Goal: Transaction & Acquisition: Purchase product/service

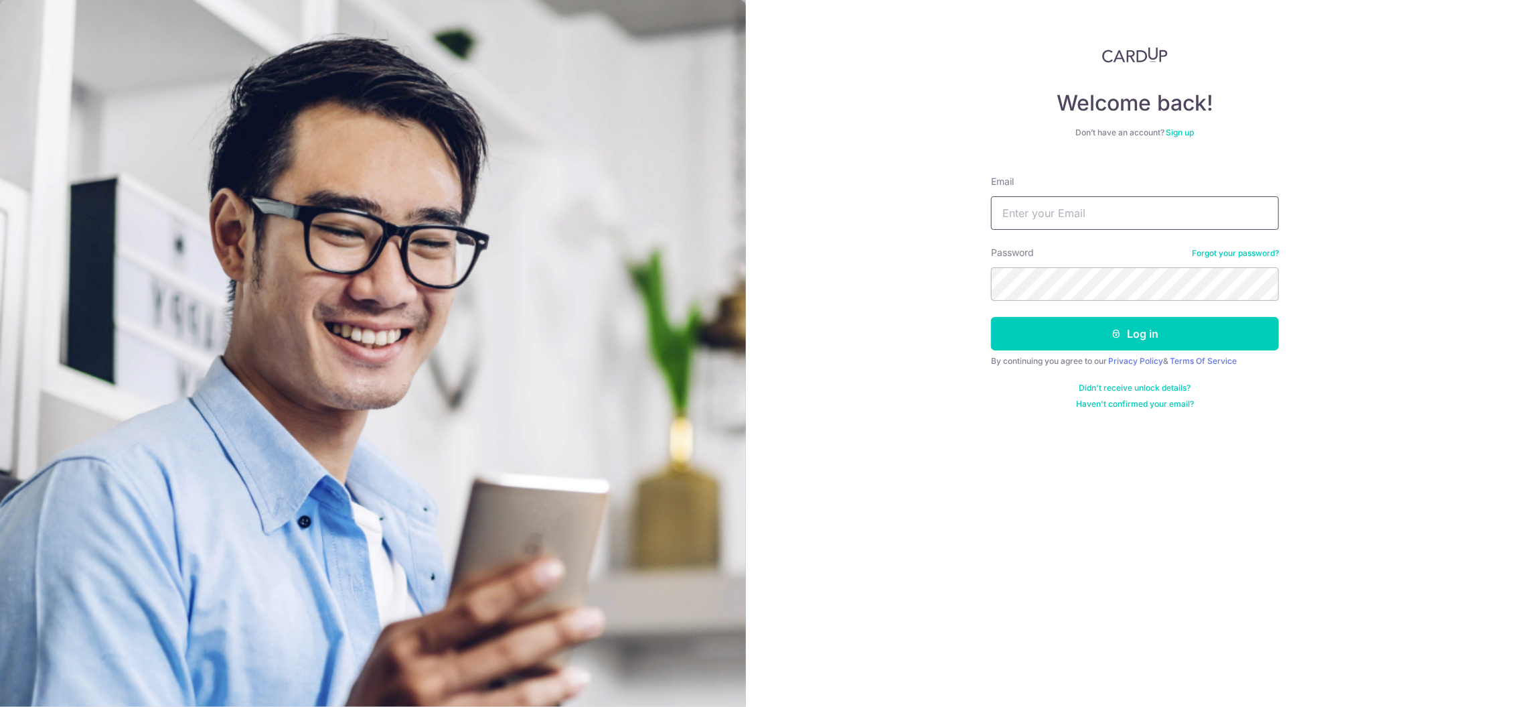
click at [1061, 206] on input "Email" at bounding box center [1135, 212] width 288 height 33
type input "trudyannlui@gmail.com"
click at [1090, 327] on button "Log in" at bounding box center [1135, 333] width 288 height 33
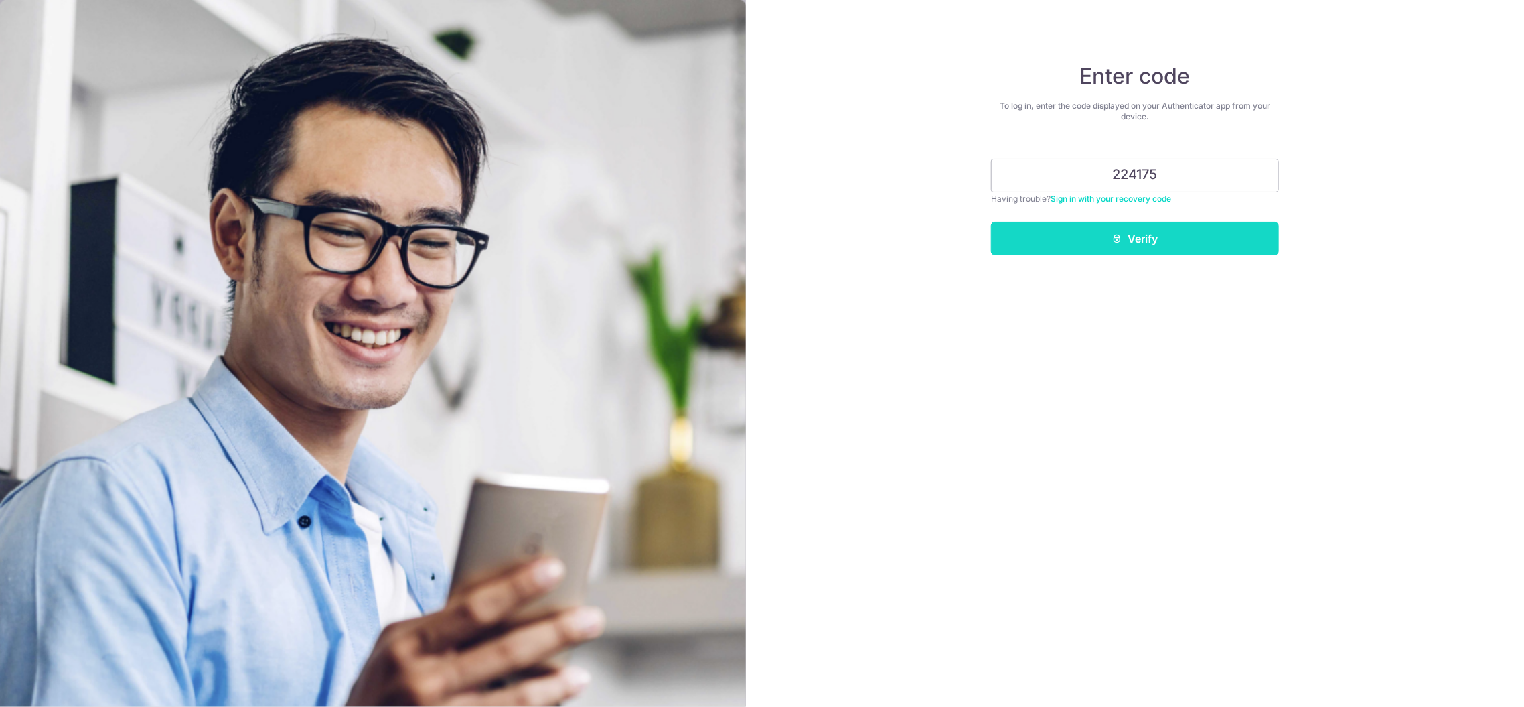
type input "224175"
click at [1144, 244] on button "Verify" at bounding box center [1135, 238] width 288 height 33
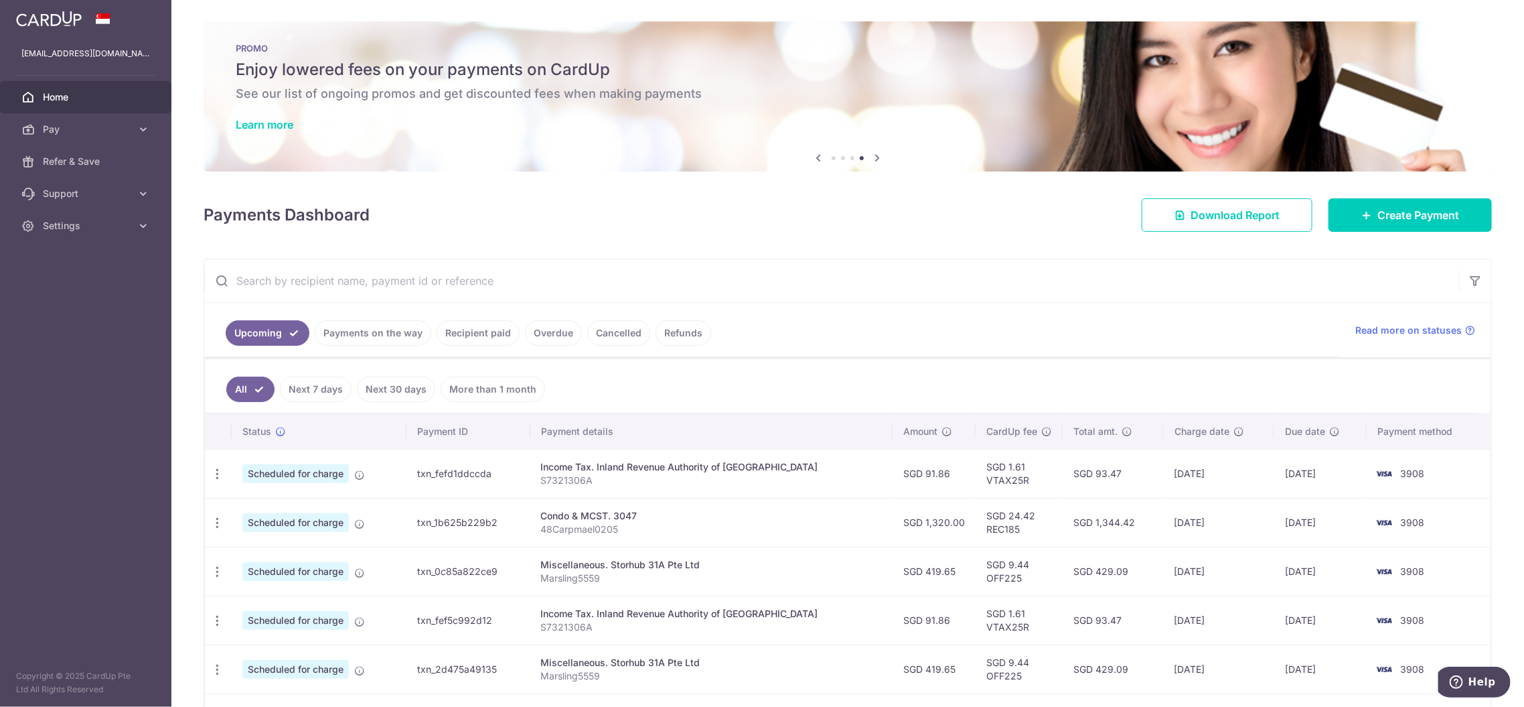
click at [390, 331] on link "Payments on the way" at bounding box center [373, 332] width 117 height 25
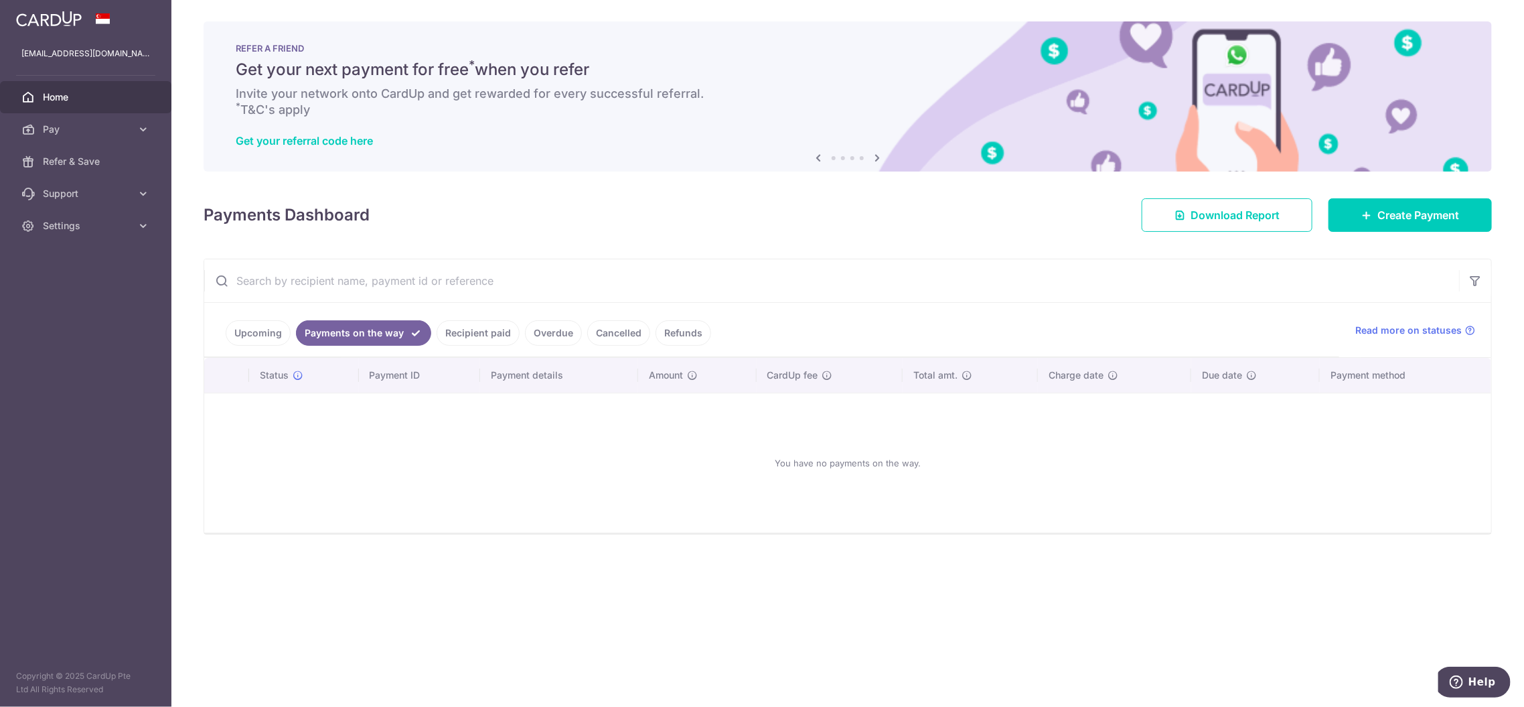
click at [266, 335] on link "Upcoming" at bounding box center [258, 332] width 65 height 25
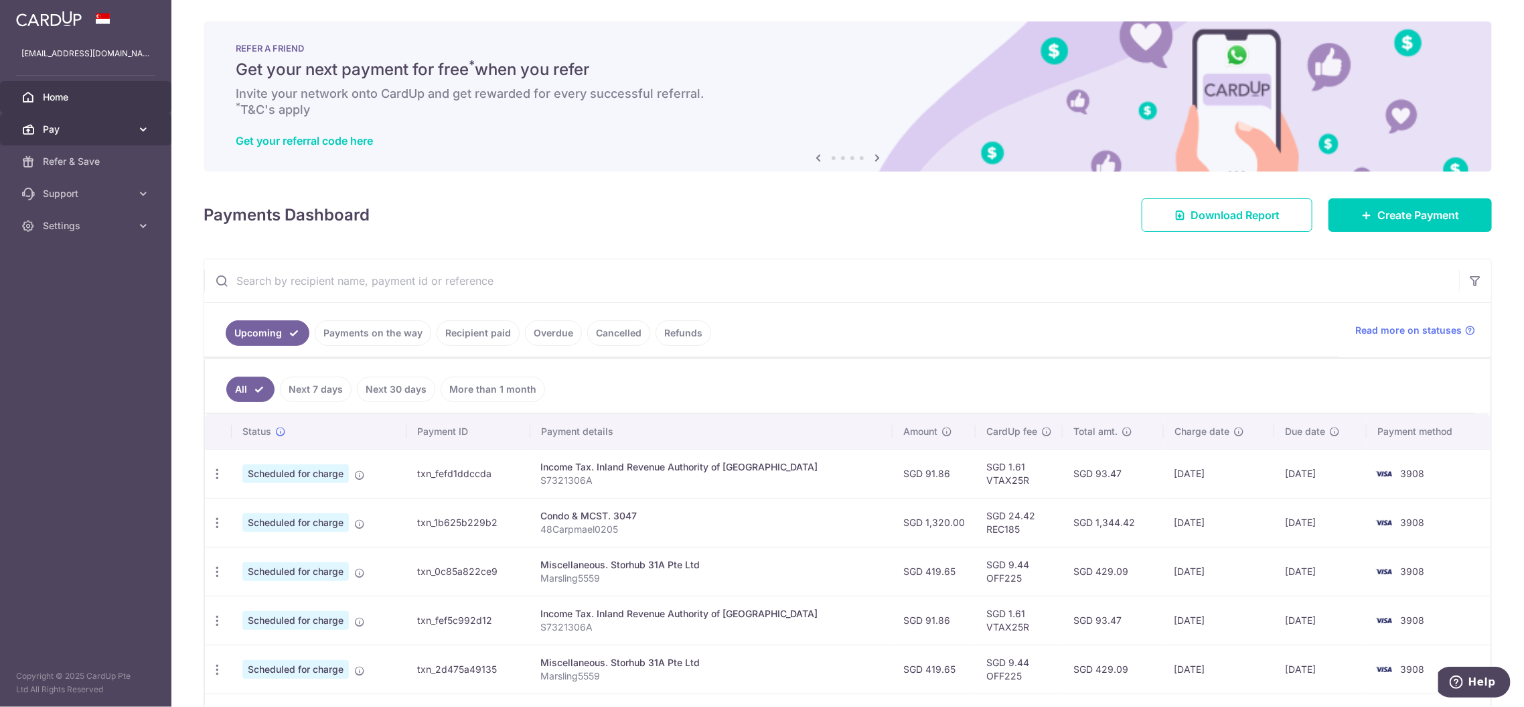
click at [139, 127] on icon at bounding box center [143, 129] width 13 height 13
click at [219, 521] on icon "button" at bounding box center [217, 523] width 14 height 14
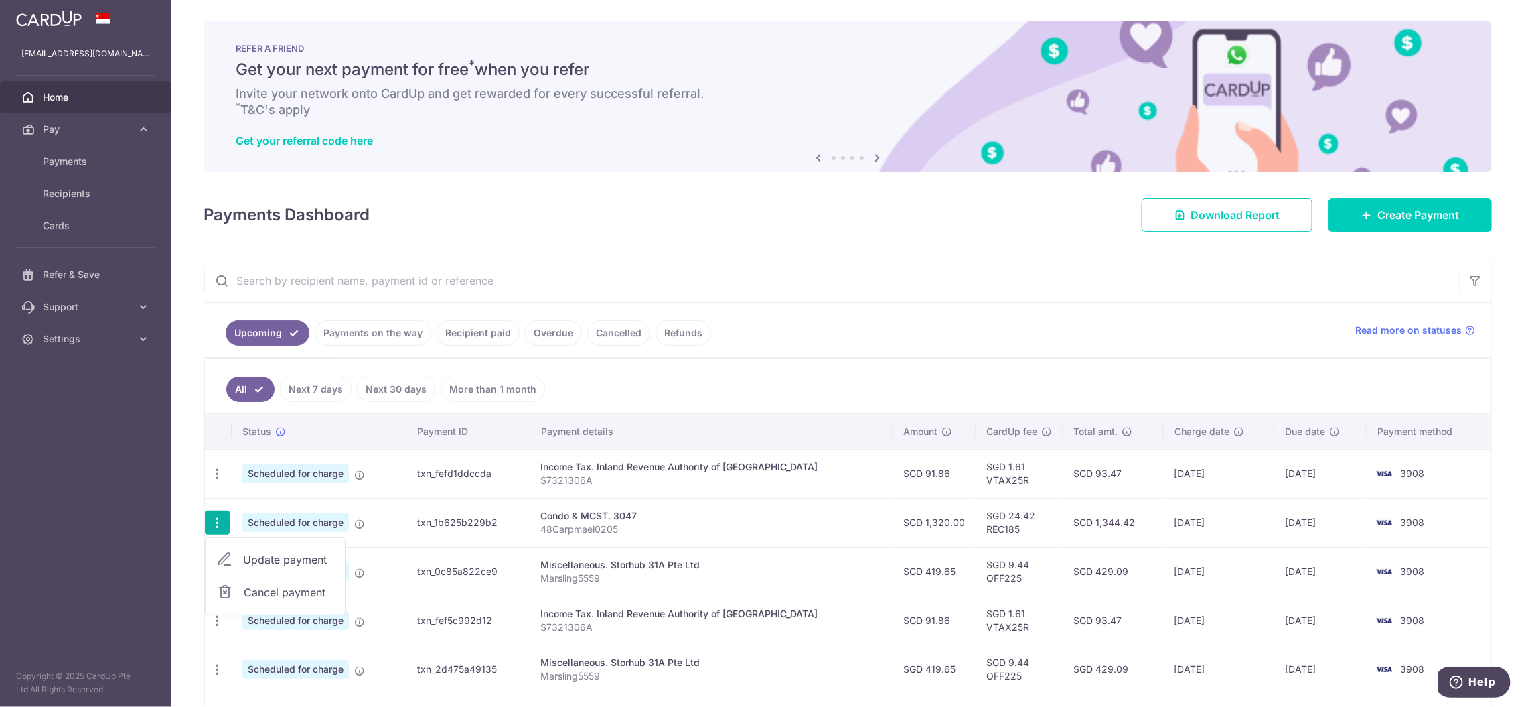
click at [272, 555] on span "Update payment" at bounding box center [288, 559] width 91 height 16
radio input "true"
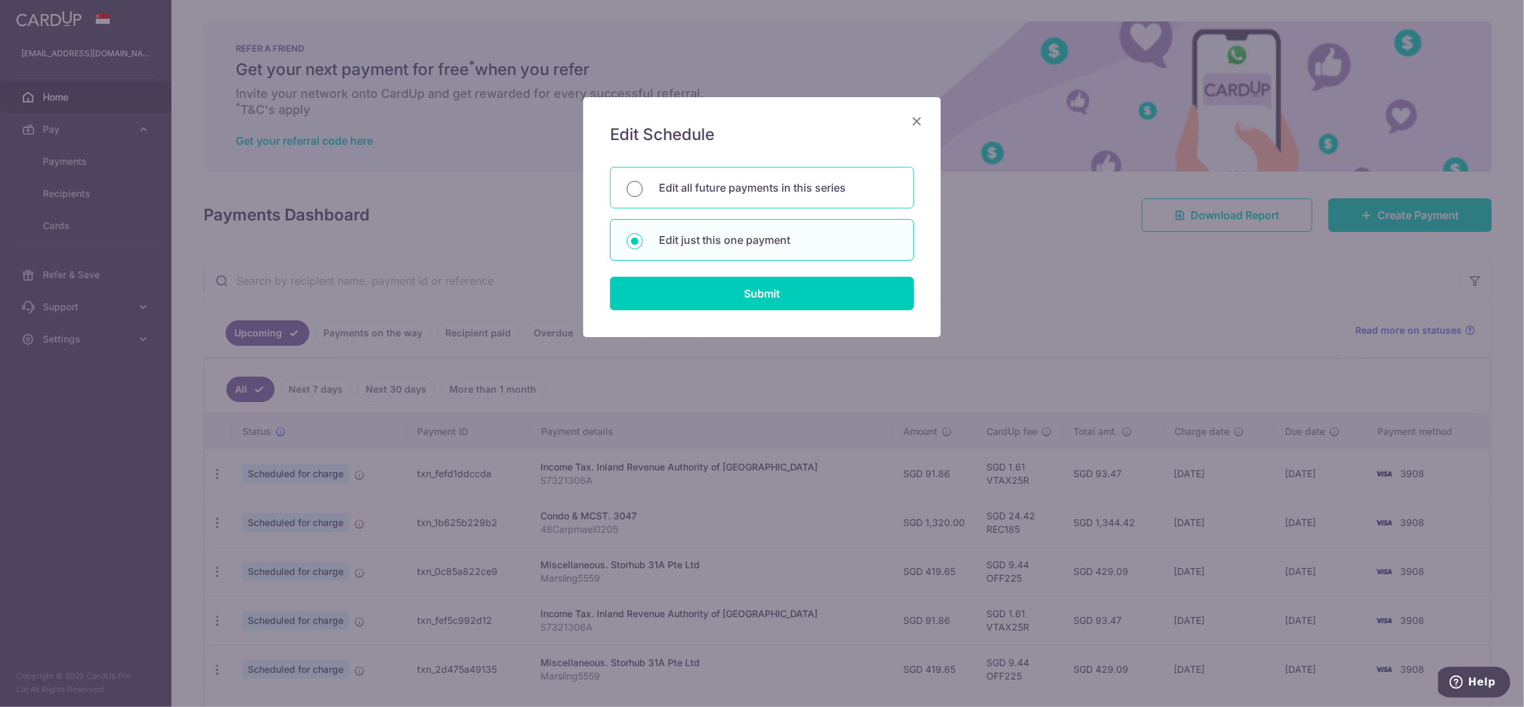
click at [640, 188] on input "Edit all future payments in this series" at bounding box center [635, 189] width 16 height 16
radio input "true"
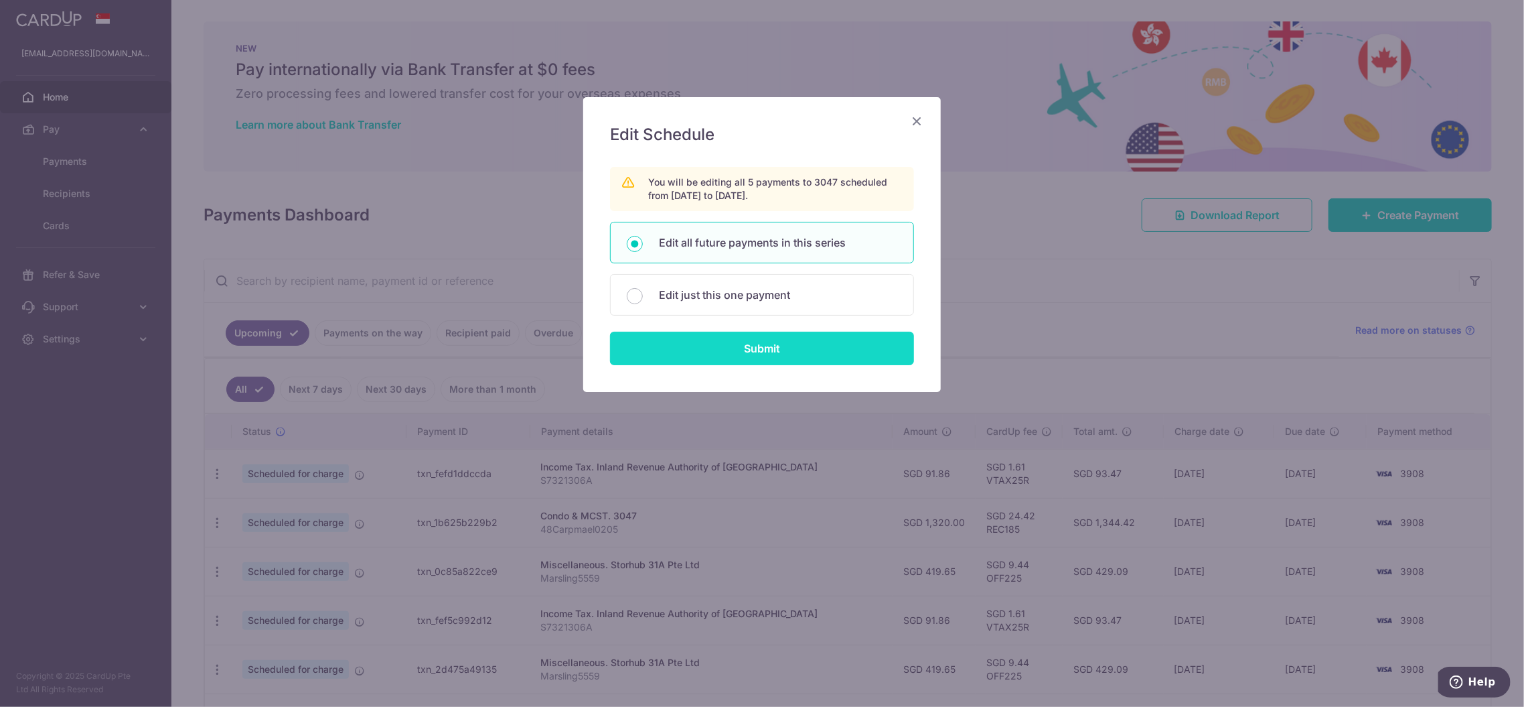
click at [761, 343] on input "Submit" at bounding box center [762, 347] width 304 height 33
radio input "true"
type input "1,320.00"
type input "48Carpmael0205"
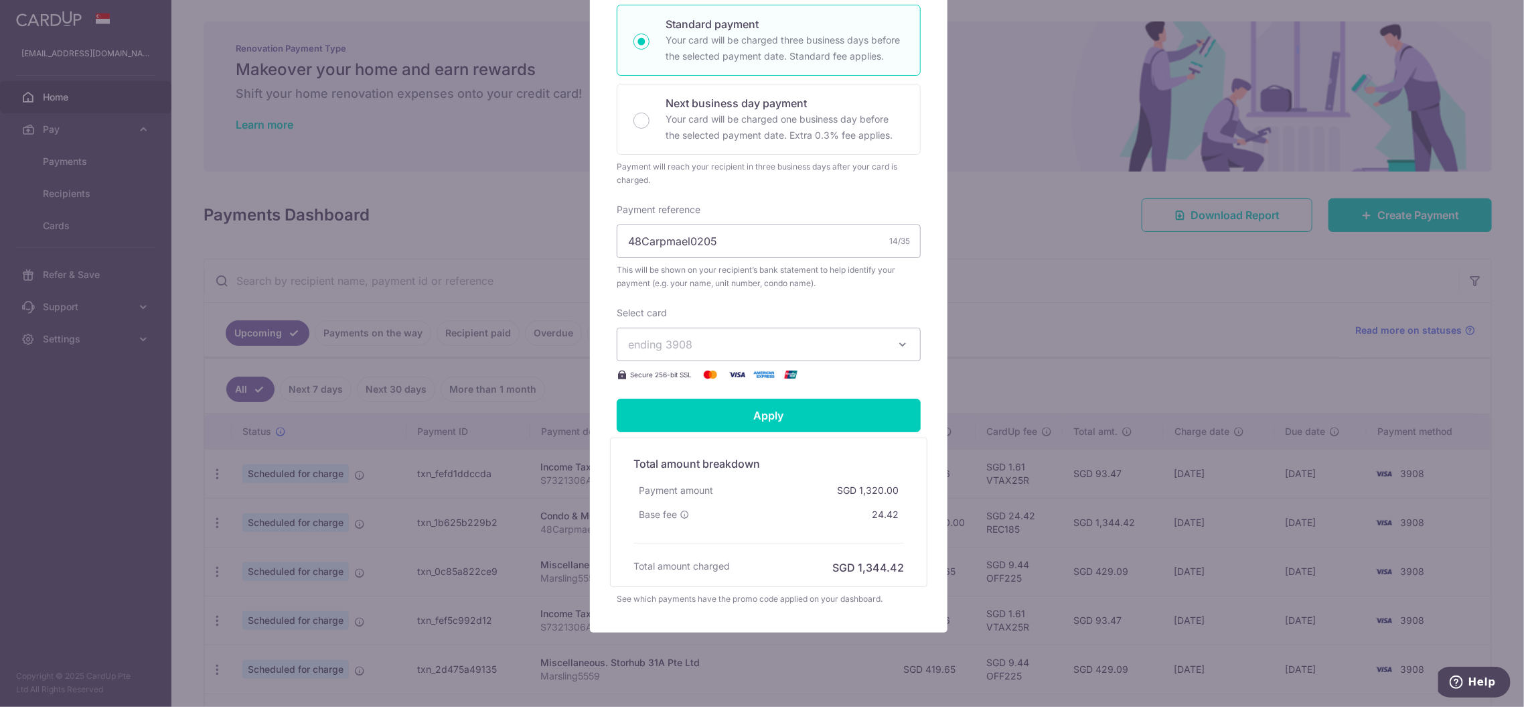
scroll to position [218, 0]
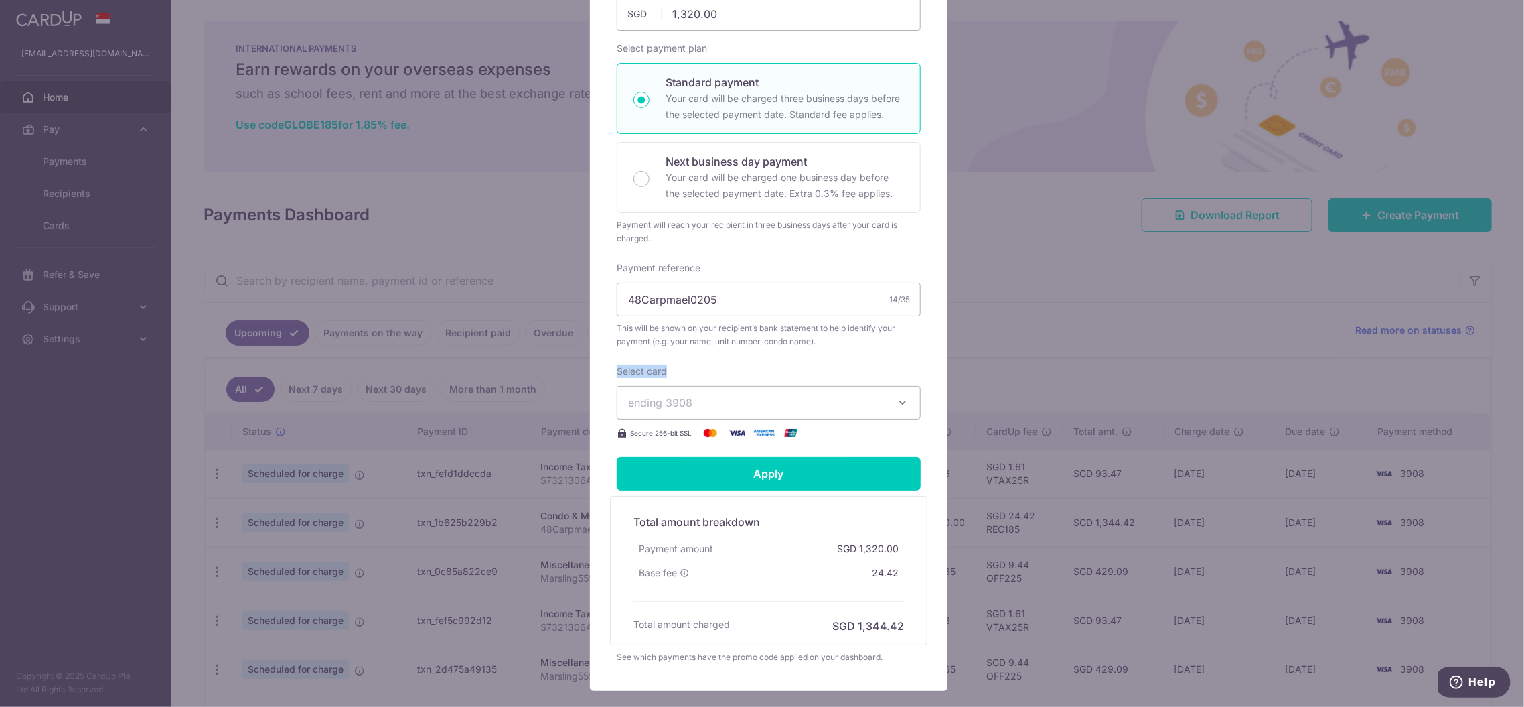
drag, startPoint x: 1501, startPoint y: 352, endPoint x: 1497, endPoint y: 336, distance: 17.1
click at [1497, 336] on div "Edit payment By clicking apply, you will make changes to all 5 payments to 3047…" at bounding box center [762, 353] width 1524 height 707
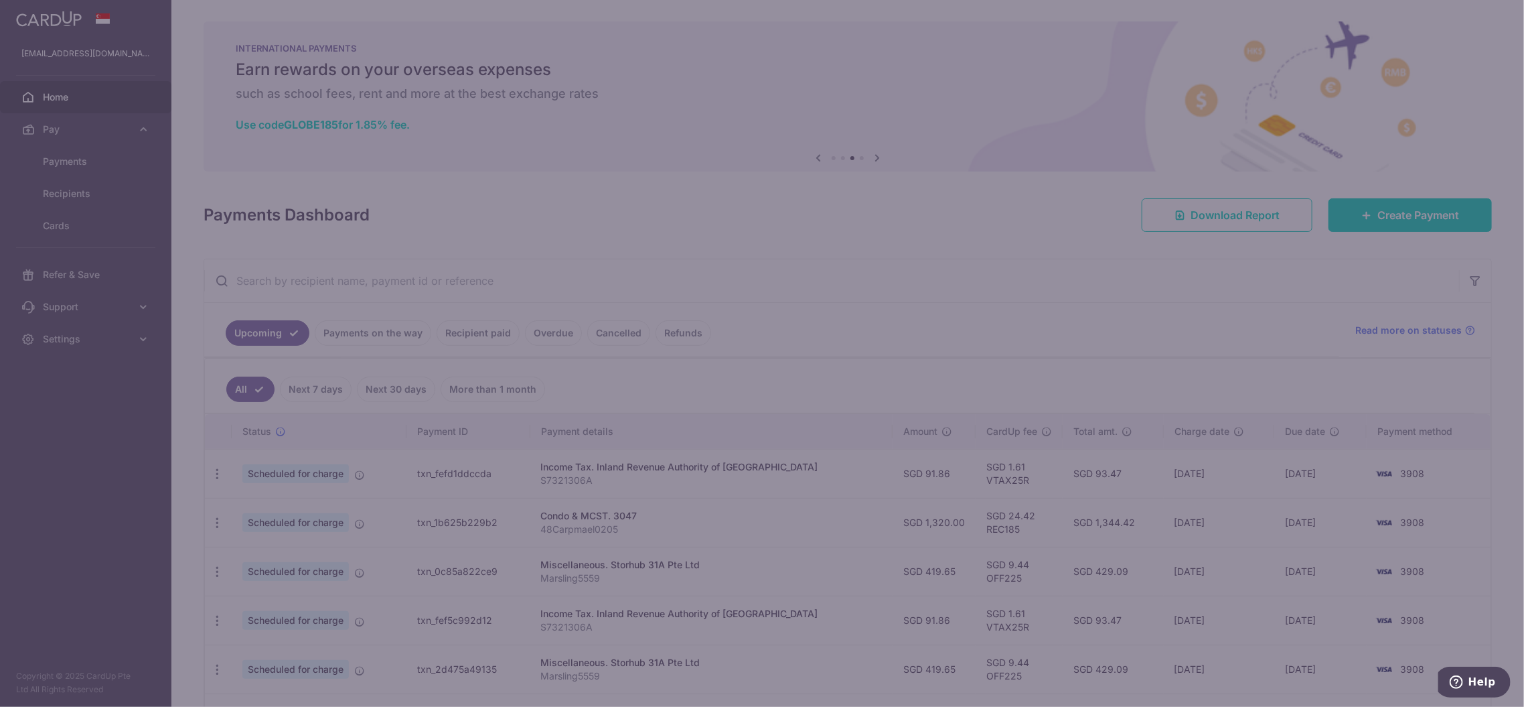
click at [1497, 336] on div "Edit payment By clicking apply, you will make changes to all 5 payments to 3047…" at bounding box center [762, 353] width 1524 height 707
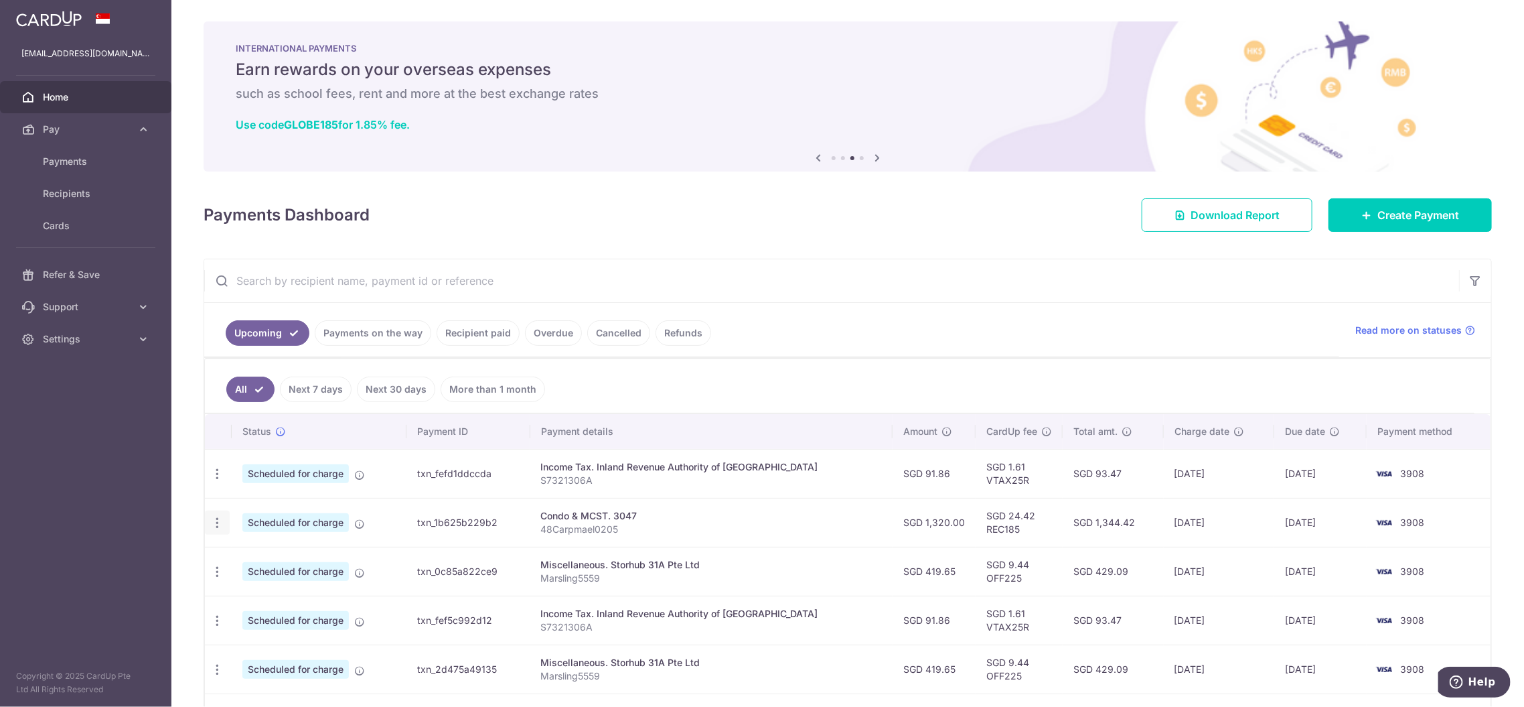
click at [218, 522] on icon "button" at bounding box center [217, 523] width 14 height 14
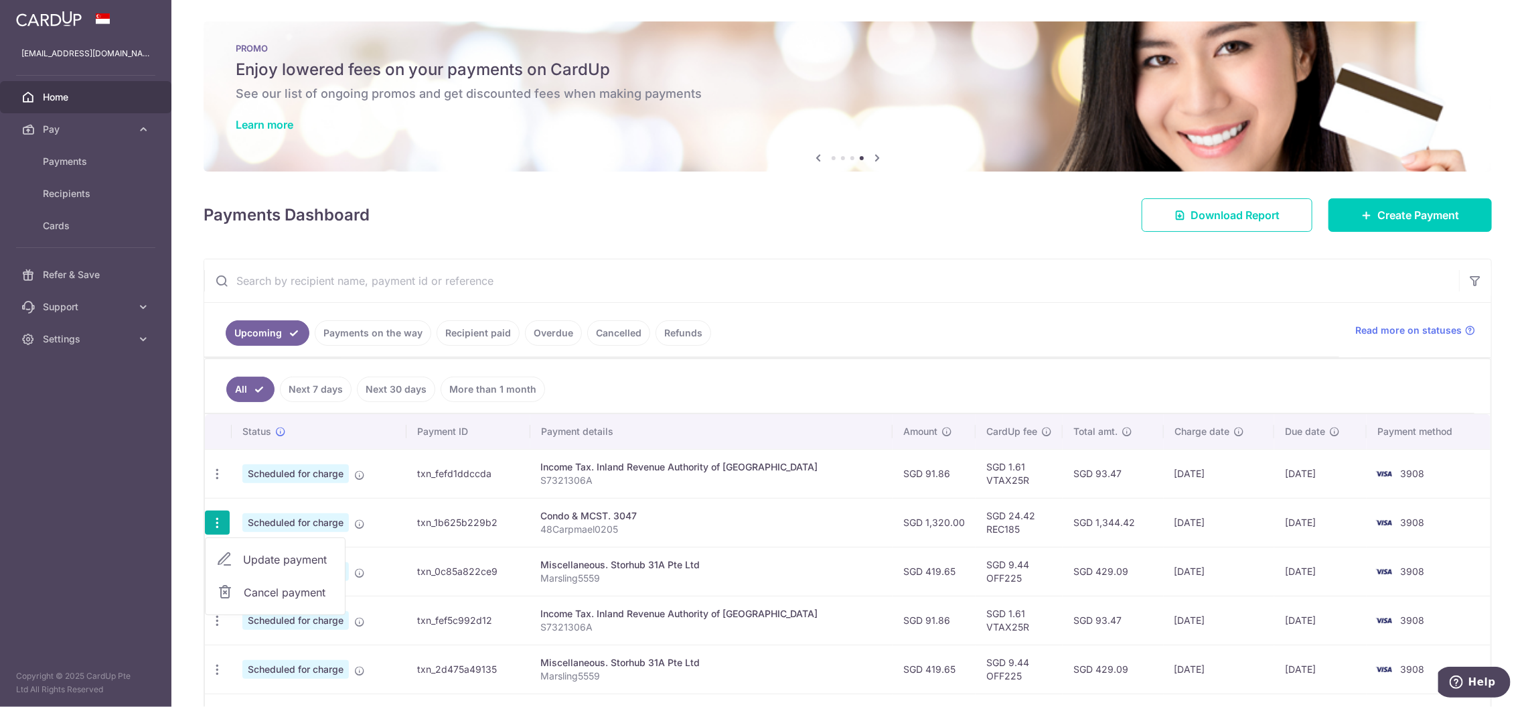
click at [286, 556] on span "Update payment" at bounding box center [288, 559] width 91 height 16
radio input "true"
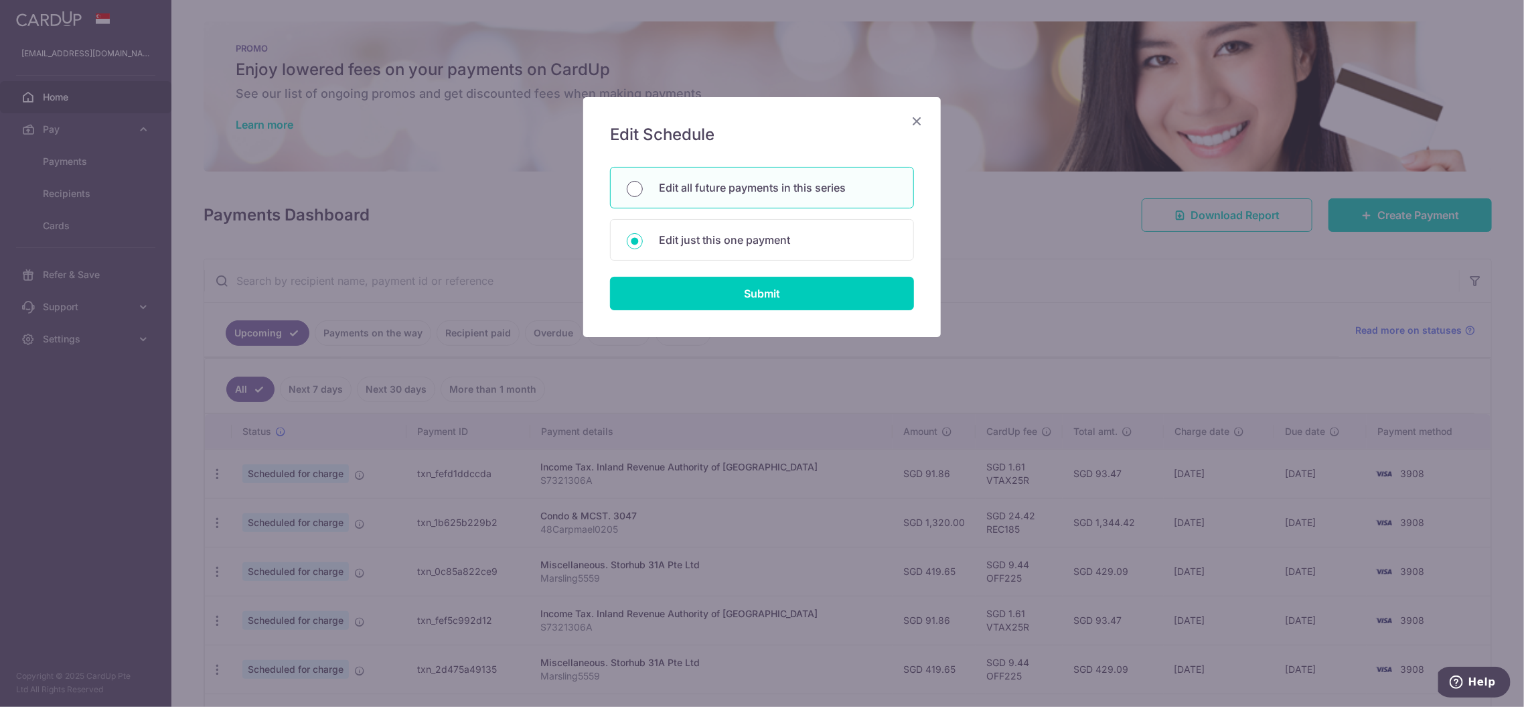
click at [633, 190] on input "Edit all future payments in this series" at bounding box center [635, 189] width 16 height 16
radio input "true"
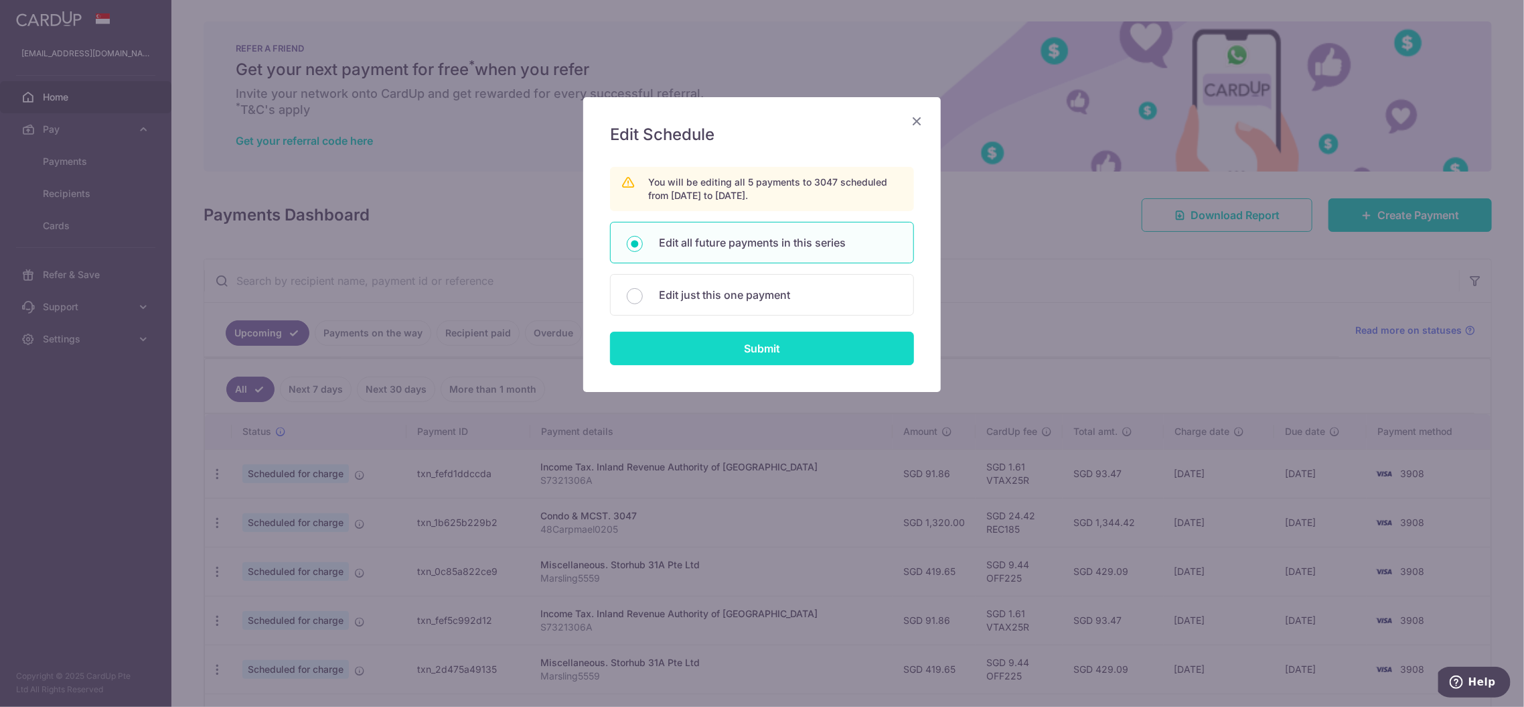
click at [761, 348] on input "Submit" at bounding box center [762, 347] width 304 height 33
radio input "true"
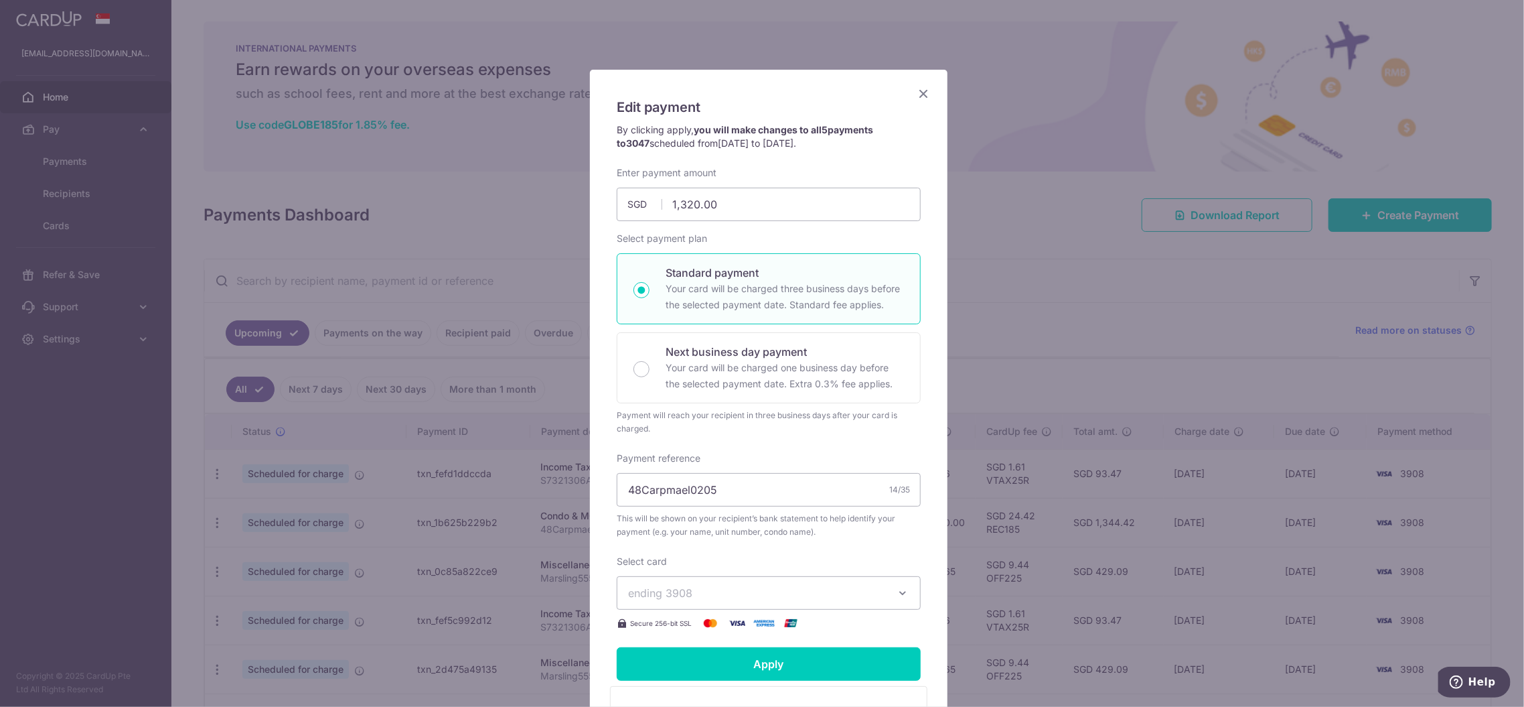
scroll to position [26, 0]
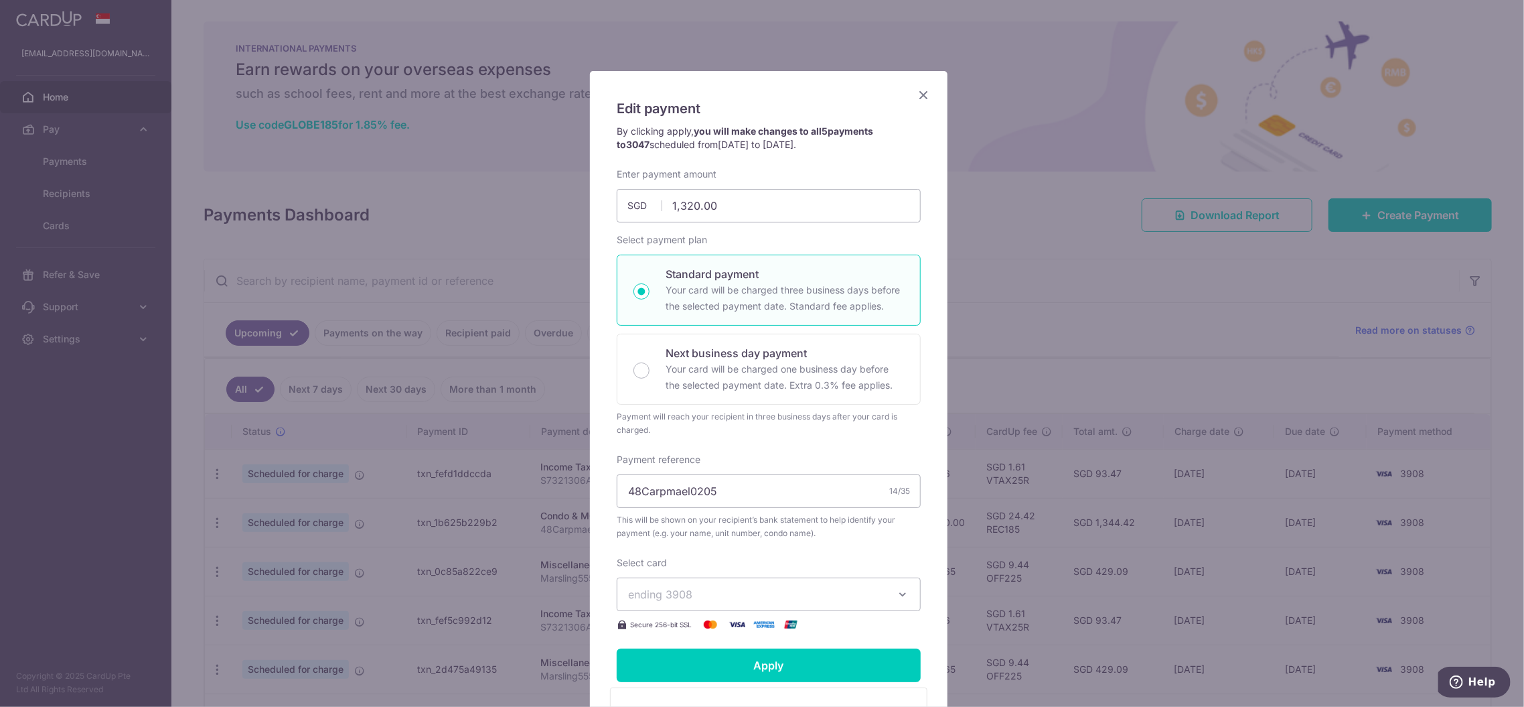
click at [921, 96] on icon "Close" at bounding box center [923, 94] width 16 height 17
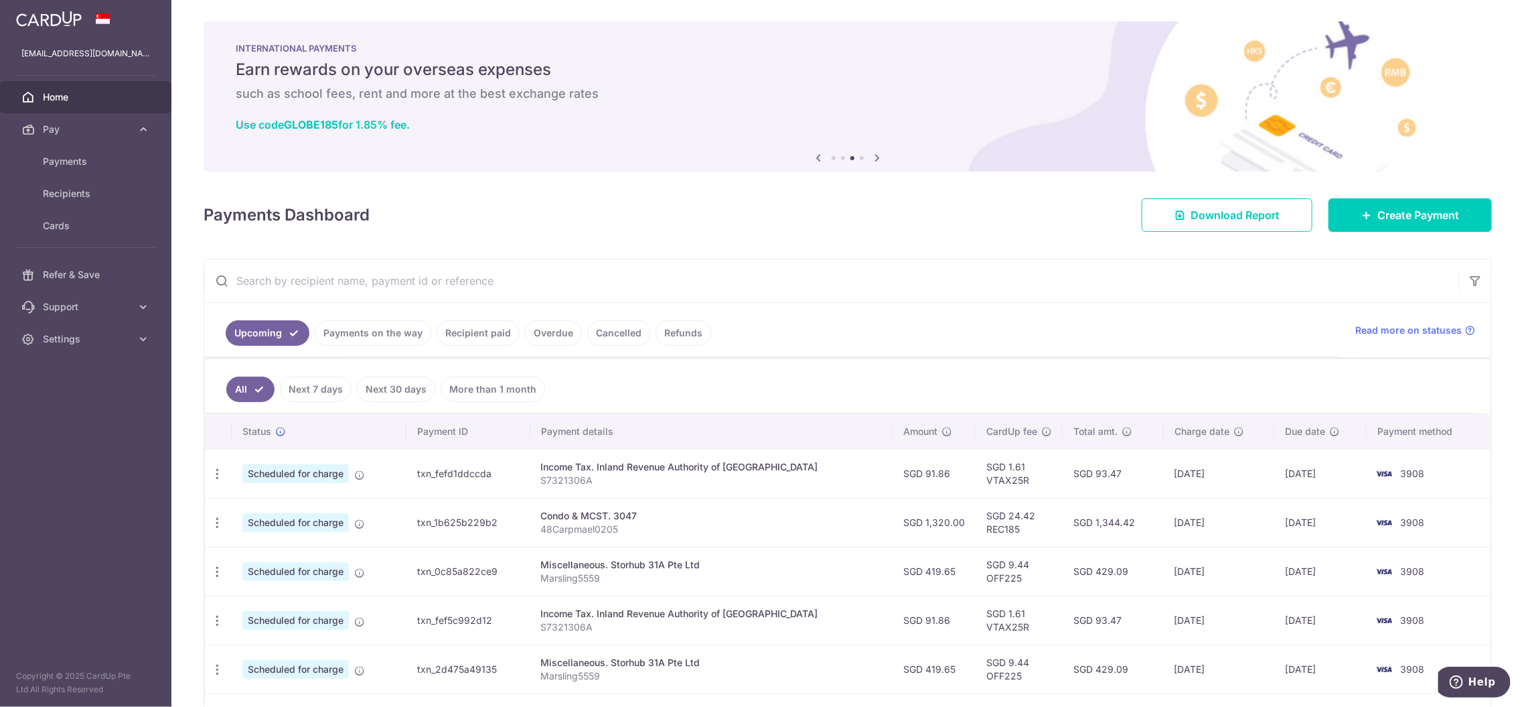
click at [814, 157] on icon at bounding box center [818, 157] width 16 height 17
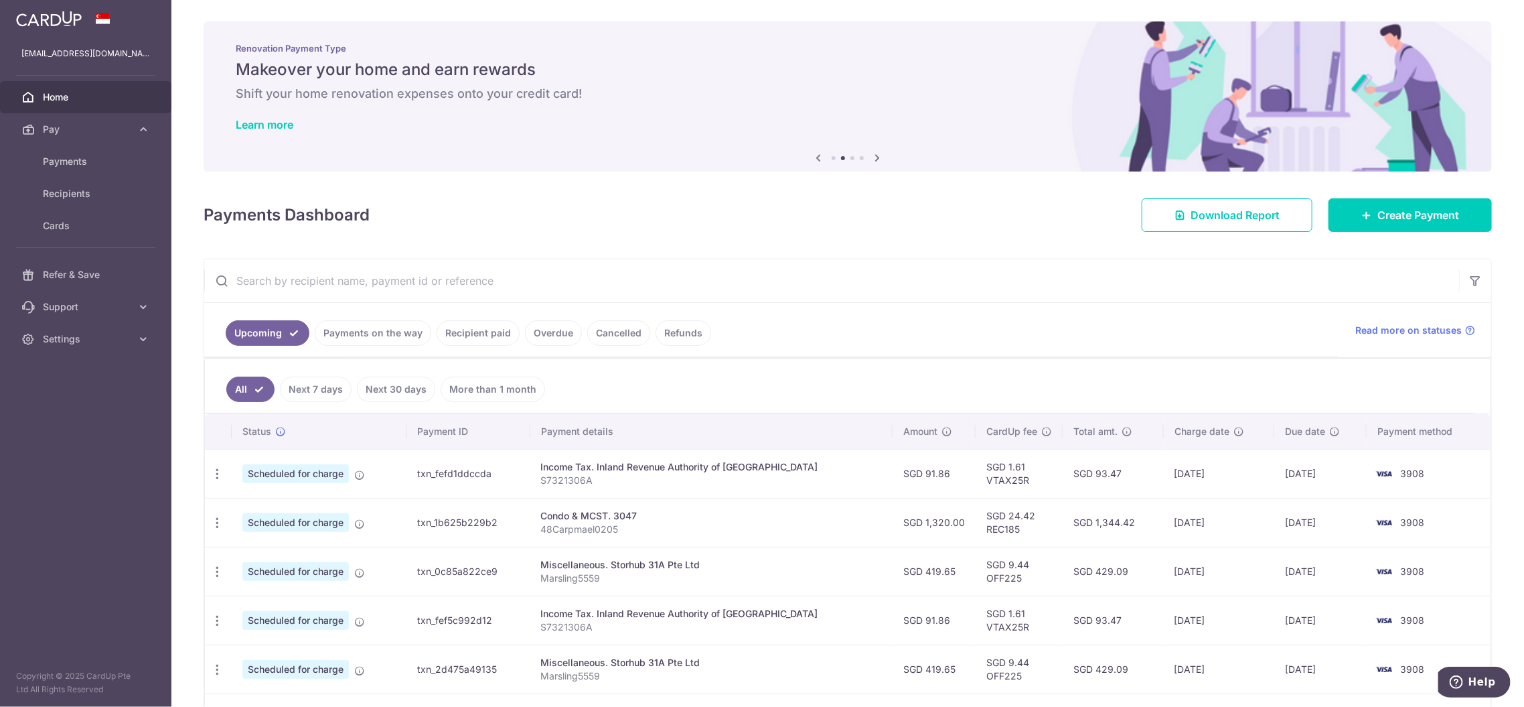
click at [815, 157] on icon at bounding box center [818, 157] width 16 height 17
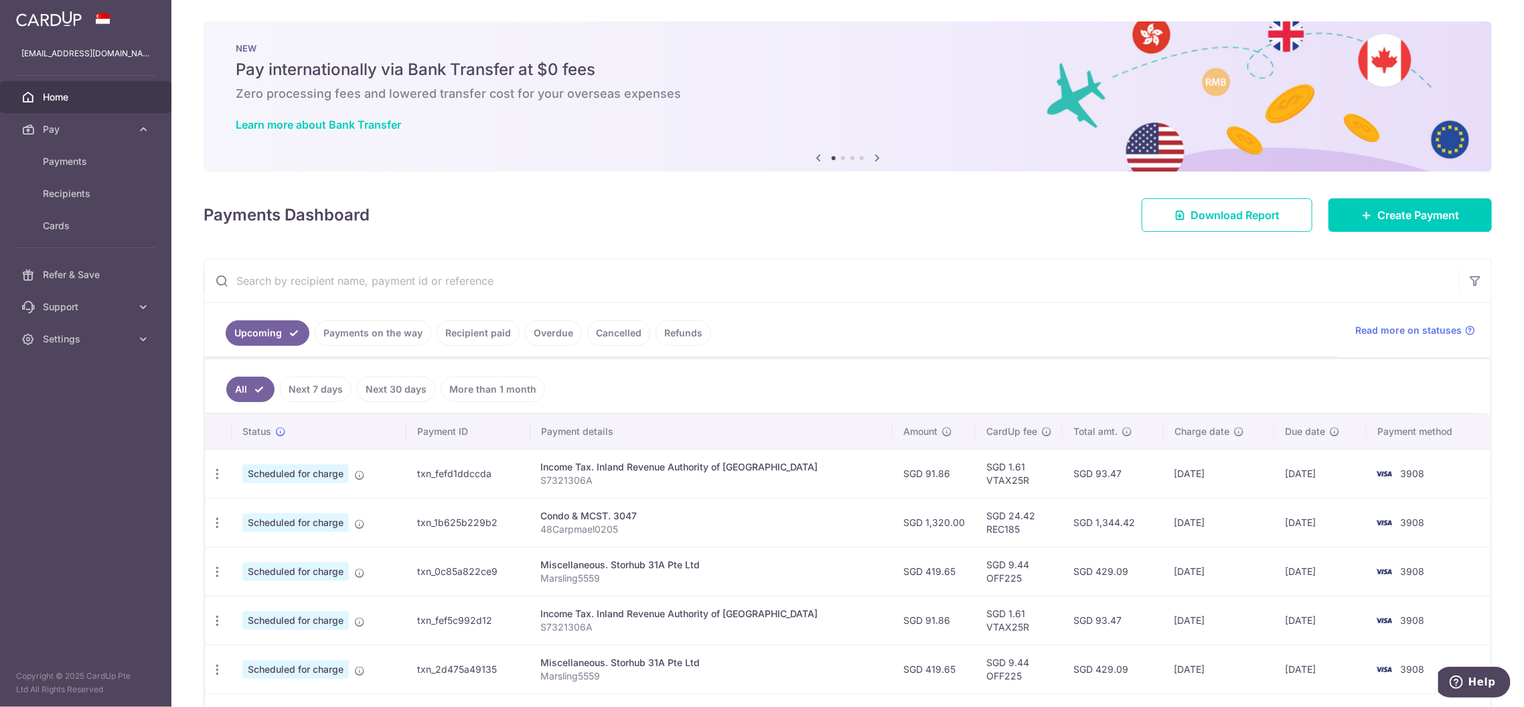
click at [874, 155] on icon at bounding box center [877, 157] width 16 height 17
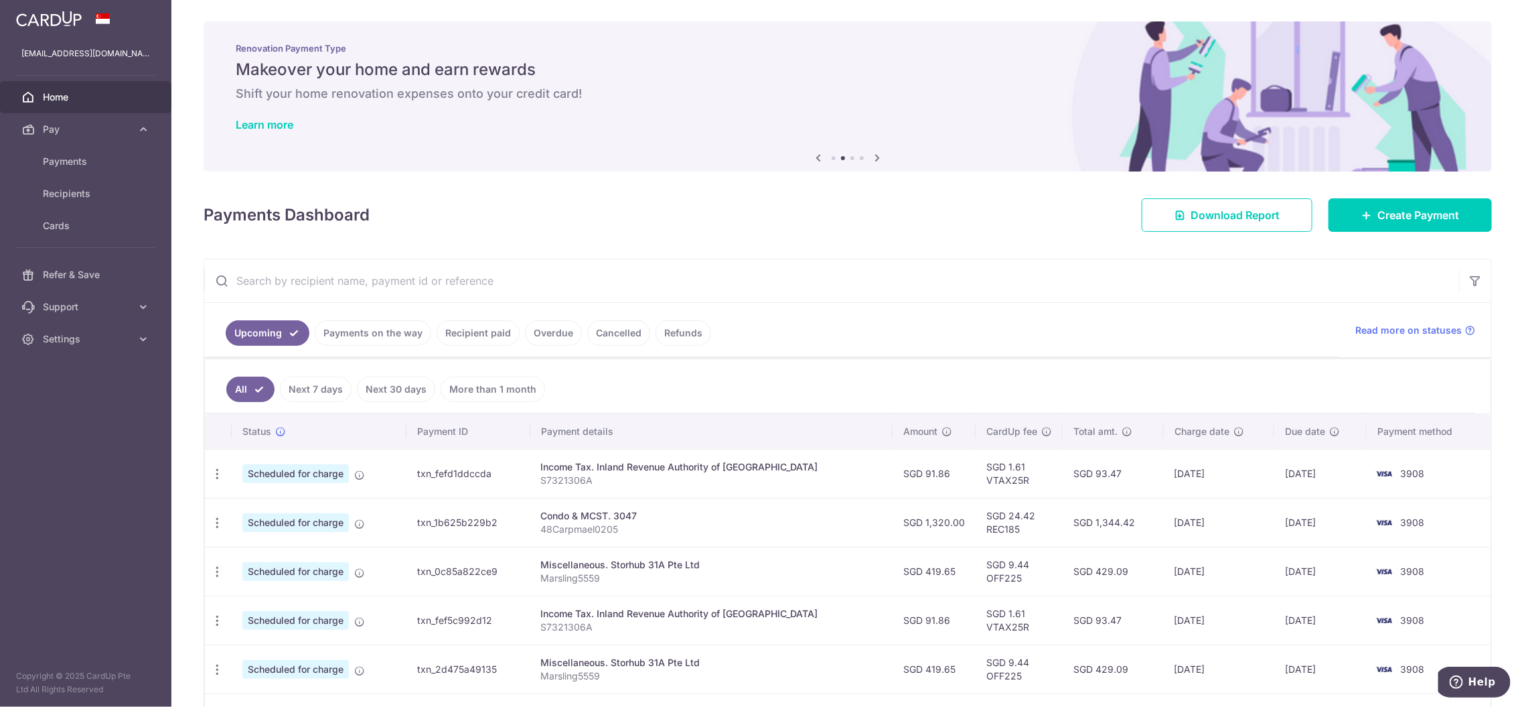
click at [874, 155] on icon at bounding box center [877, 157] width 16 height 17
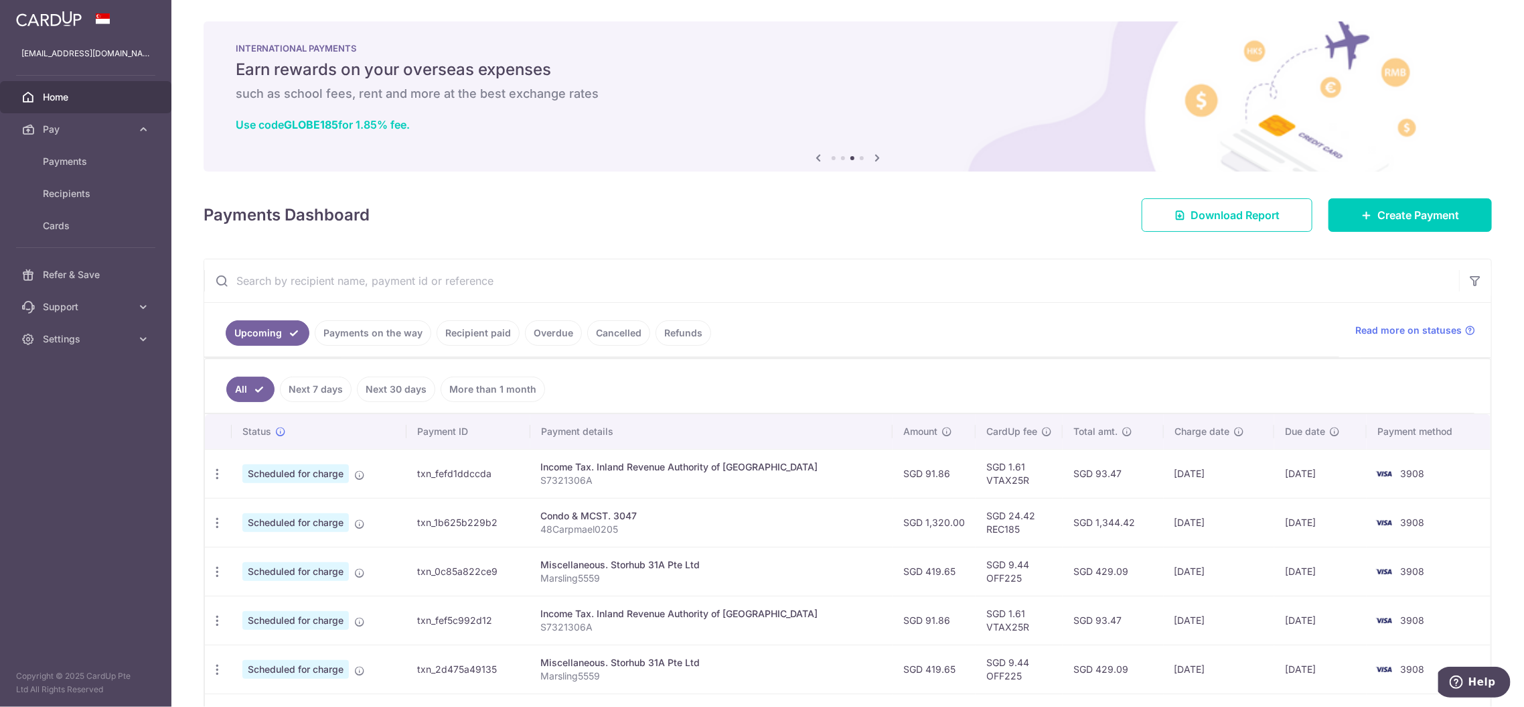
click at [874, 155] on icon at bounding box center [877, 157] width 16 height 17
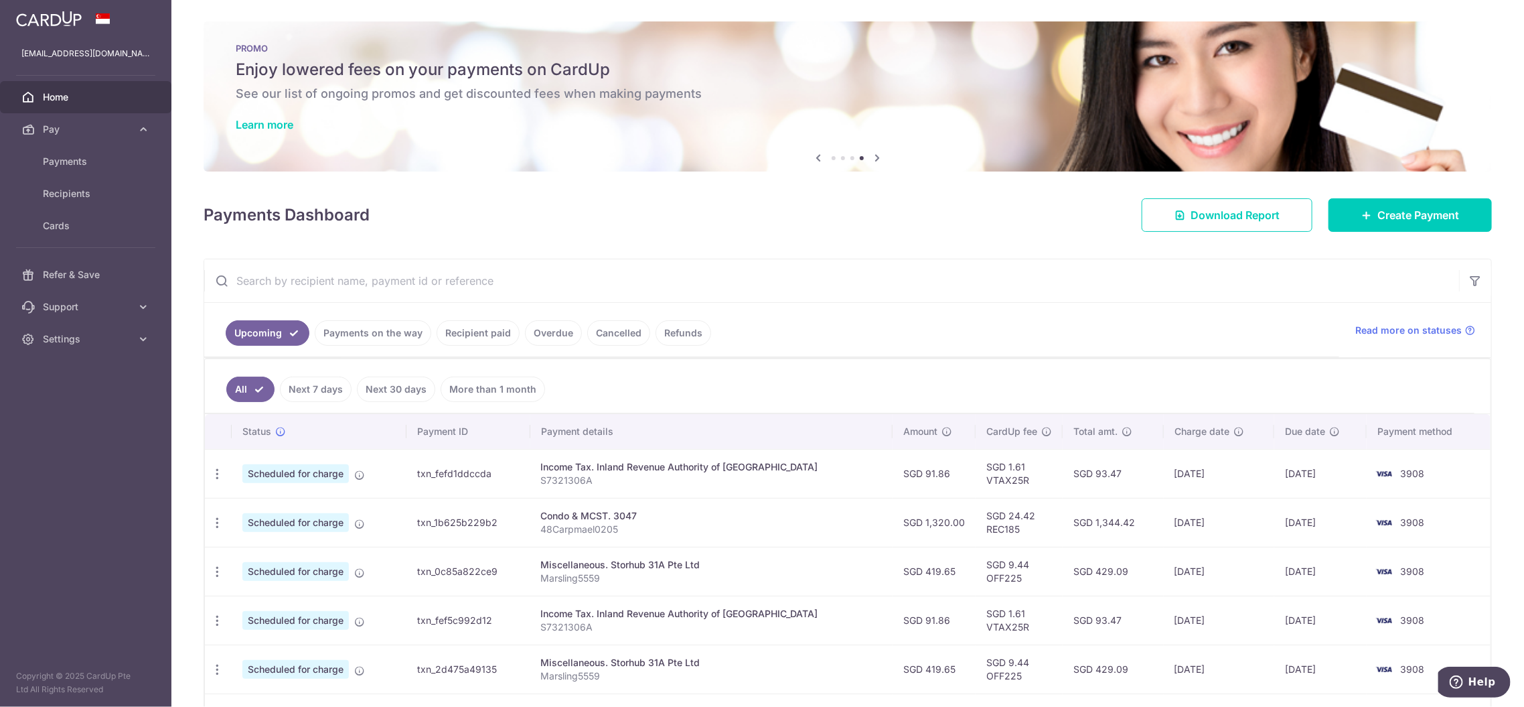
click at [815, 157] on icon at bounding box center [818, 157] width 16 height 17
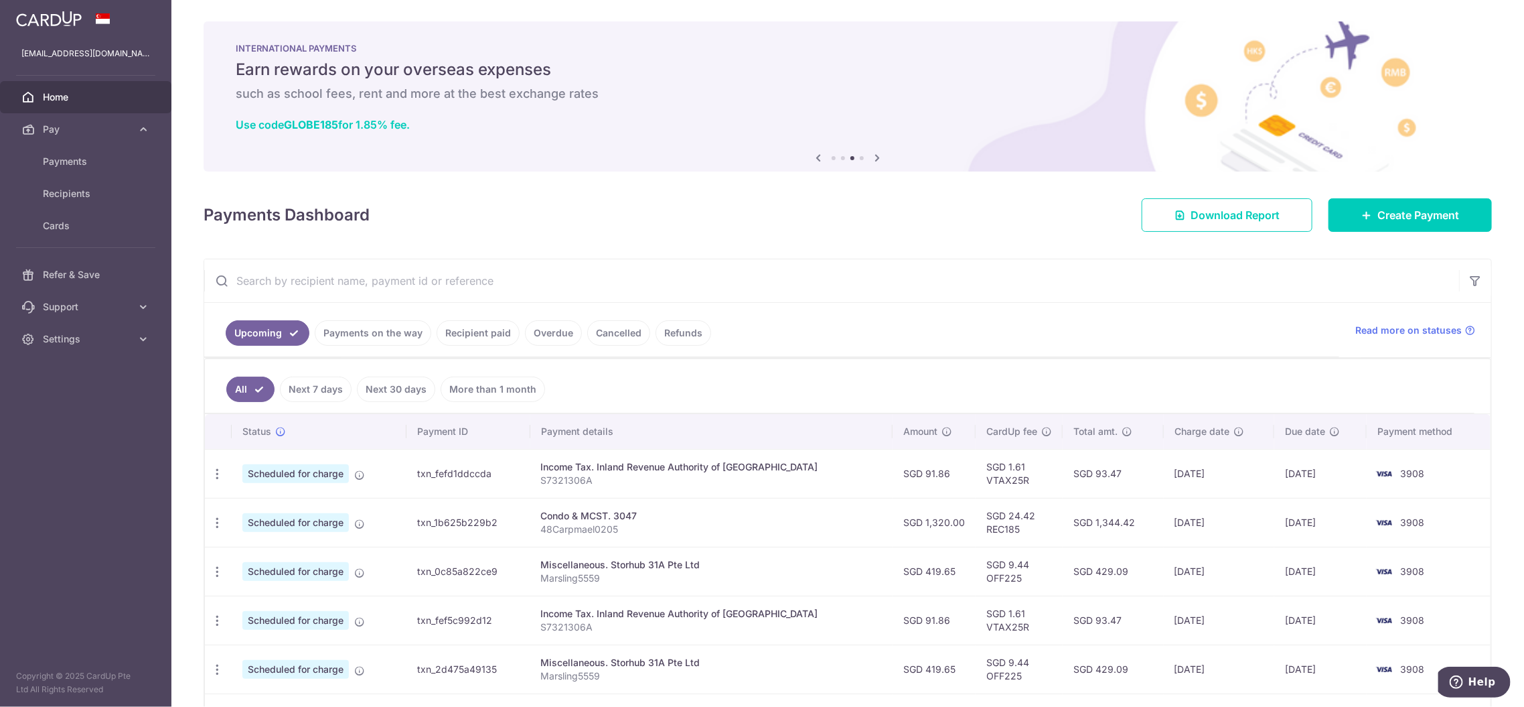
click at [815, 157] on icon at bounding box center [818, 157] width 16 height 17
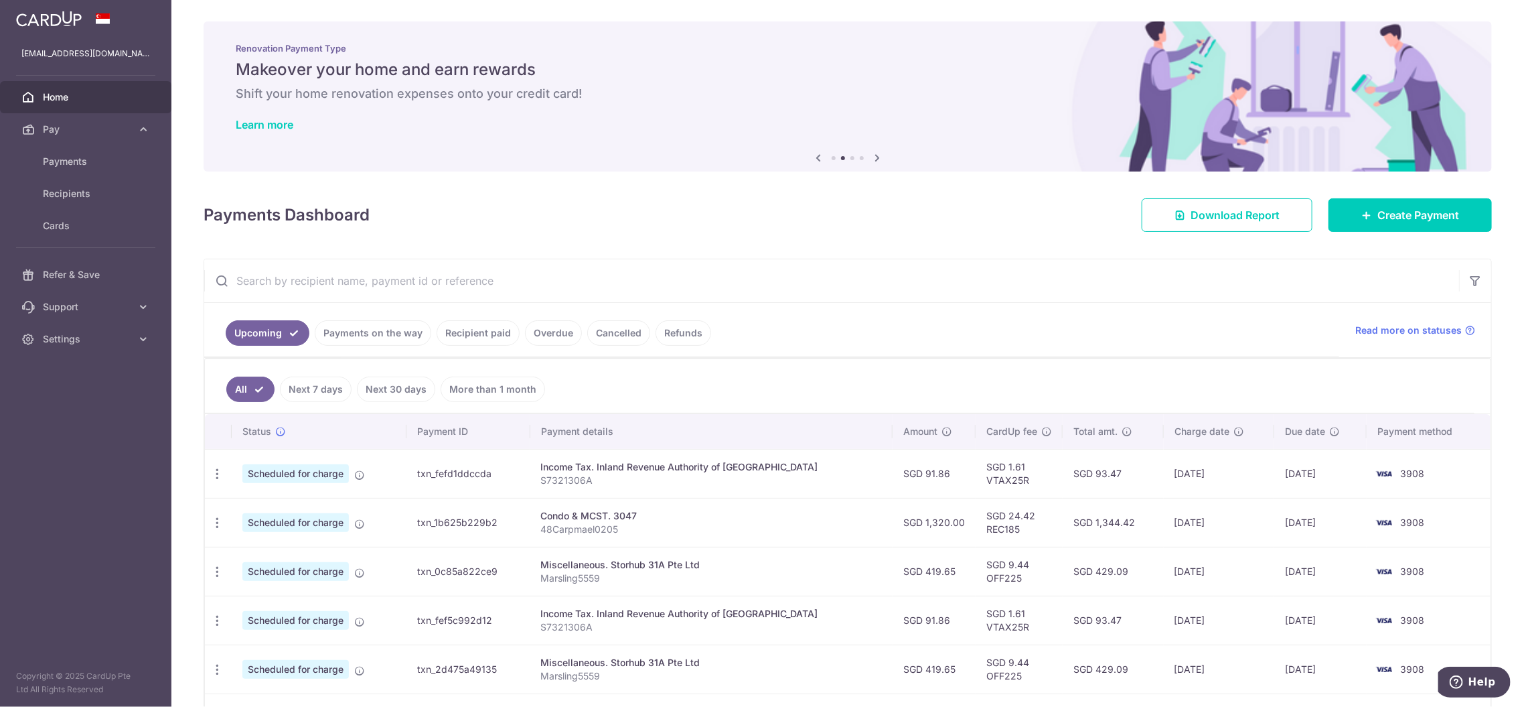
click at [812, 156] on icon at bounding box center [818, 157] width 16 height 17
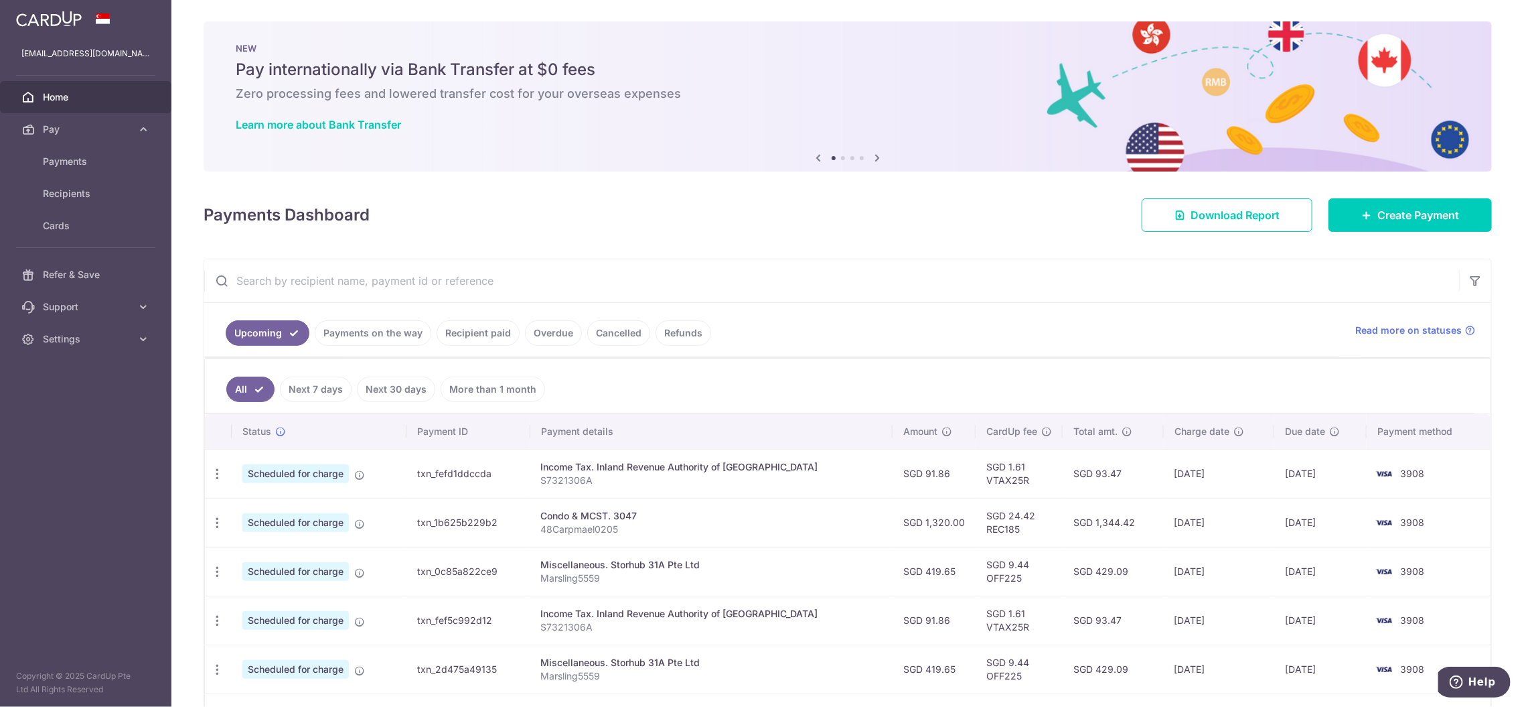
click at [813, 157] on icon at bounding box center [818, 157] width 16 height 17
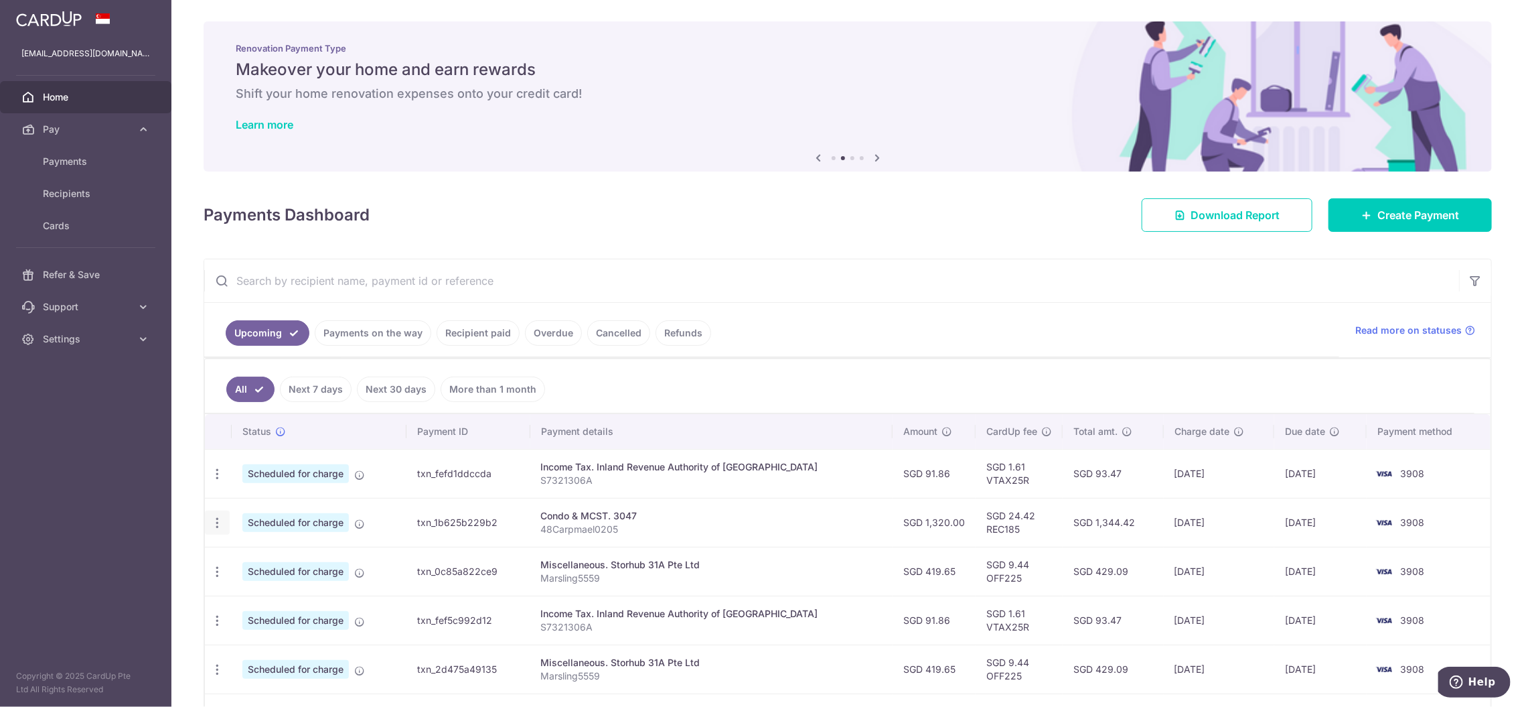
click at [216, 522] on icon "button" at bounding box center [217, 523] width 14 height 14
click at [295, 558] on span "Update payment" at bounding box center [288, 559] width 91 height 16
radio input "true"
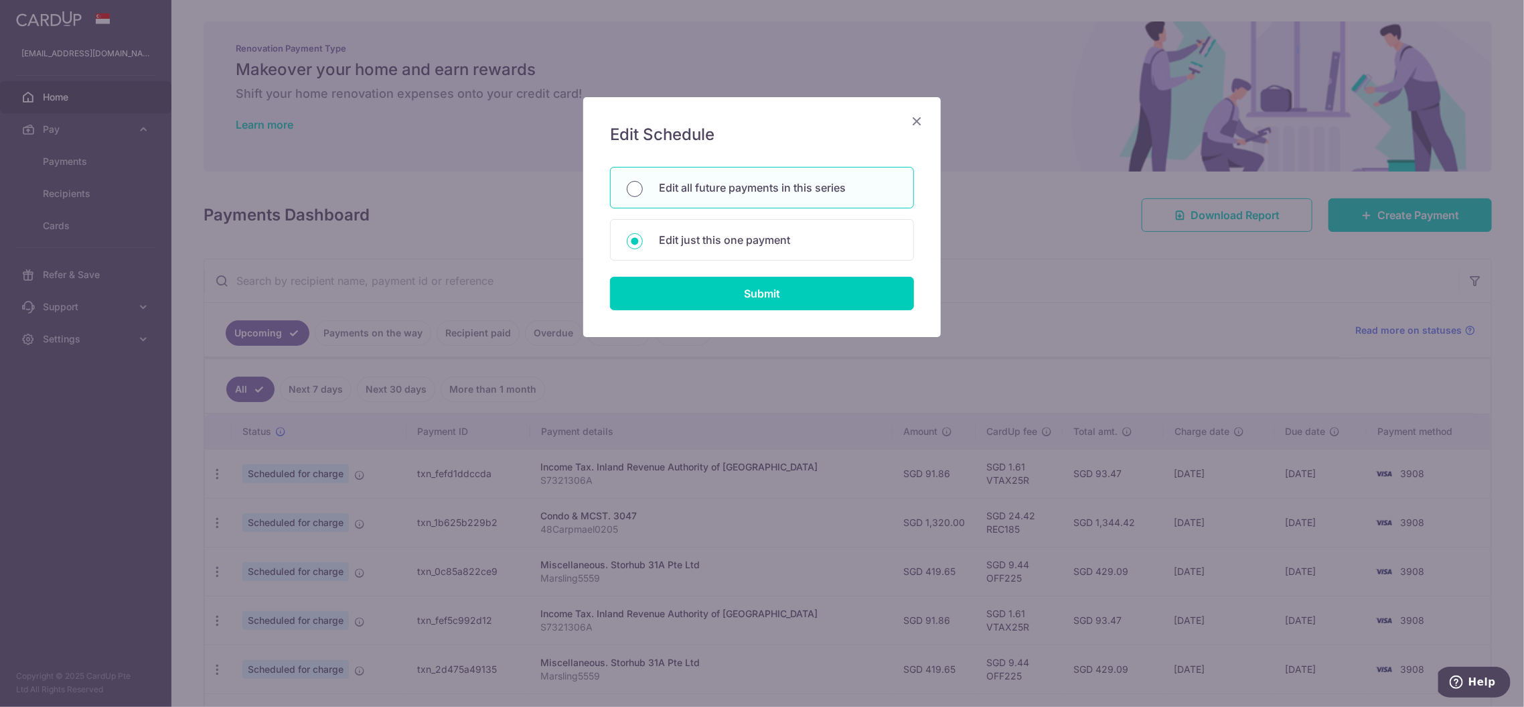
click at [637, 187] on input "Edit all future payments in this series" at bounding box center [635, 189] width 16 height 16
radio input "true"
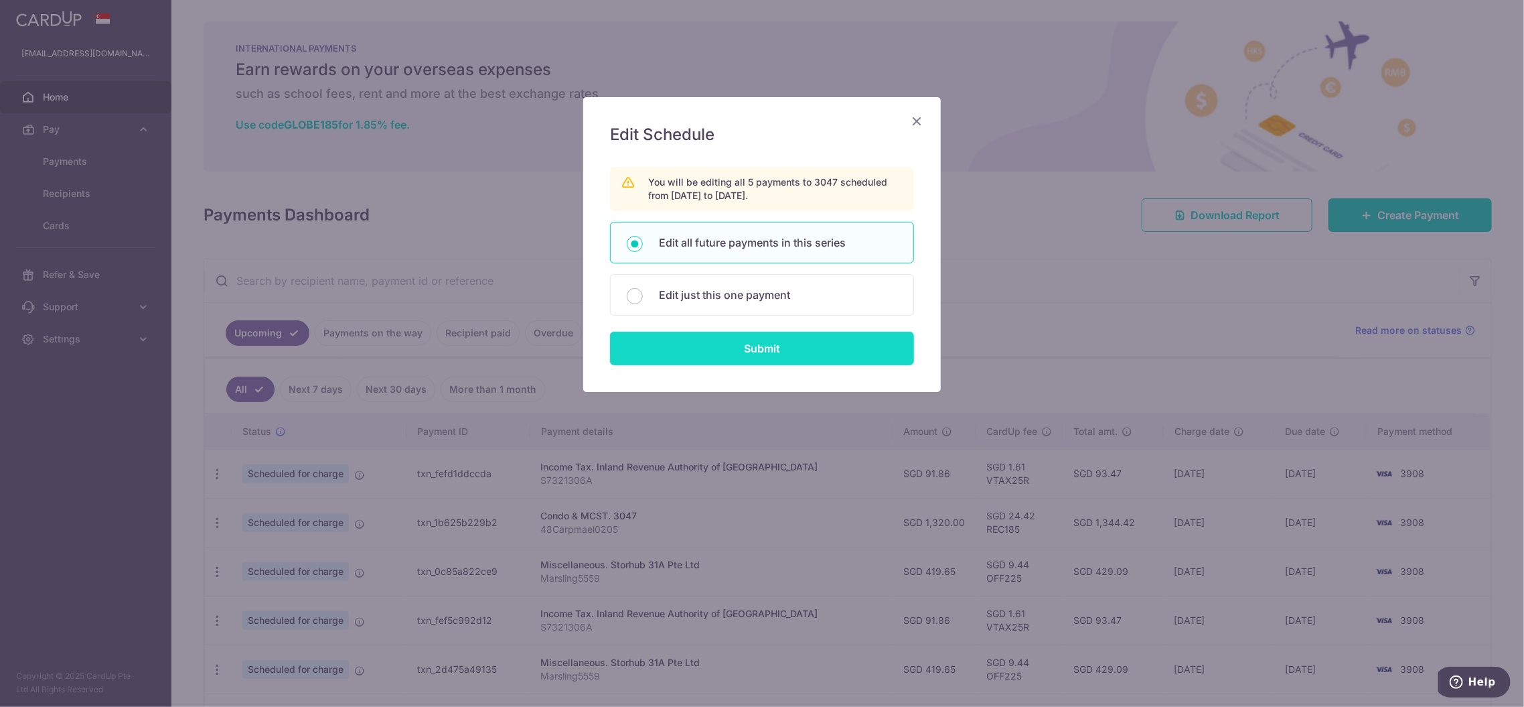
click at [777, 346] on input "Submit" at bounding box center [762, 347] width 304 height 33
radio input "true"
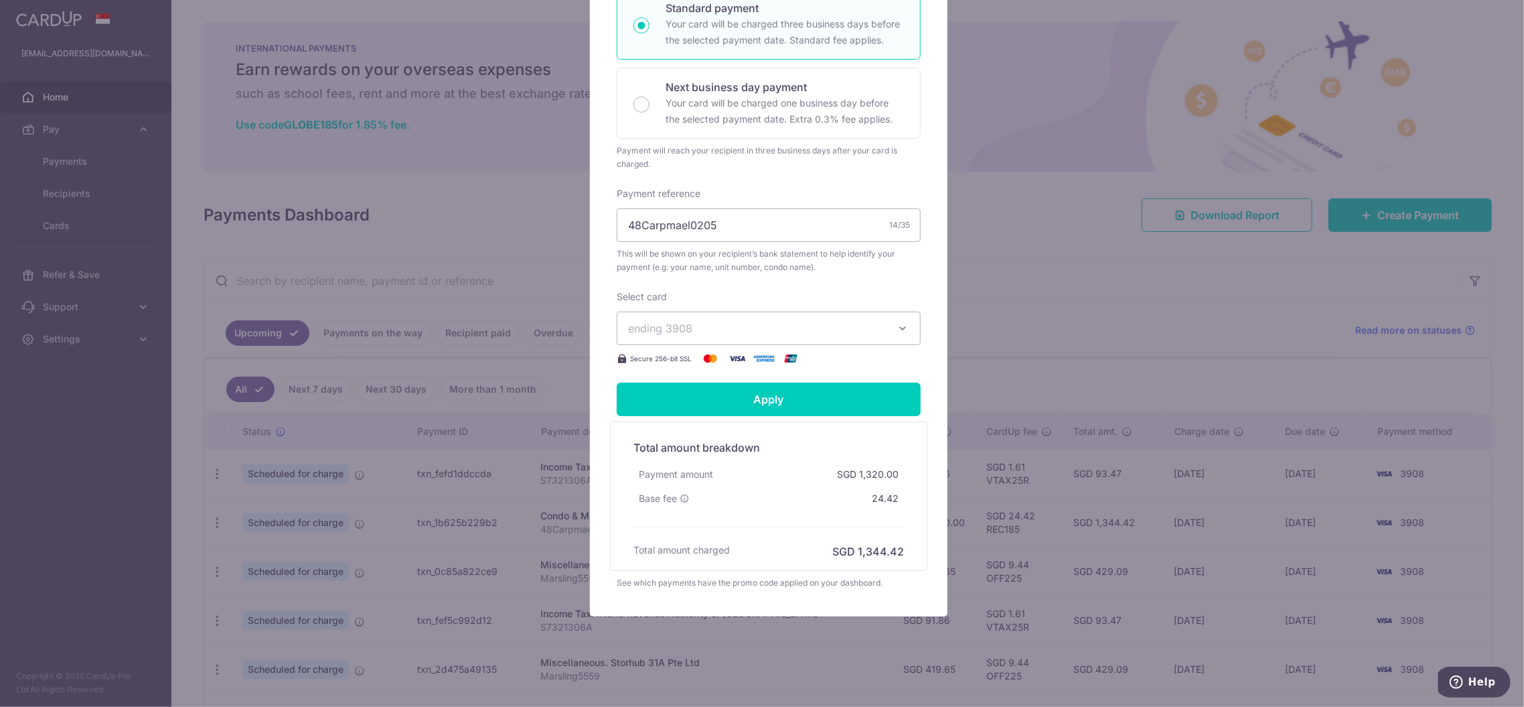
scroll to position [0, 0]
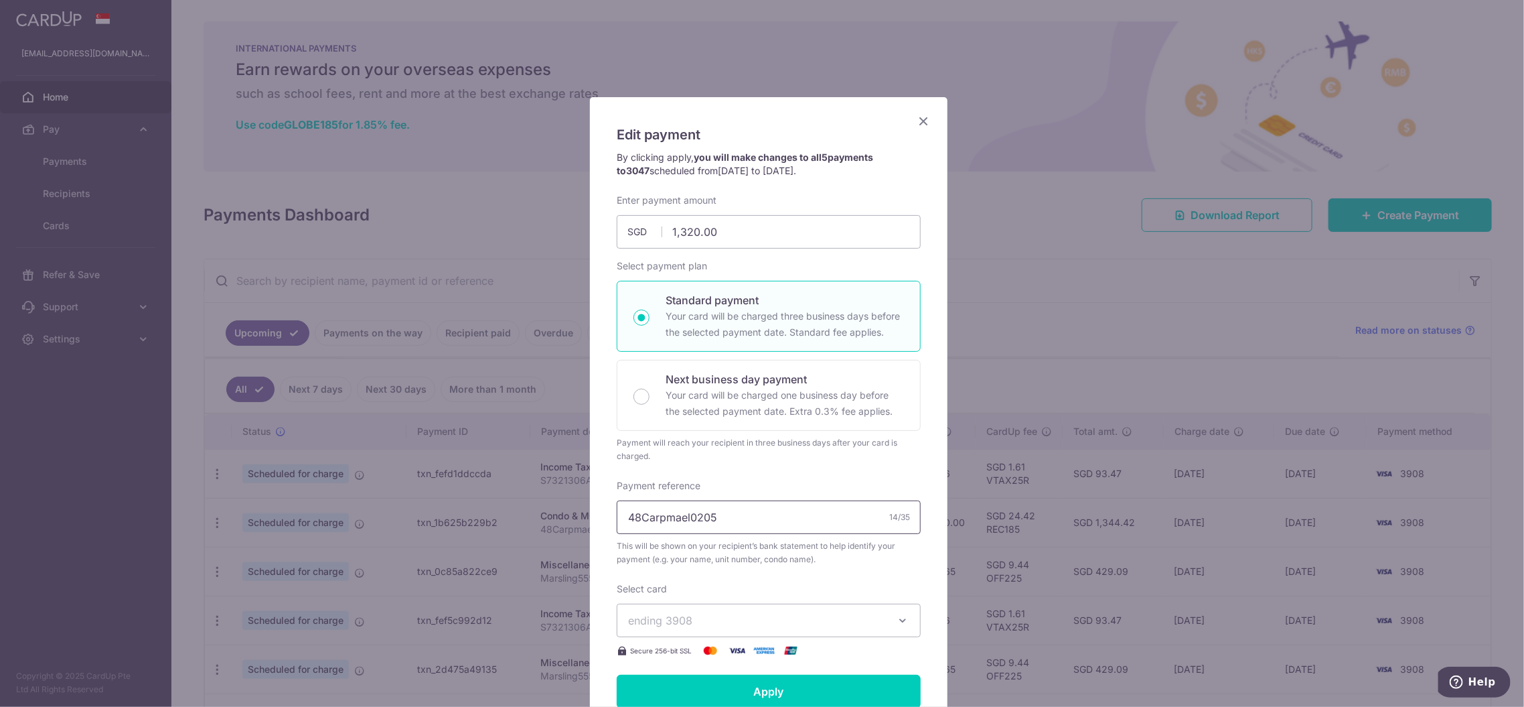
click at [726, 520] on input "48Carpmael0205" at bounding box center [769, 516] width 304 height 33
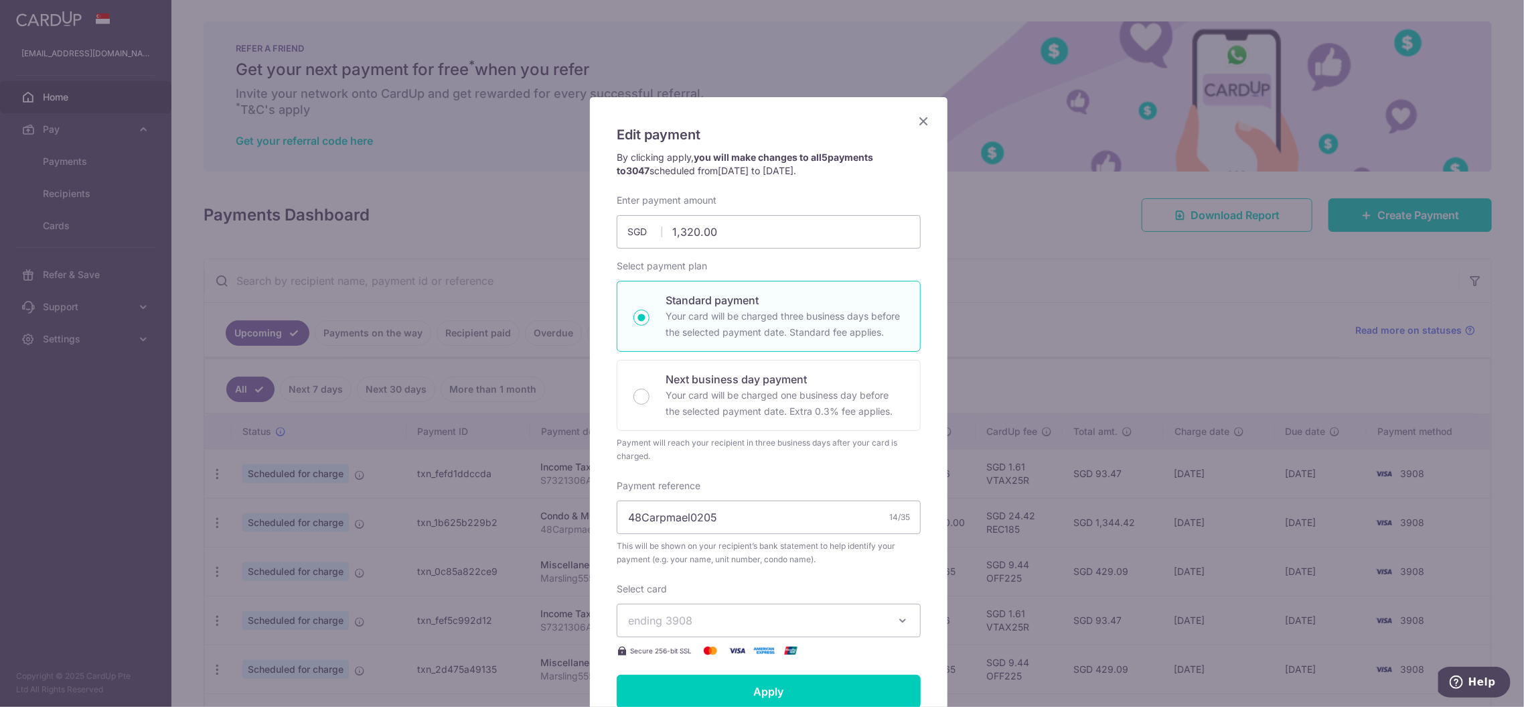
click at [917, 123] on icon "Close" at bounding box center [923, 121] width 16 height 17
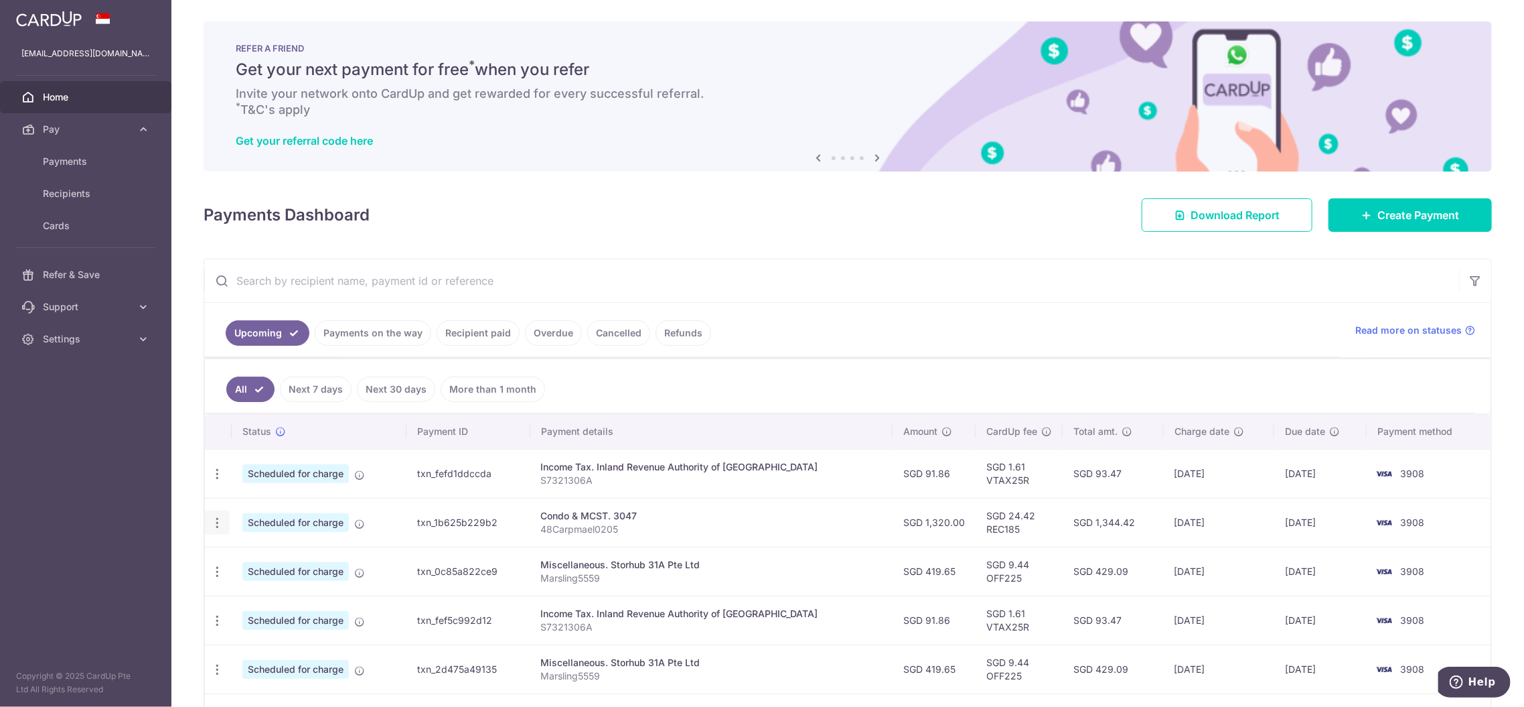
click at [219, 521] on icon "button" at bounding box center [217, 523] width 14 height 14
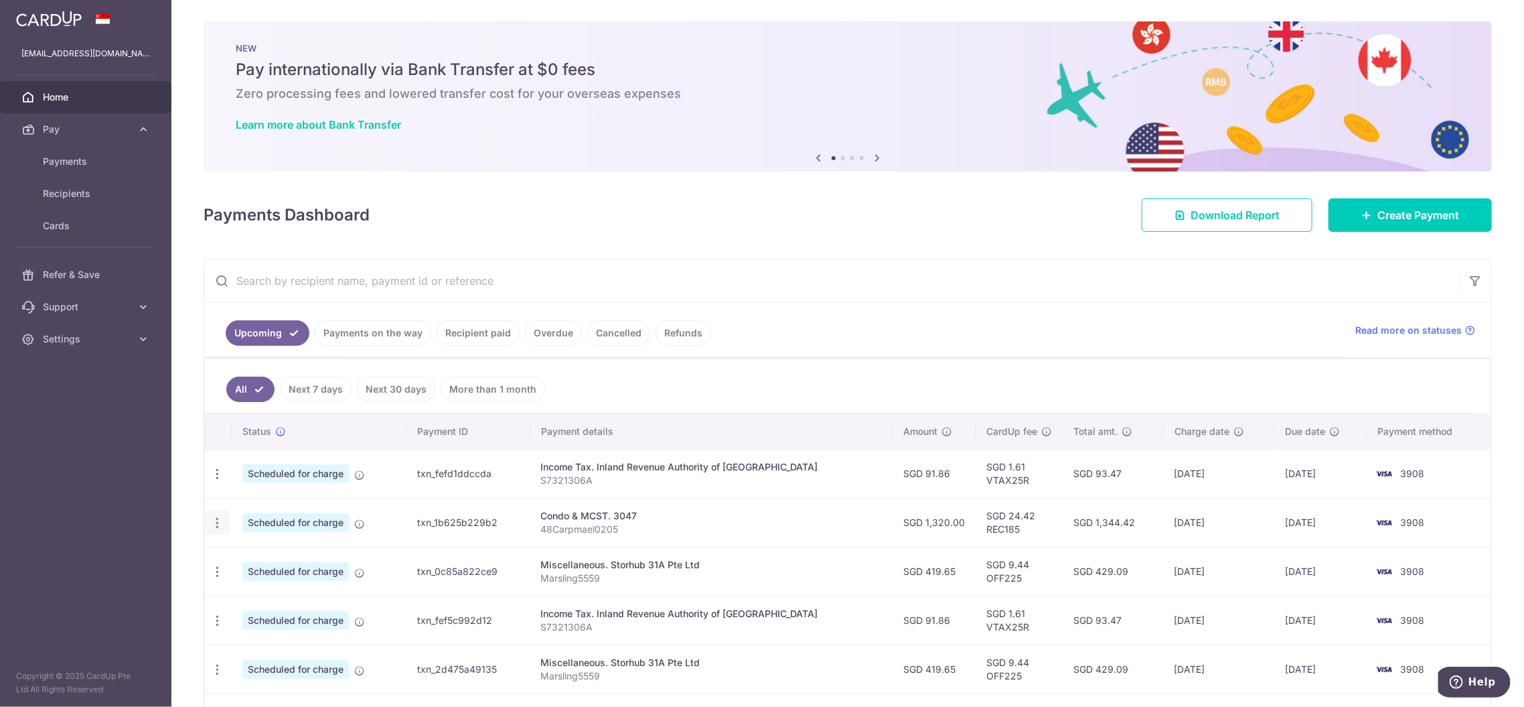
click at [214, 521] on icon "button" at bounding box center [217, 523] width 14 height 14
click at [265, 585] on span "Cancel payment" at bounding box center [289, 592] width 90 height 16
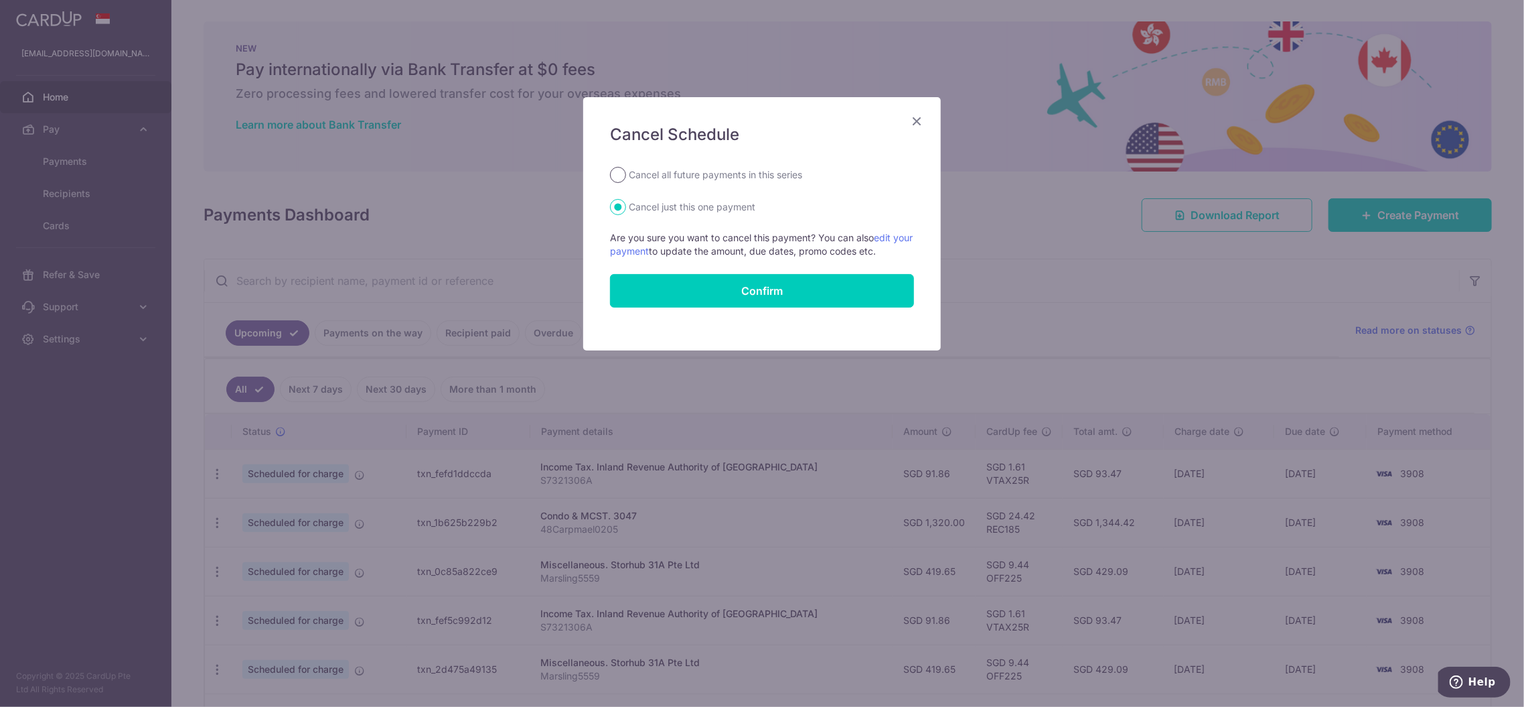
click at [617, 173] on input "Cancel all future payments in this series" at bounding box center [618, 175] width 16 height 16
radio input "true"
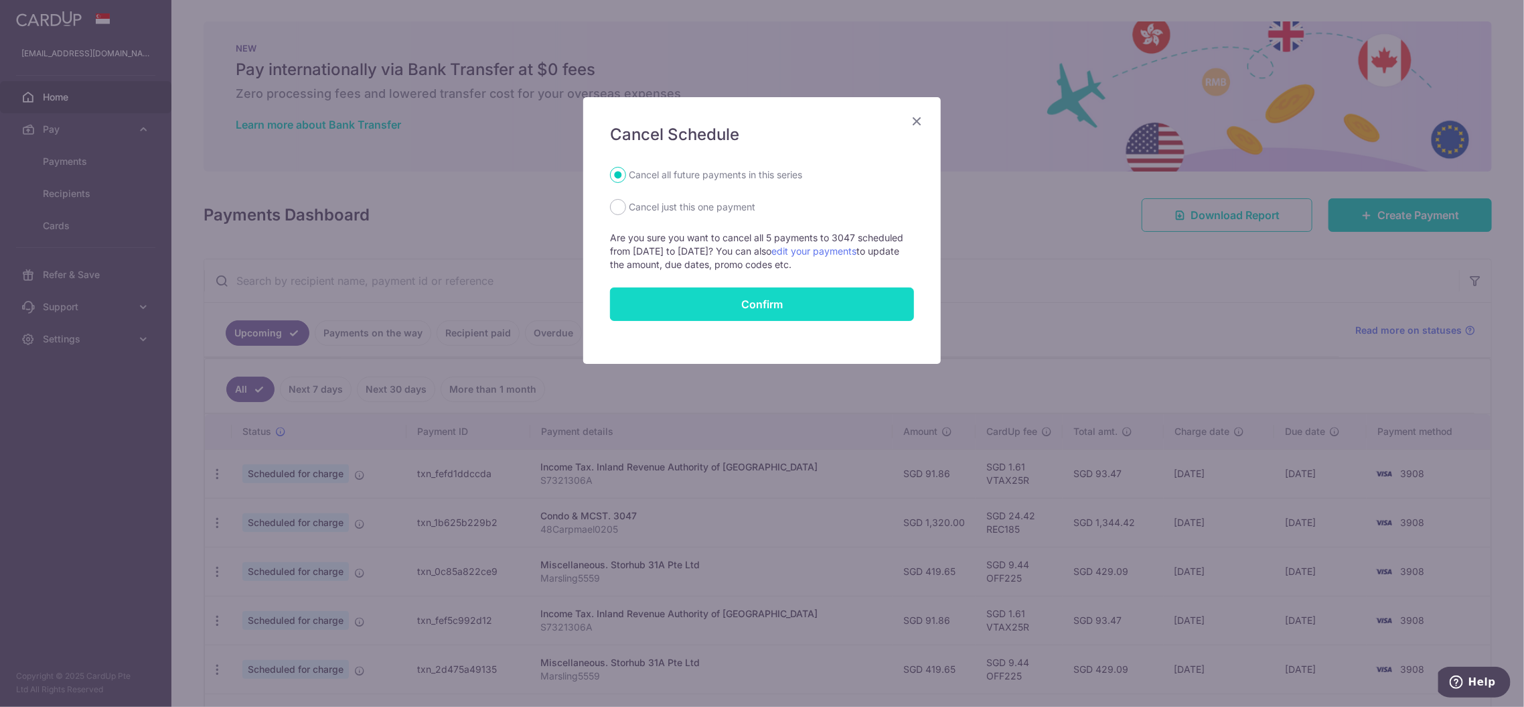
click at [739, 301] on button "Confirm" at bounding box center [762, 303] width 304 height 33
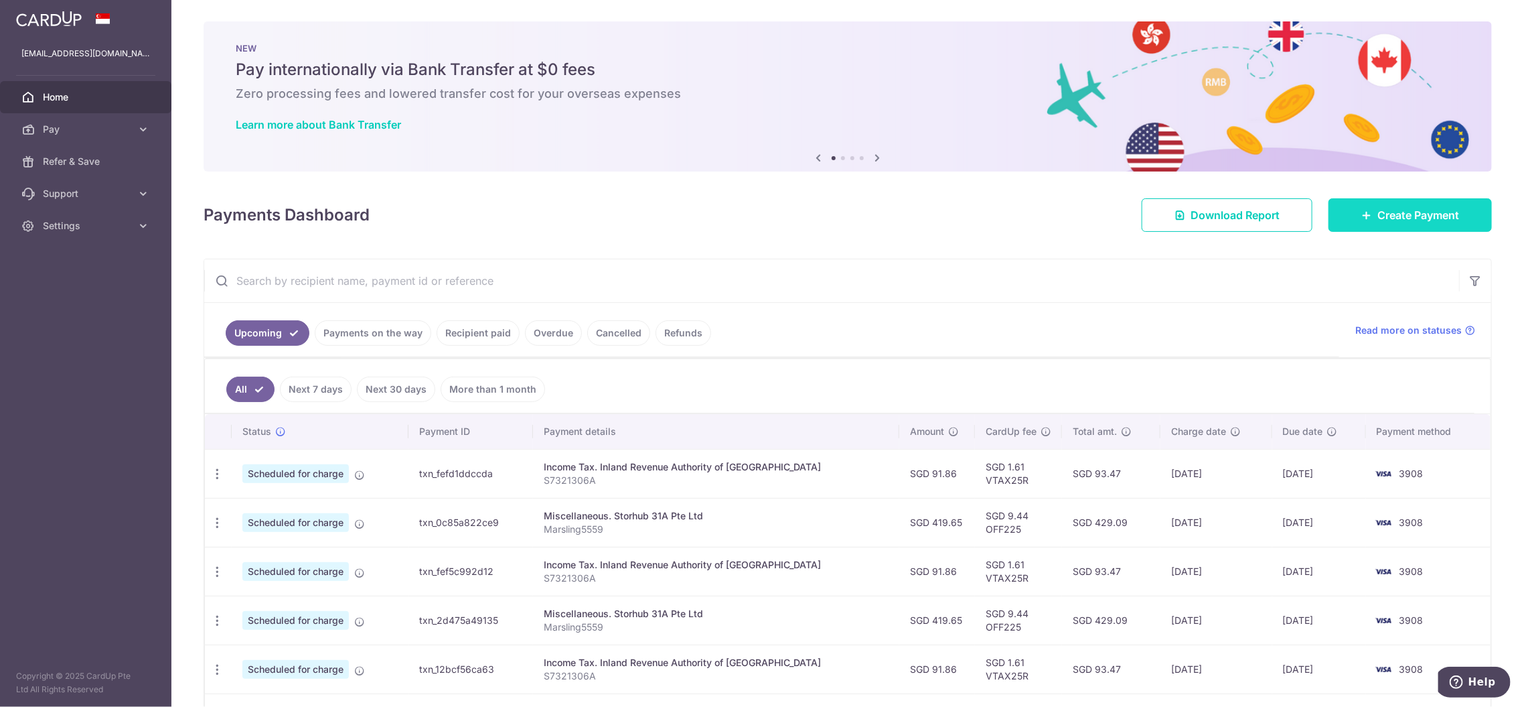
click at [1378, 218] on span "Create Payment" at bounding box center [1419, 215] width 82 height 16
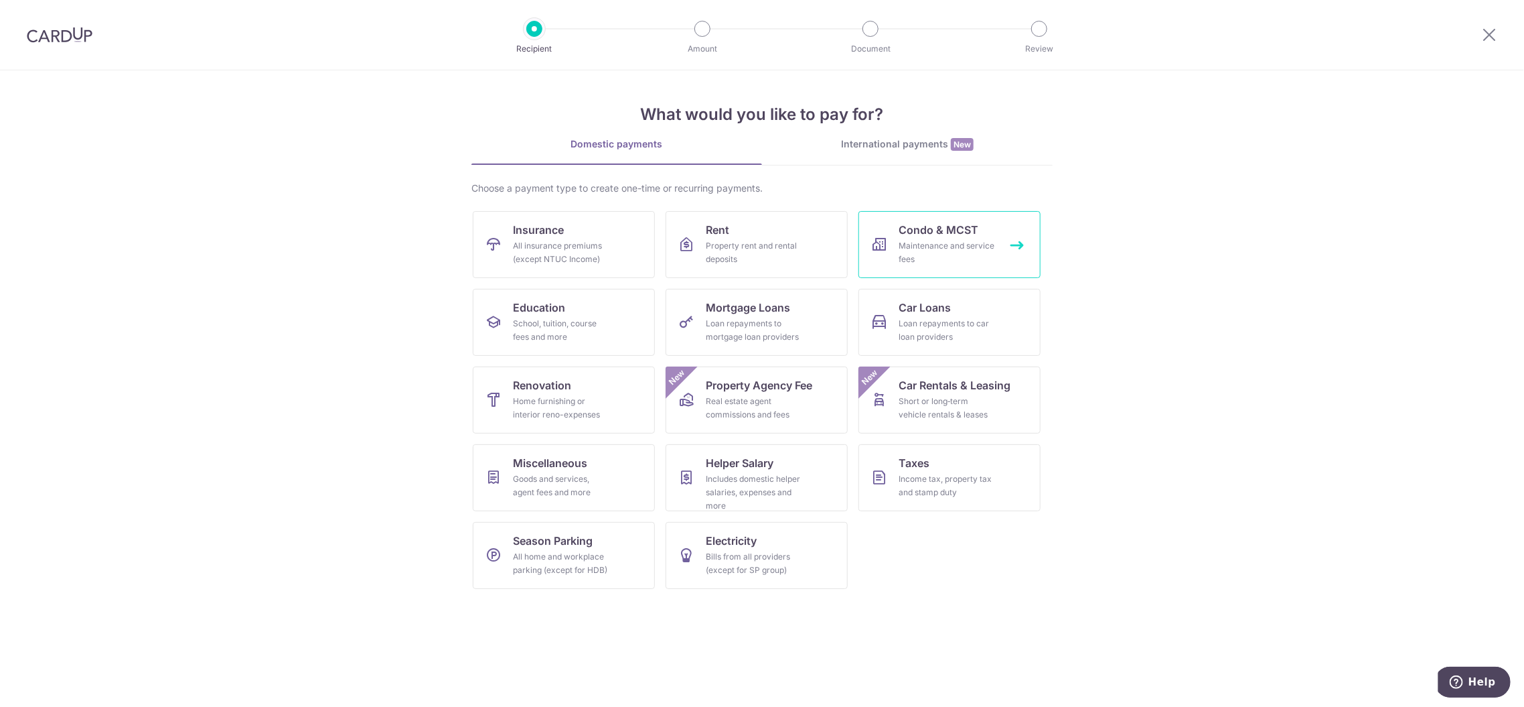
click at [977, 244] on div "Maintenance and service fees" at bounding box center [947, 252] width 96 height 27
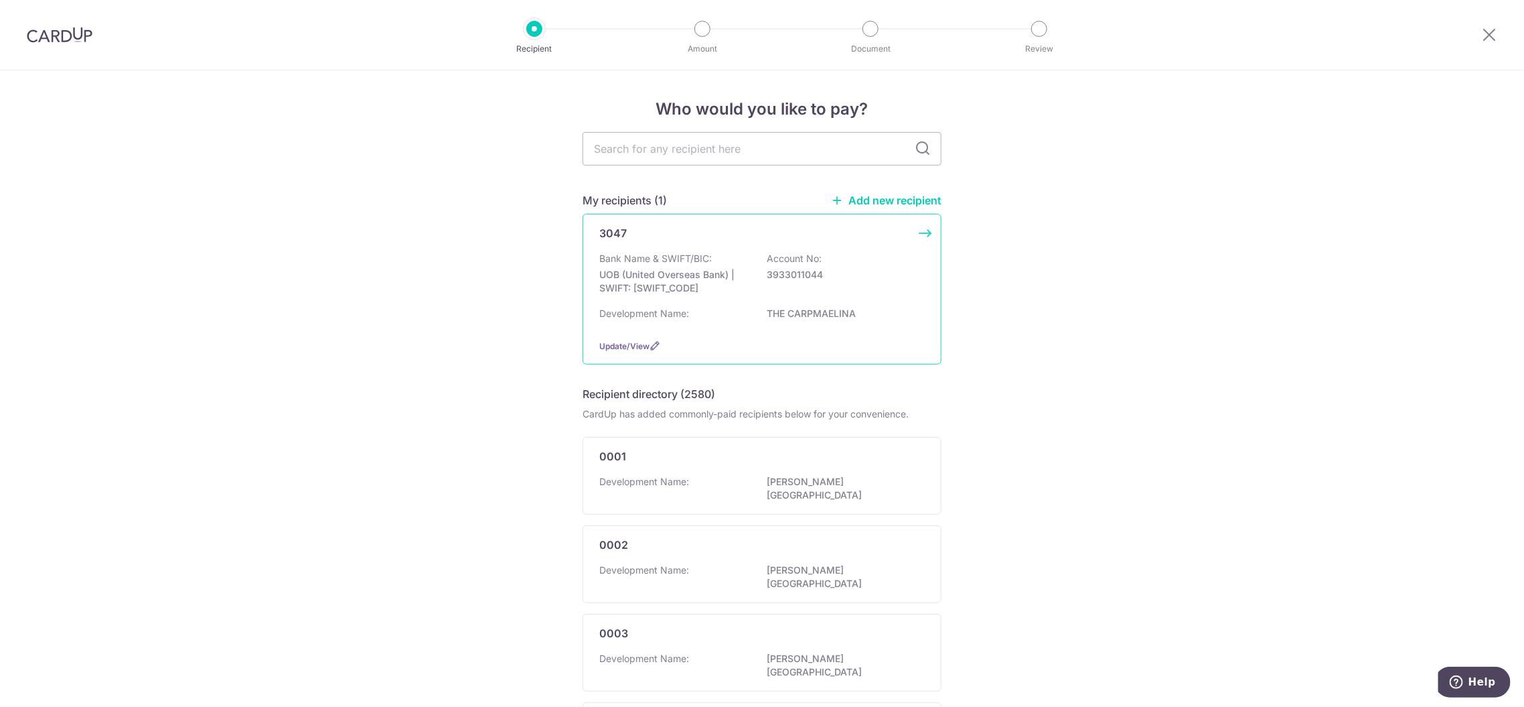
click at [921, 233] on div "3047 Bank Name & SWIFT/BIC: UOB (United Overseas Bank) | SWIFT: [SWIFT_CODE] Ac…" at bounding box center [762, 289] width 359 height 151
click at [921, 233] on div "3047 Bank Name & SWIFT/BIC: UOB (United Overseas Bank) | SWIFT: UOVBSGSGXXX Acc…" at bounding box center [762, 289] width 359 height 151
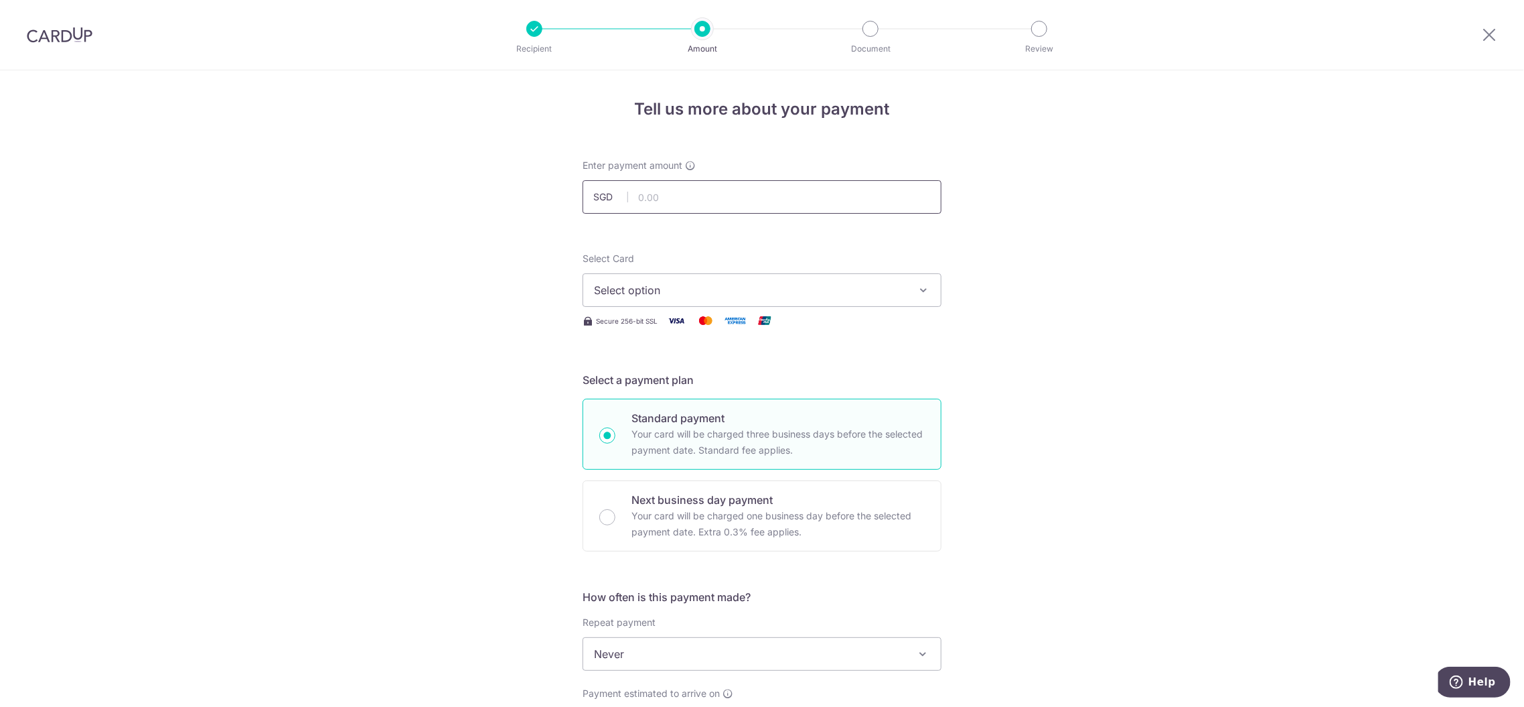
click at [746, 200] on input "text" at bounding box center [762, 196] width 359 height 33
type input "1,320.00"
click at [909, 289] on button "Select option" at bounding box center [762, 289] width 359 height 33
click at [918, 287] on icon "button" at bounding box center [923, 289] width 13 height 13
click at [883, 289] on span "Select option" at bounding box center [750, 290] width 312 height 16
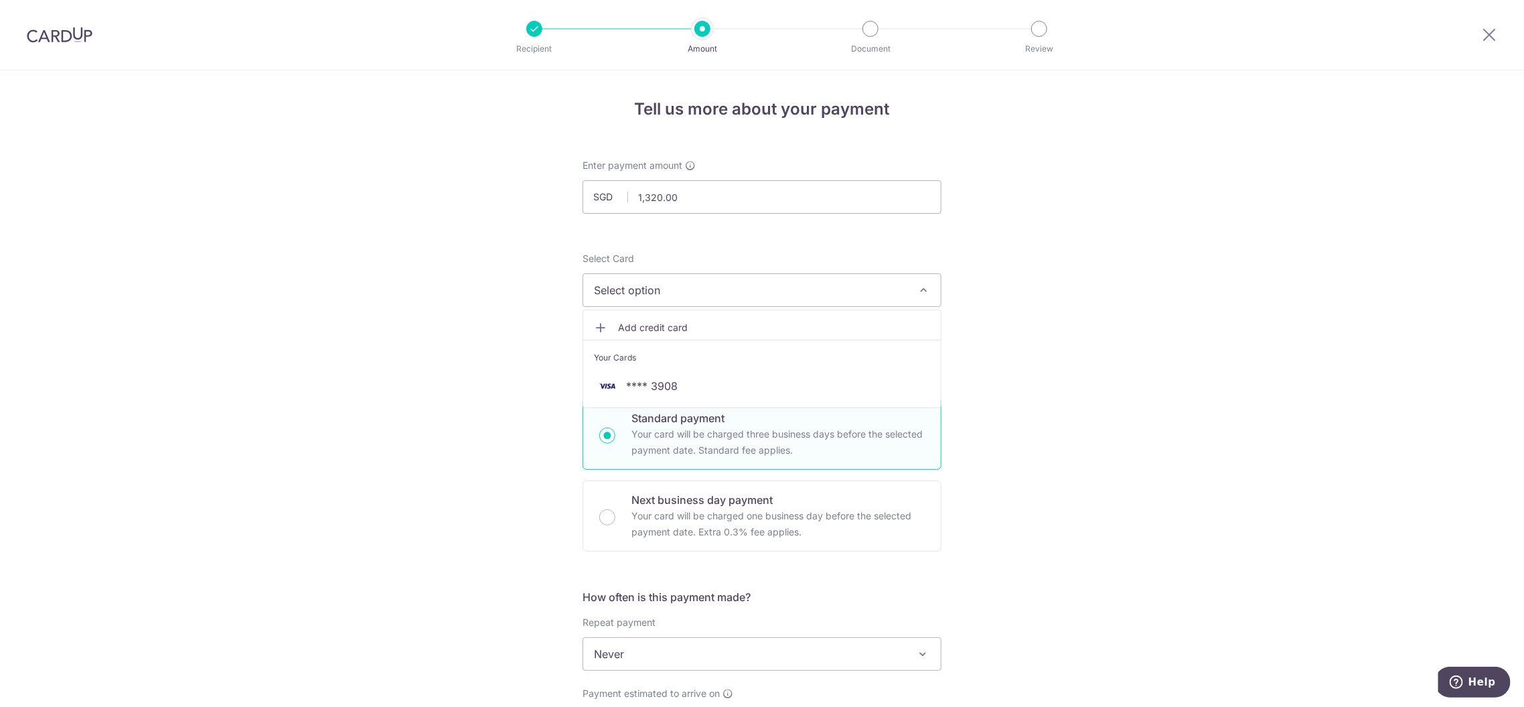
click at [883, 289] on span "Select option" at bounding box center [750, 290] width 312 height 16
click at [882, 289] on span "Select option" at bounding box center [750, 290] width 312 height 16
click at [646, 380] on span "**** 3908" at bounding box center [652, 386] width 52 height 16
click at [646, 380] on h5 "Select a payment plan" at bounding box center [762, 380] width 359 height 16
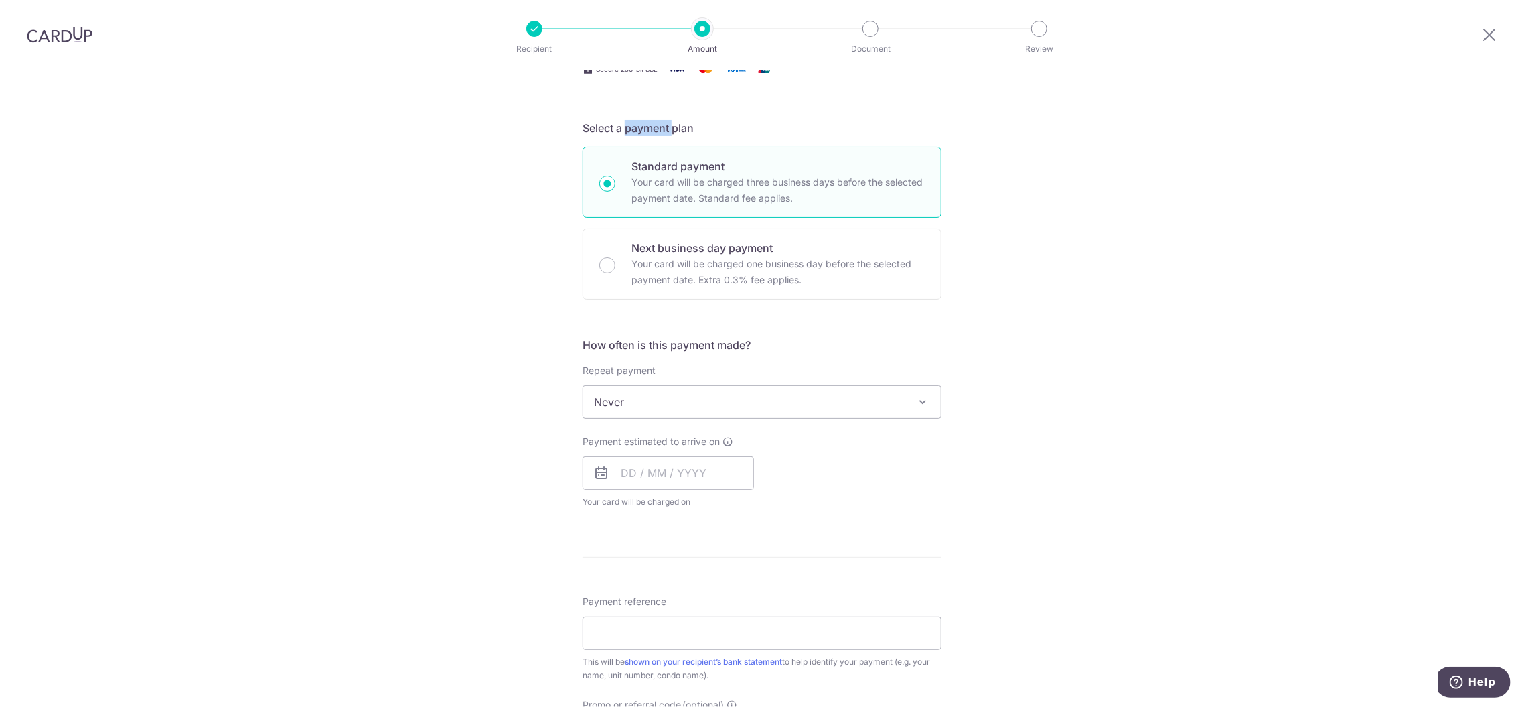
scroll to position [253, 0]
click at [925, 400] on span at bounding box center [923, 400] width 16 height 16
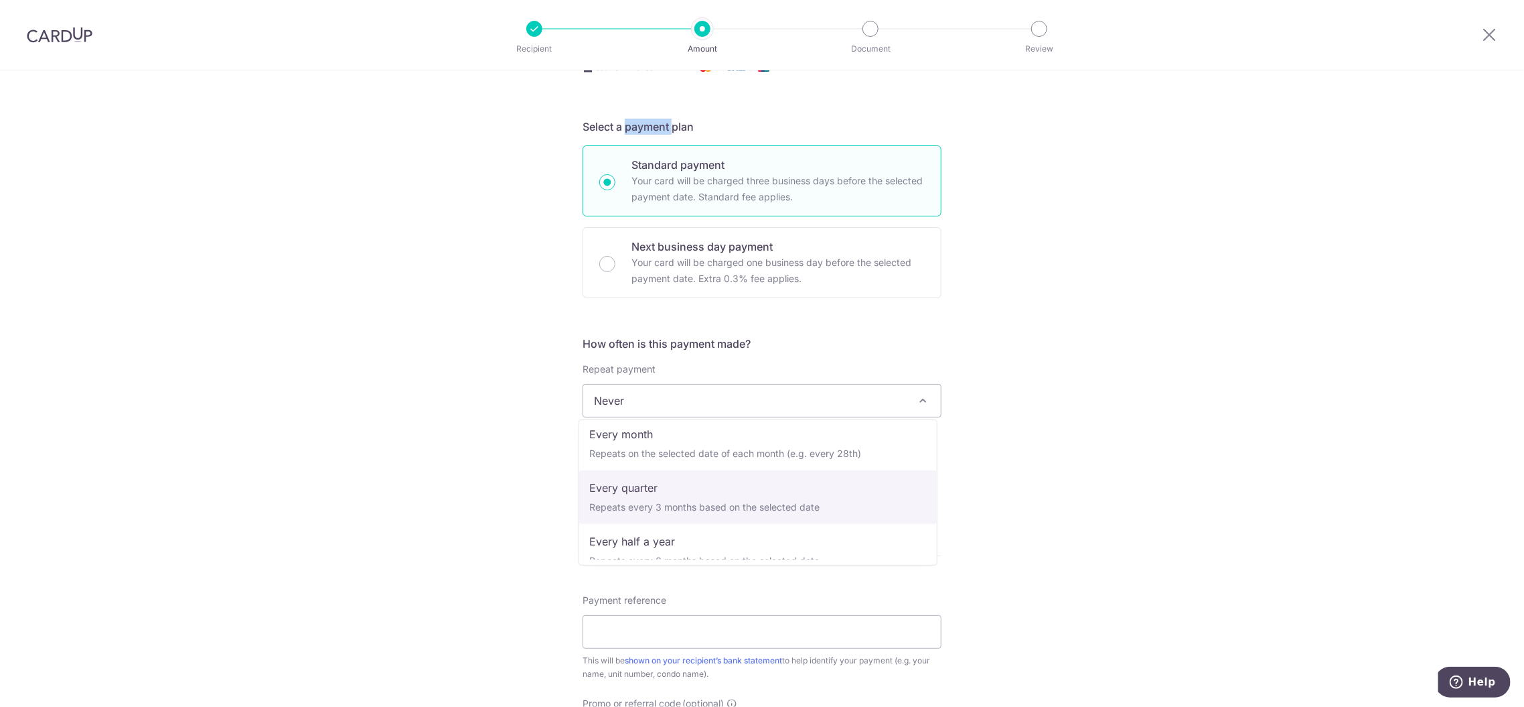
select select "4"
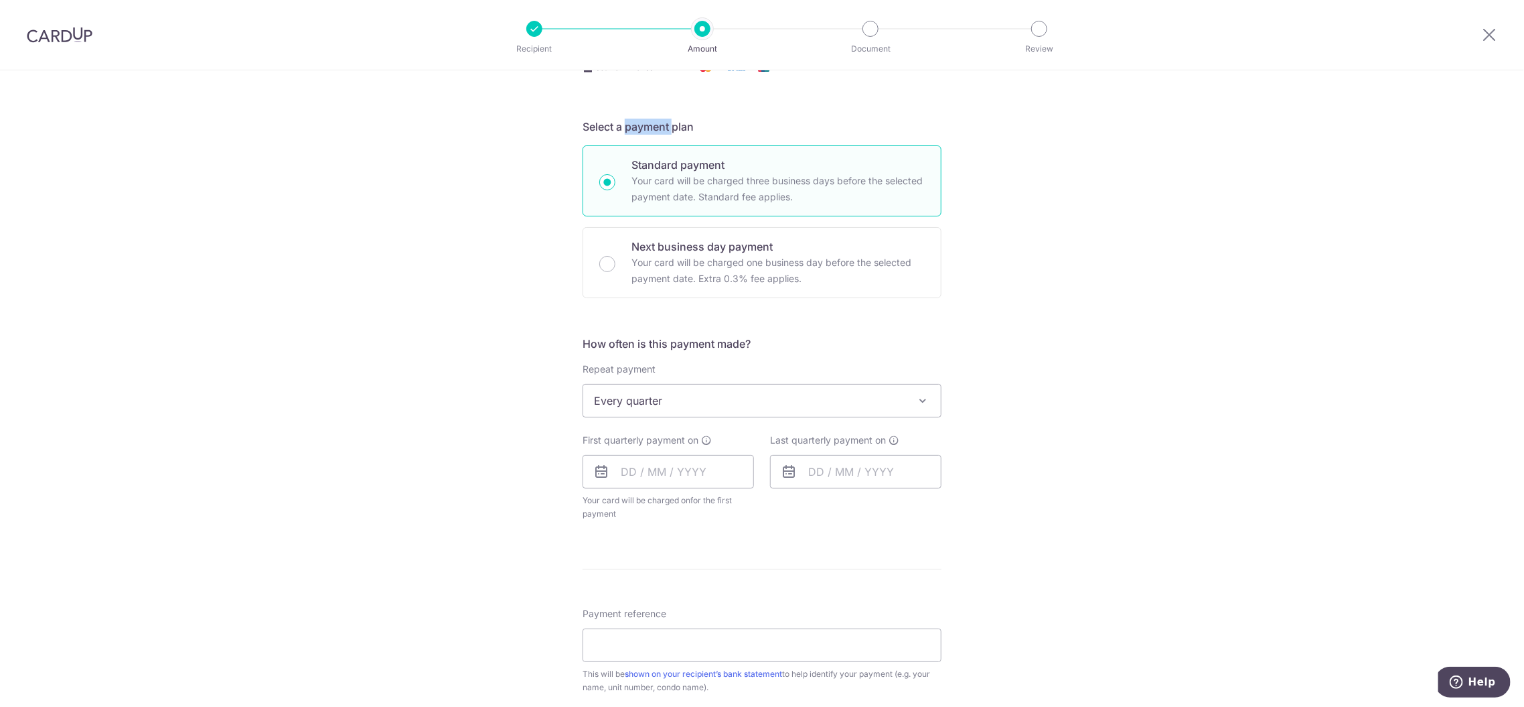
click at [809, 507] on div "Last quarterly payment on" at bounding box center [856, 476] width 188 height 87
click at [714, 471] on input "text" at bounding box center [668, 471] width 171 height 33
click at [715, 591] on link "9" at bounding box center [717, 593] width 21 height 21
type input "09/10/2025"
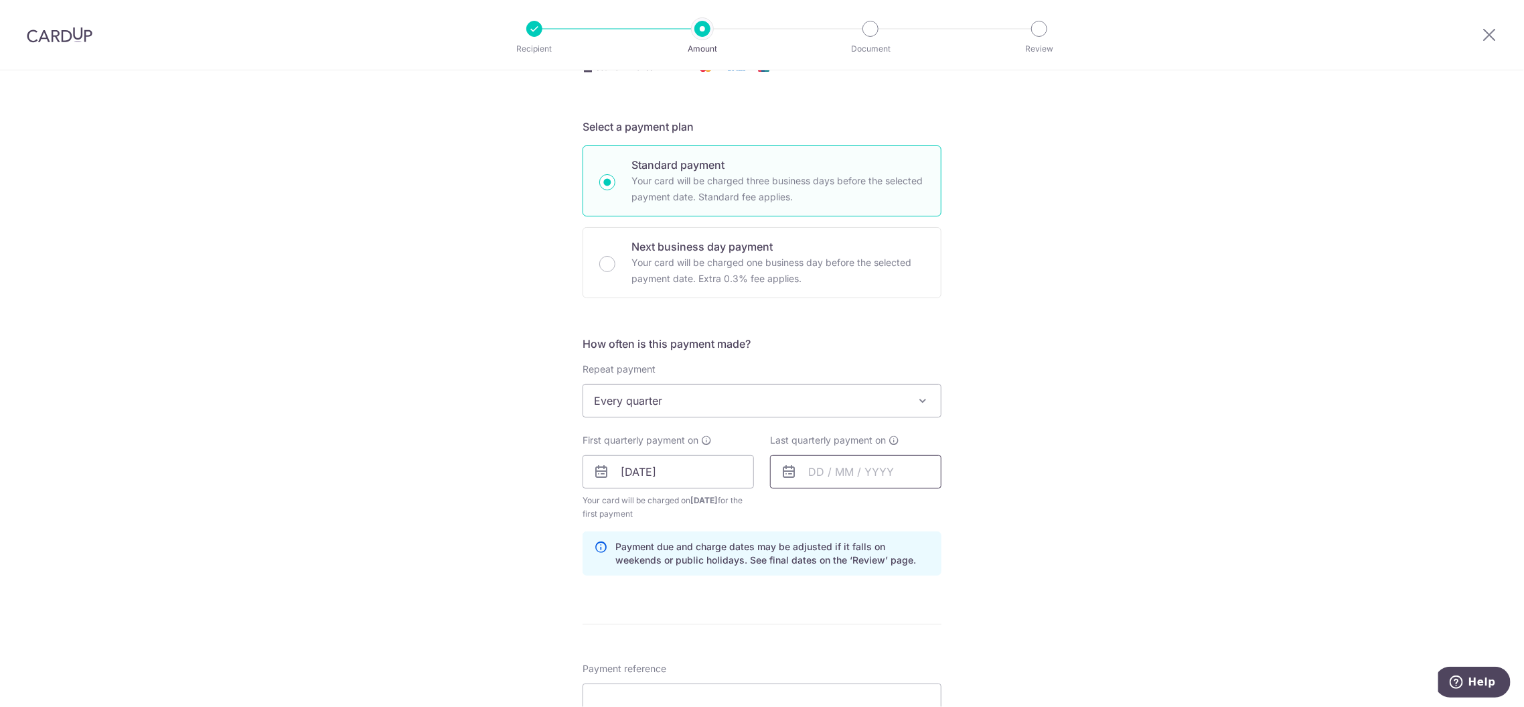
click at [883, 473] on input "text" at bounding box center [855, 471] width 171 height 33
click at [957, 506] on link "Next" at bounding box center [960, 508] width 16 height 16
click at [916, 500] on div "Prev Next Oct Nov Dec 2025 2026 2027 2028 2029 2030 2031 2032 2033 2034 2035" at bounding box center [877, 508] width 213 height 32
click at [913, 508] on select "2025 2026 2027 2028 2029 2030 2031 2032 2033 2034 2035" at bounding box center [908, 507] width 35 height 11
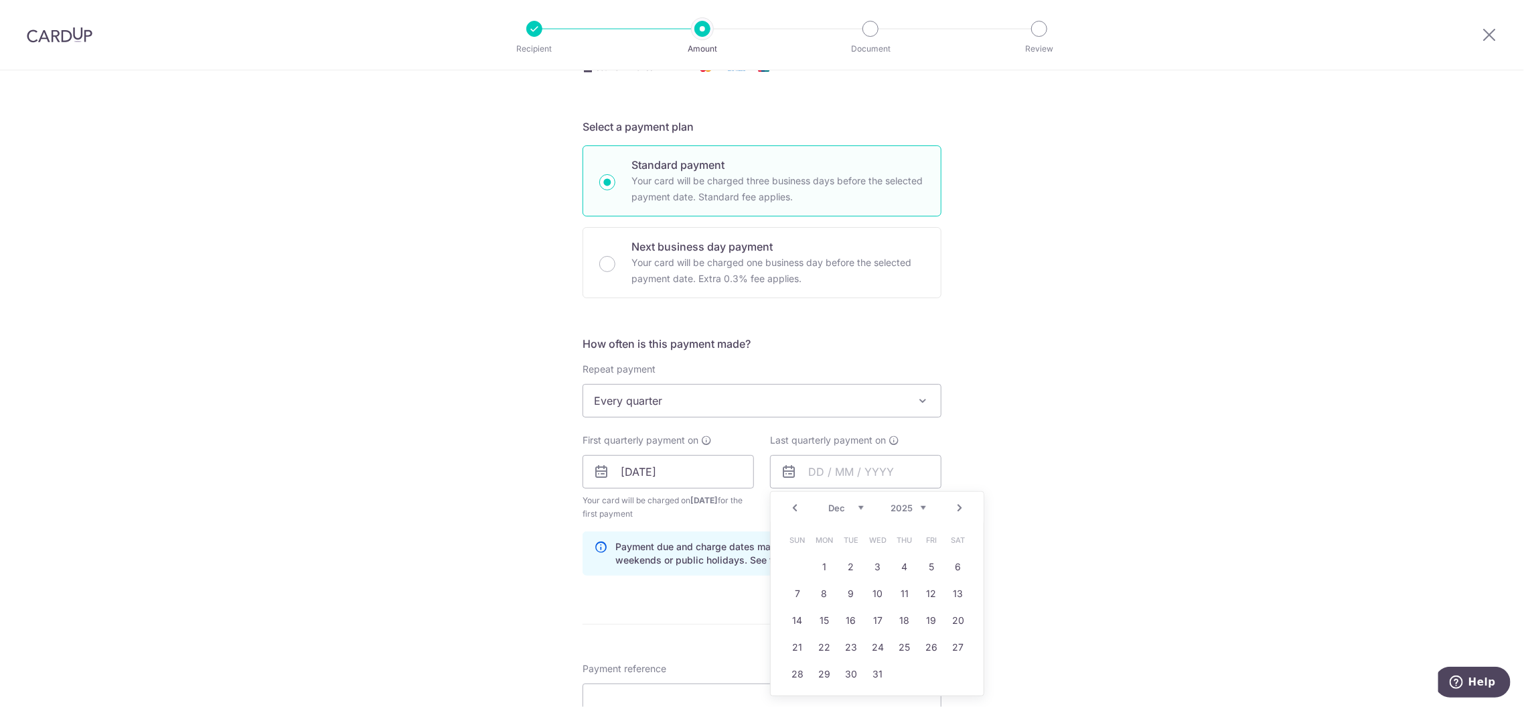
click at [917, 508] on select "2025 2026 2027 2028 2029 2030 2031 2032 2033 2034 2035" at bounding box center [908, 507] width 35 height 11
click at [792, 502] on link "Prev" at bounding box center [795, 508] width 16 height 16
click at [929, 591] on link "9" at bounding box center [931, 593] width 21 height 21
type input "09/10/2026"
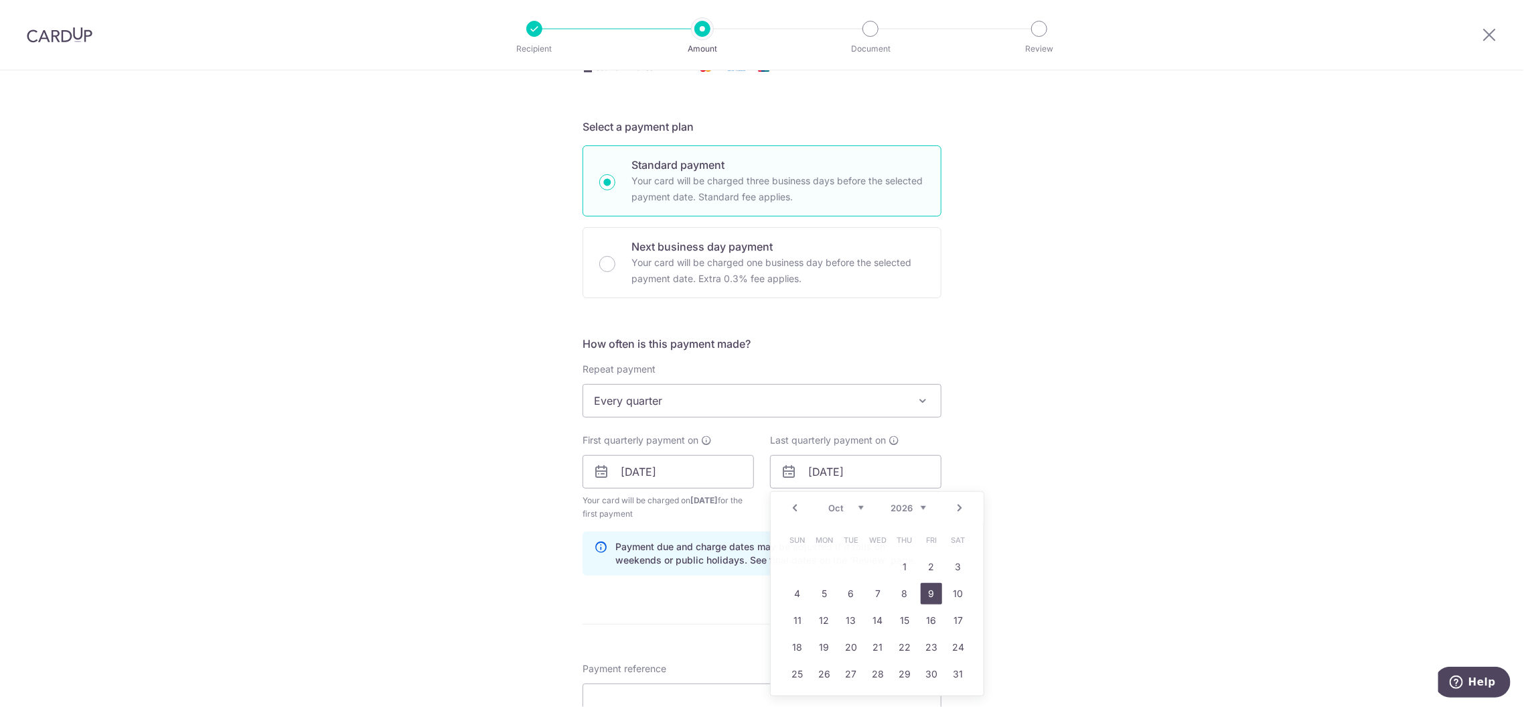
click at [929, 591] on link "9" at bounding box center [931, 593] width 21 height 21
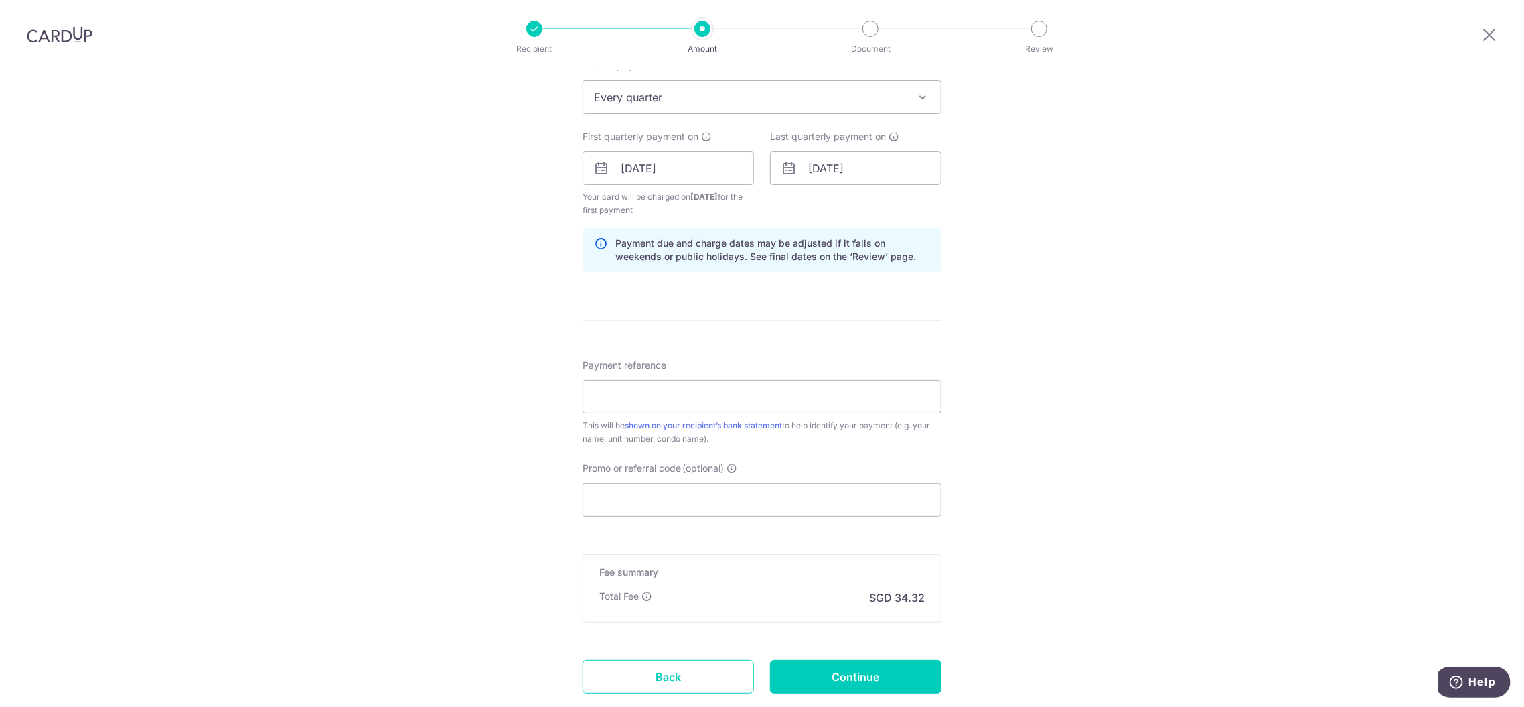
scroll to position [557, 0]
click at [630, 503] on input "Promo or referral code (optional)" at bounding box center [762, 498] width 359 height 33
paste input "3HOME25R"
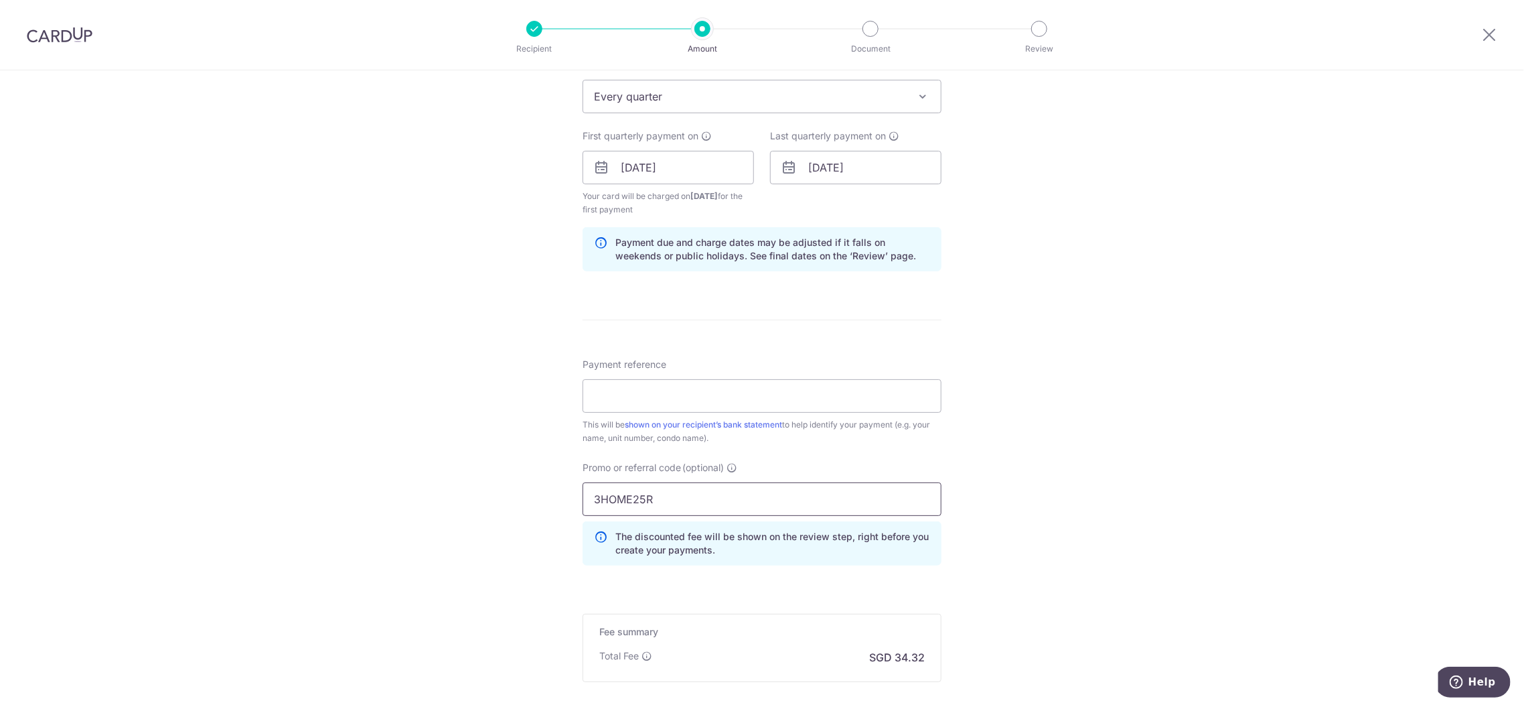
type input "3HOME25R"
click at [682, 400] on input "Payment reference" at bounding box center [762, 395] width 359 height 33
type input "48Carpmael0205"
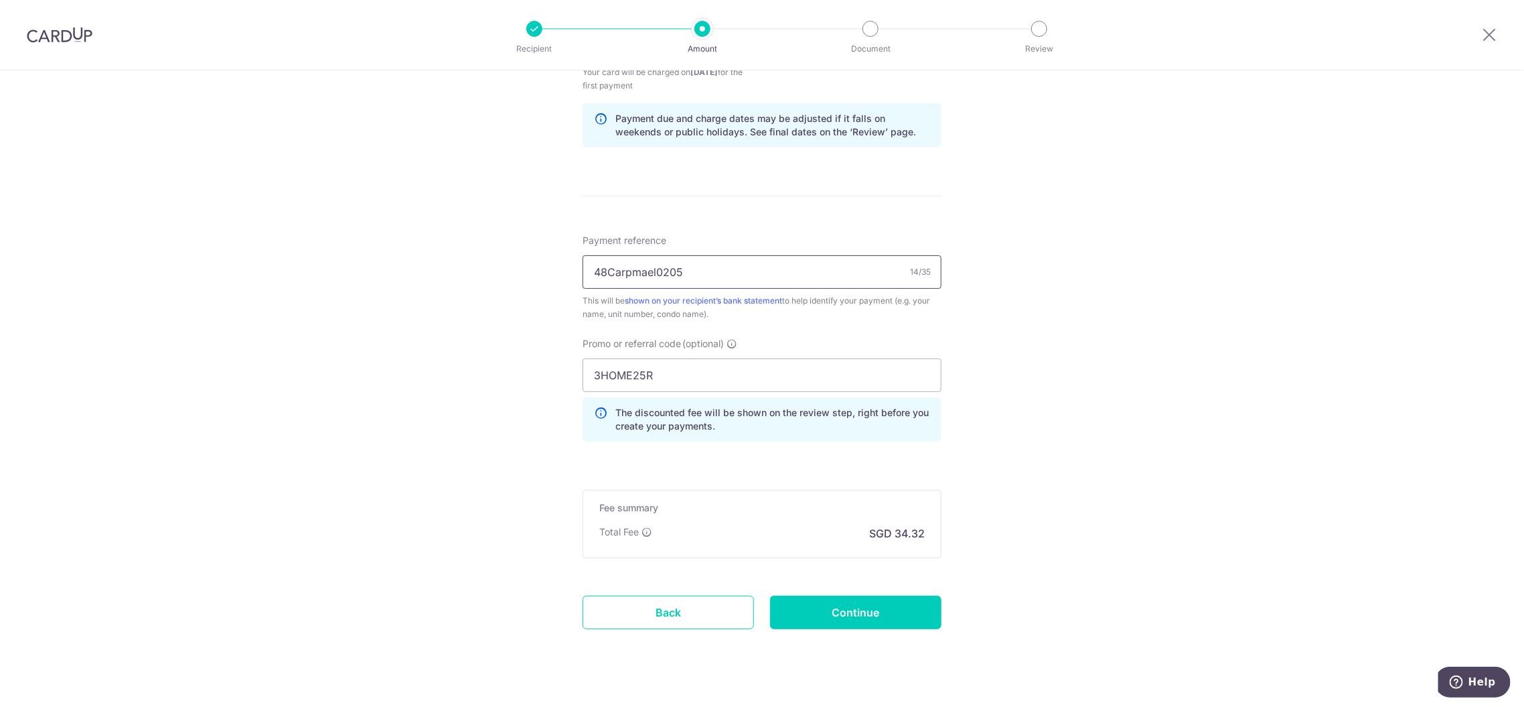
scroll to position [702, 0]
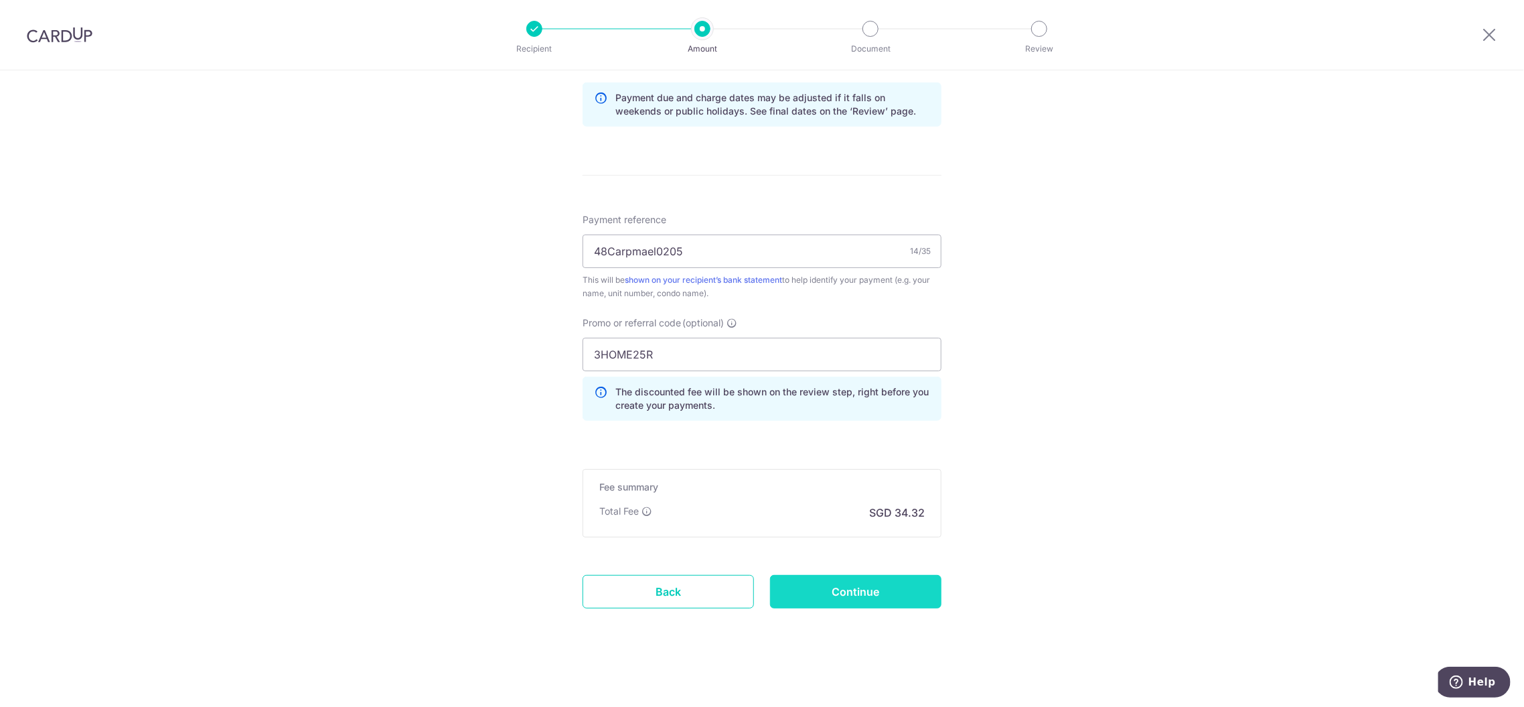
click at [845, 592] on input "Continue" at bounding box center [855, 591] width 171 height 33
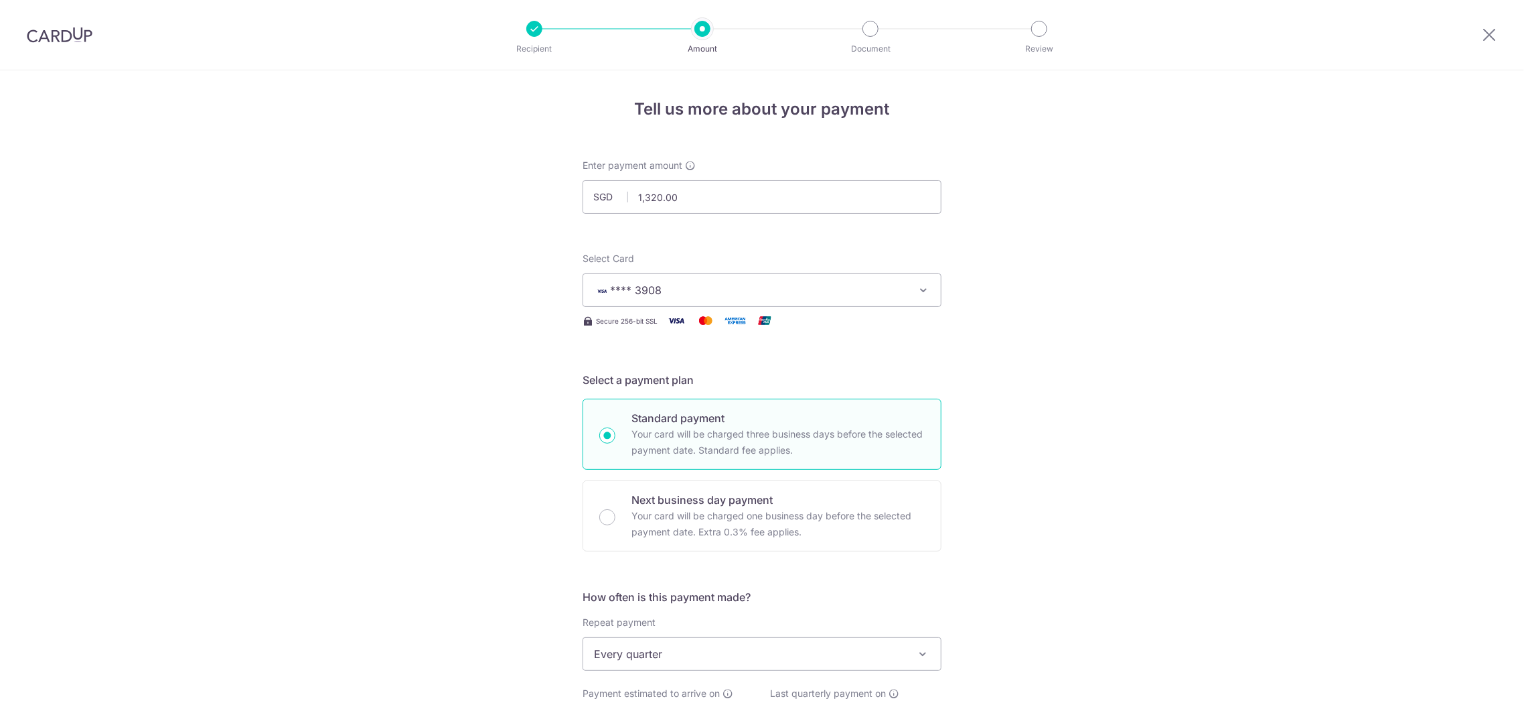
scroll to position [653, 0]
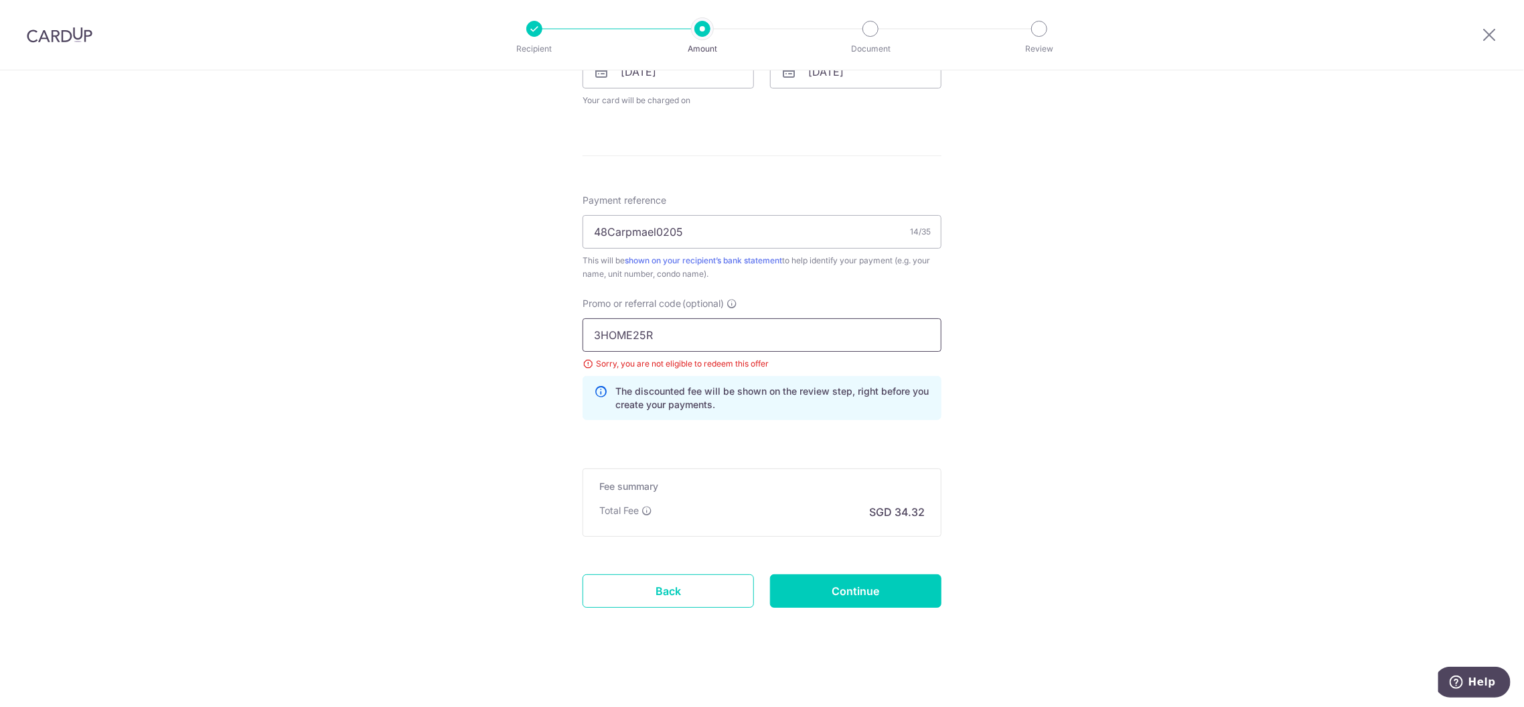
drag, startPoint x: 660, startPoint y: 336, endPoint x: 502, endPoint y: 323, distance: 158.6
click at [502, 323] on div "Tell us more about your payment Enter payment amount SGD 1,320.00 1320.00 Selec…" at bounding box center [762, 62] width 1524 height 1290
type input "REC185"
click at [846, 593] on input "Continue" at bounding box center [855, 590] width 171 height 33
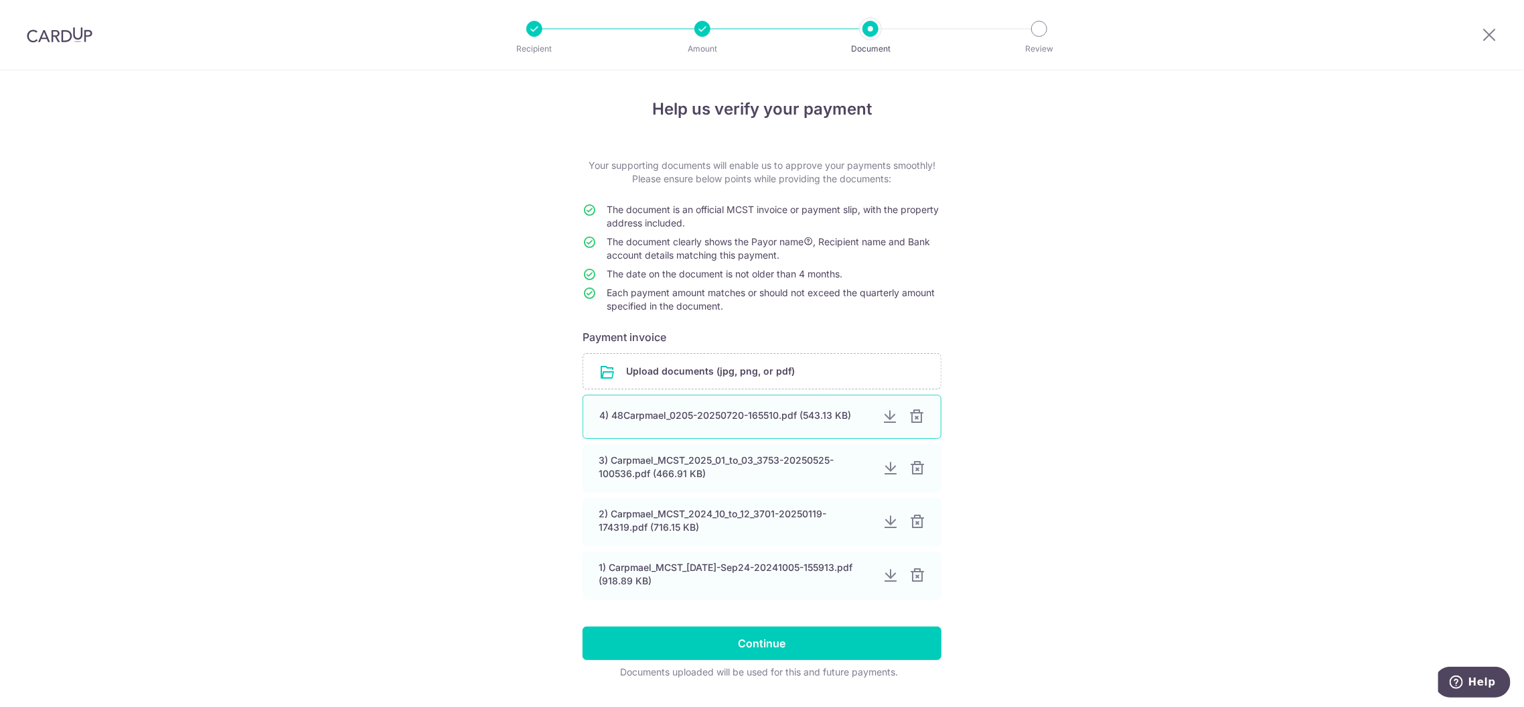
click at [883, 418] on div at bounding box center [890, 417] width 16 height 16
click at [888, 421] on div at bounding box center [890, 417] width 16 height 16
click at [677, 373] on input "file" at bounding box center [762, 371] width 358 height 35
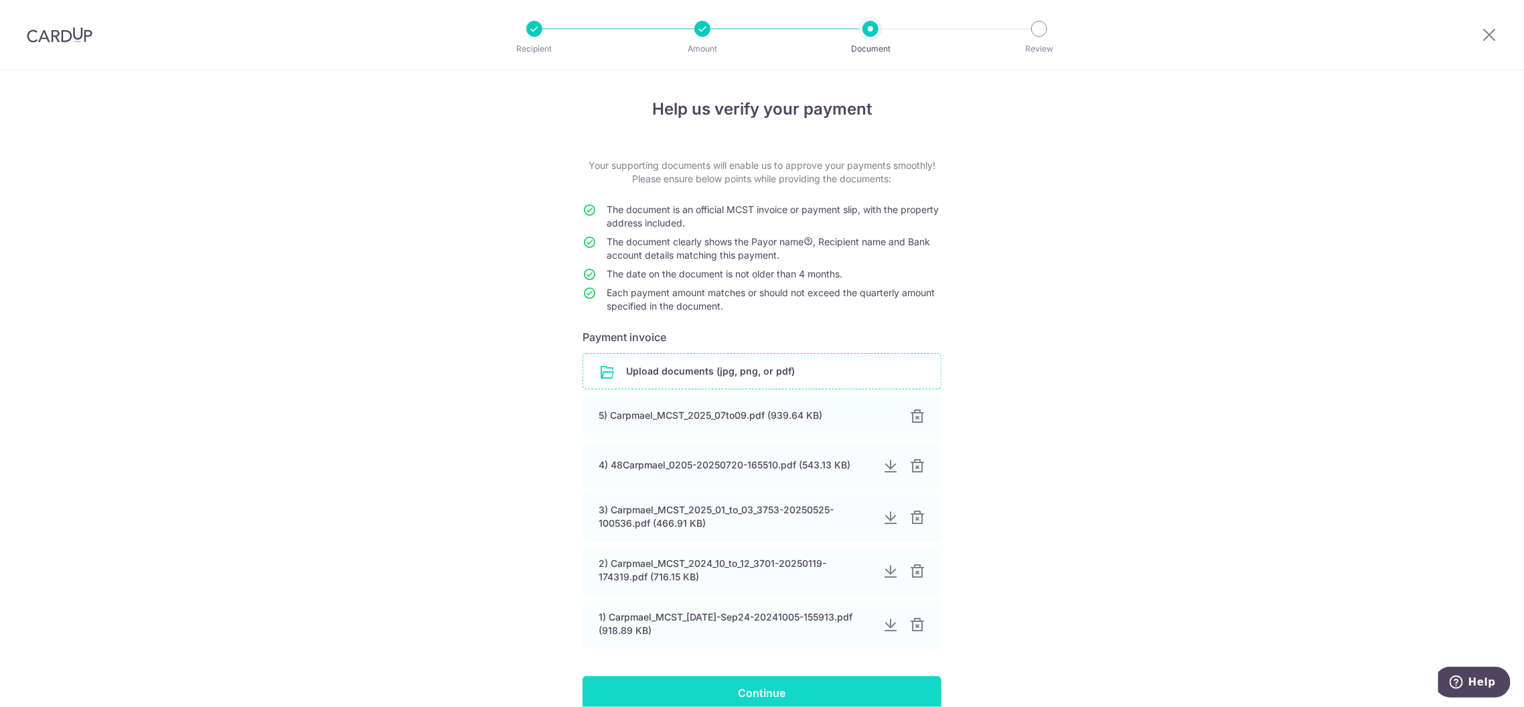
click at [806, 692] on input "Continue" at bounding box center [762, 692] width 359 height 33
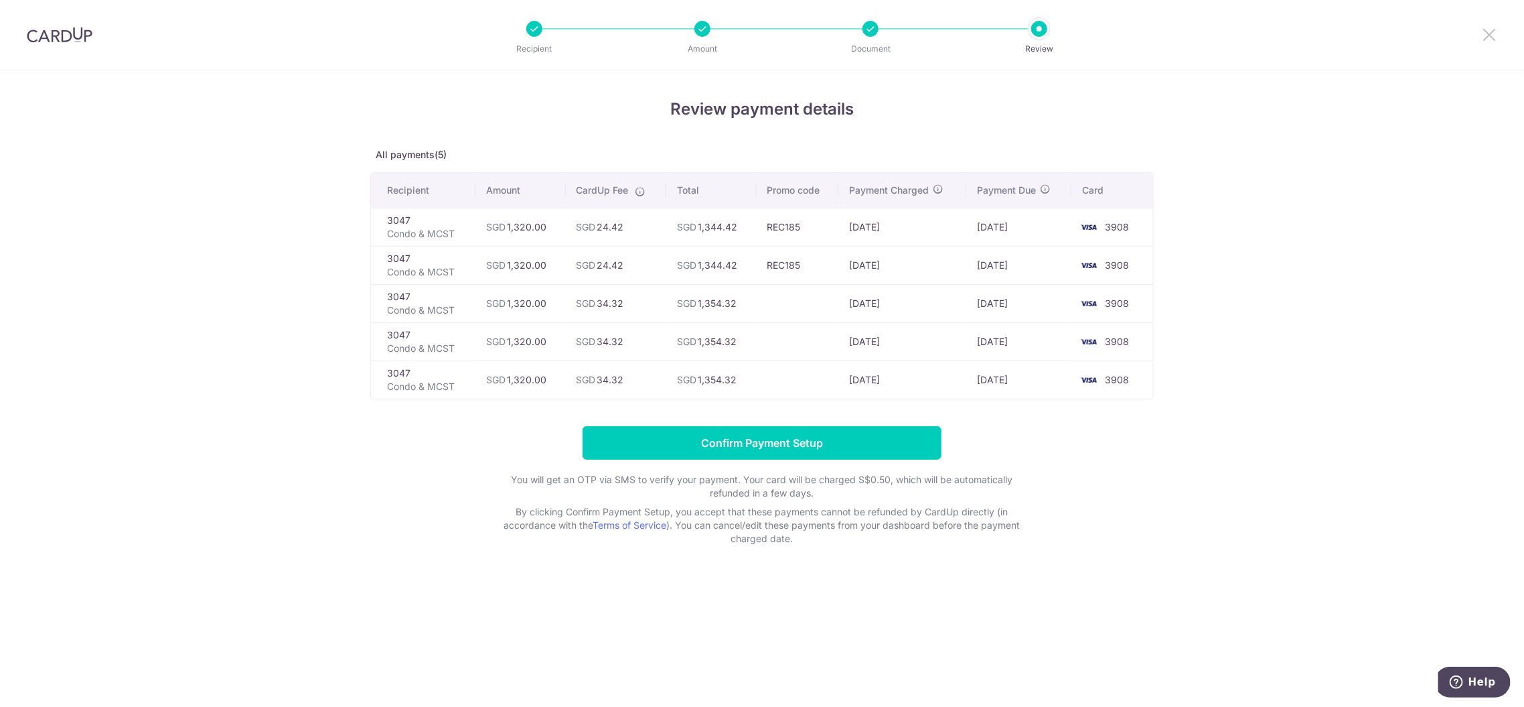
drag, startPoint x: 1489, startPoint y: 33, endPoint x: 840, endPoint y: 94, distance: 651.7
click at [1489, 33] on icon at bounding box center [1489, 34] width 16 height 17
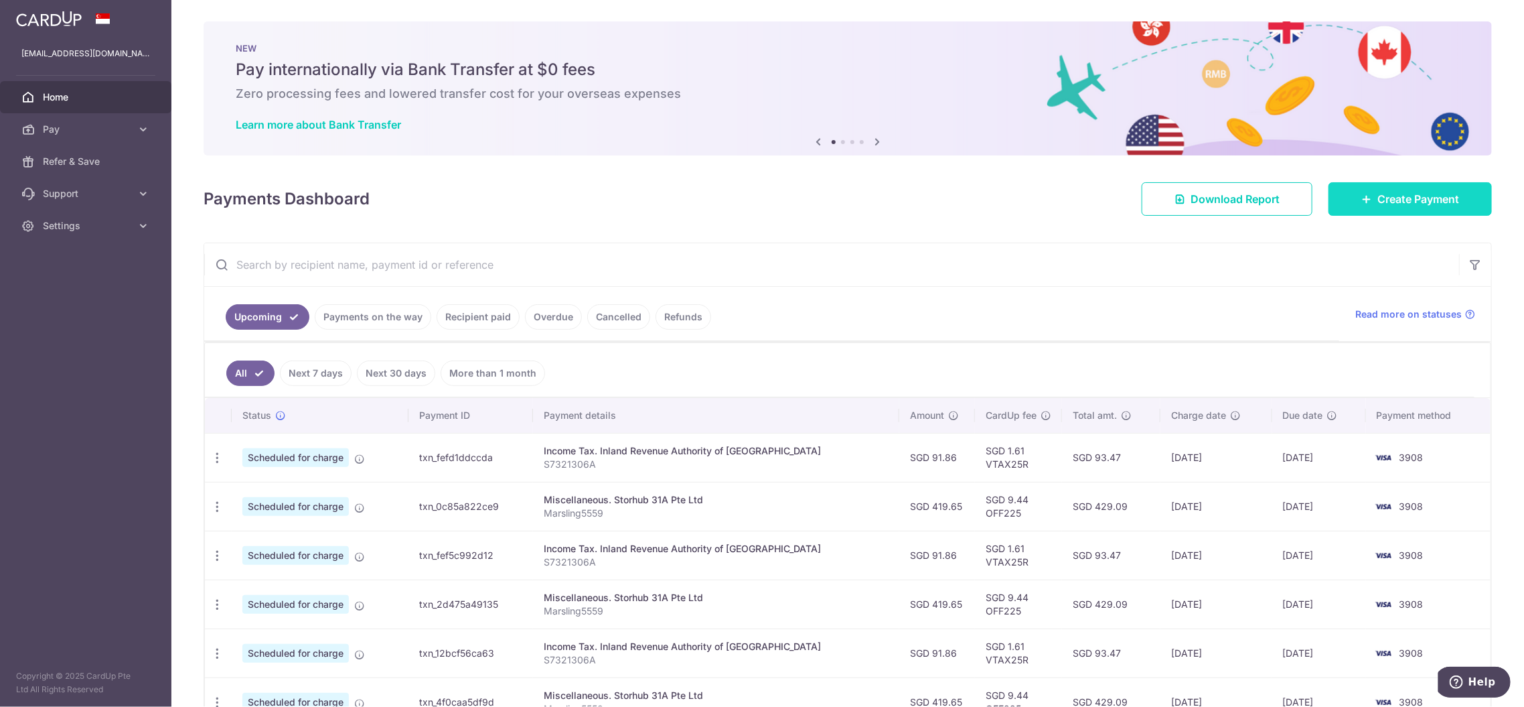
click at [1398, 199] on span "Create Payment" at bounding box center [1419, 199] width 82 height 16
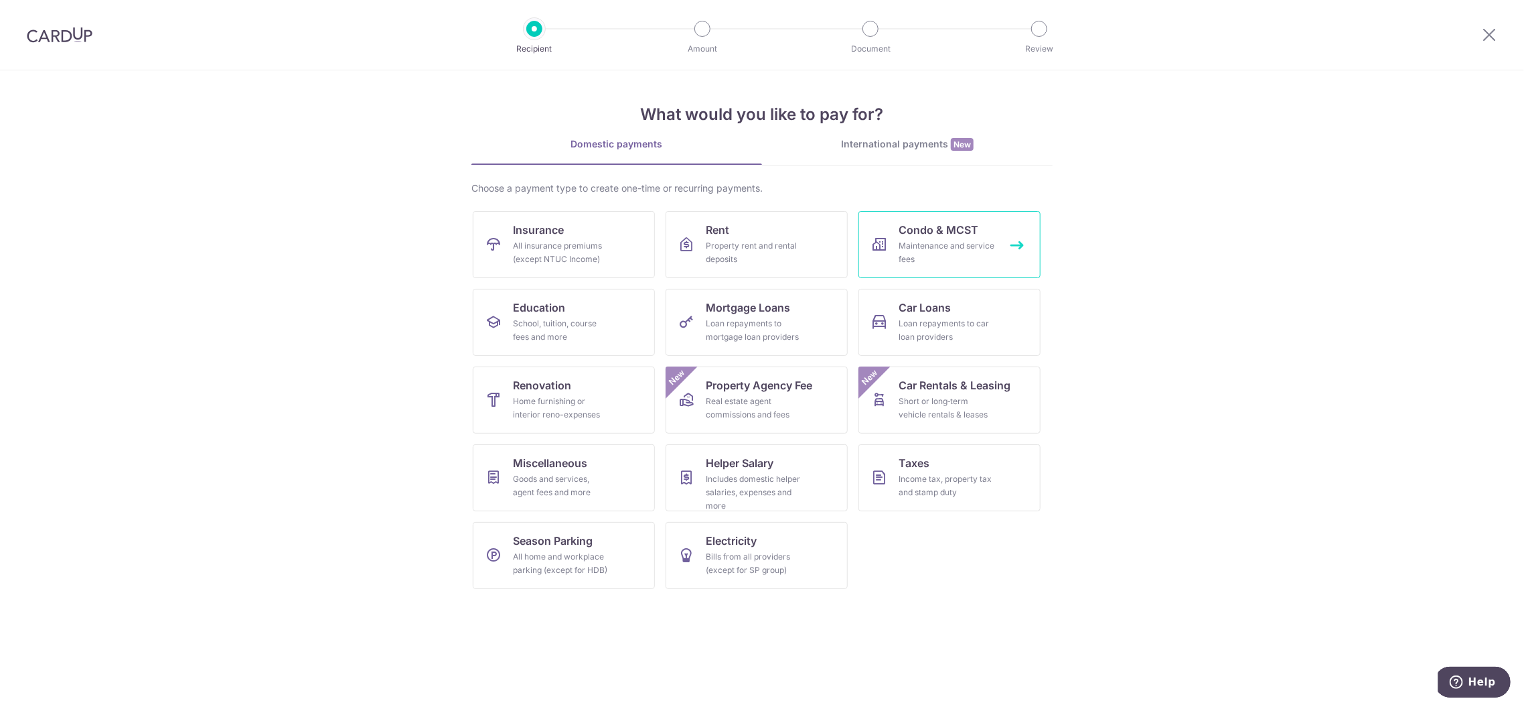
click at [945, 240] on div "Maintenance and service fees" at bounding box center [947, 252] width 96 height 27
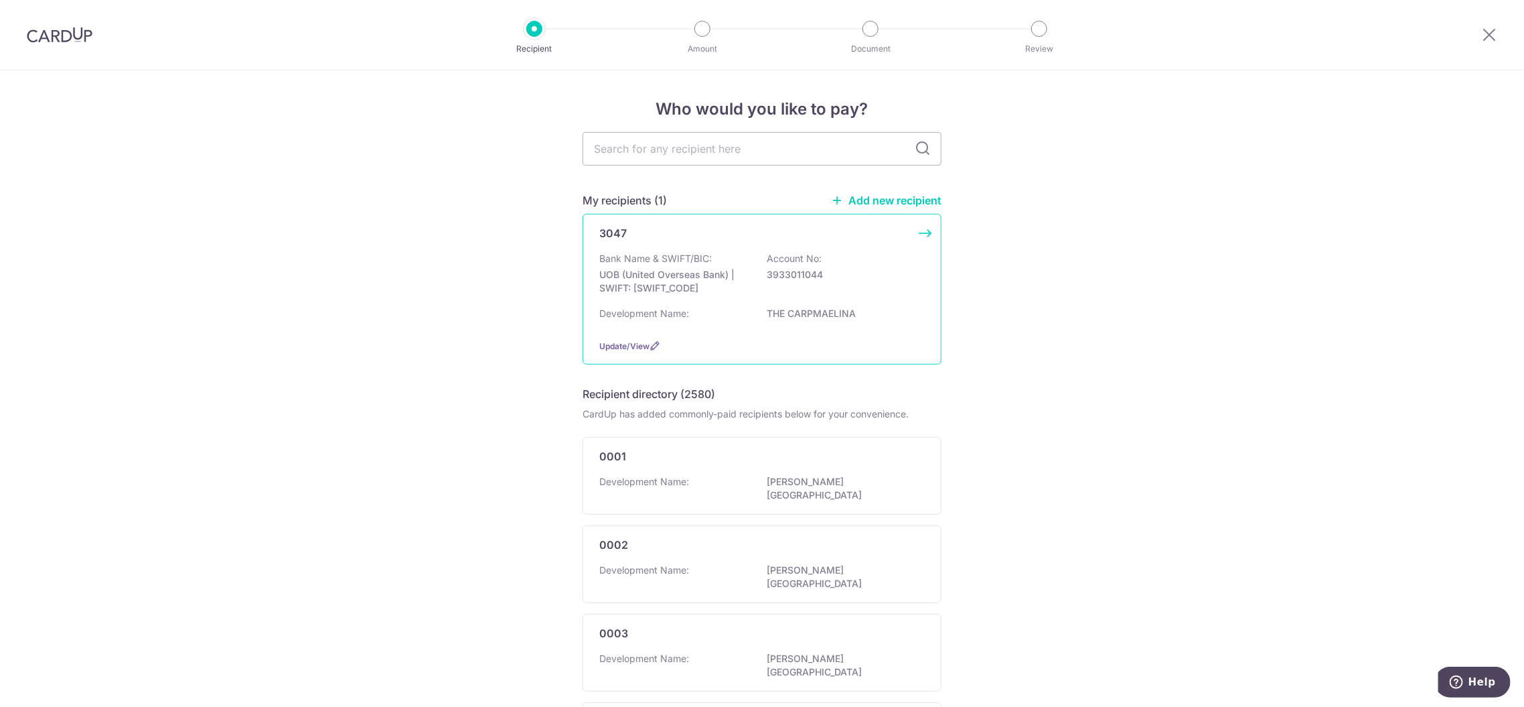
click at [921, 232] on div "3047 Bank Name & SWIFT/BIC: UOB (United Overseas Bank) | SWIFT: [SWIFT_CODE] Ac…" at bounding box center [762, 289] width 359 height 151
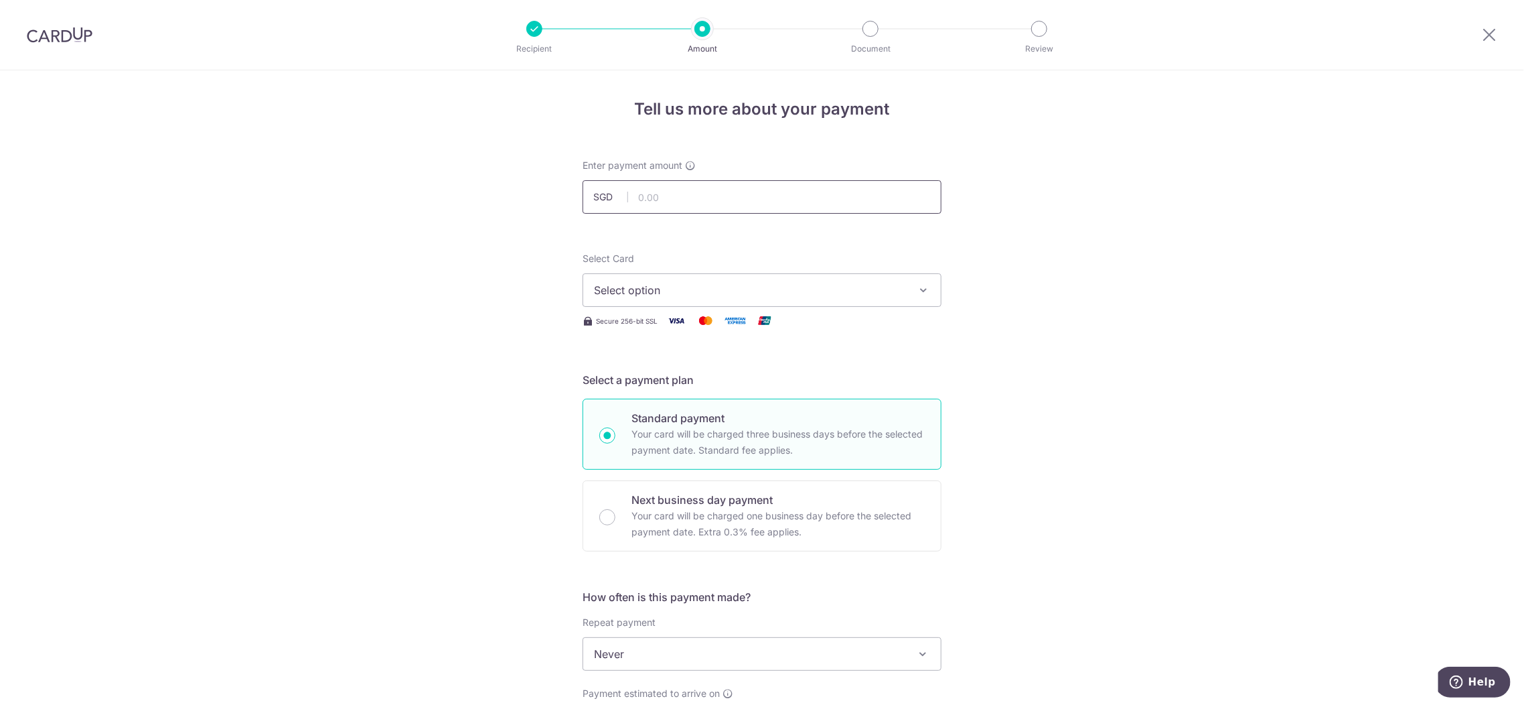
click at [888, 203] on input "text" at bounding box center [762, 196] width 359 height 33
type input "1,320.00"
click at [830, 282] on span "Select option" at bounding box center [750, 290] width 312 height 16
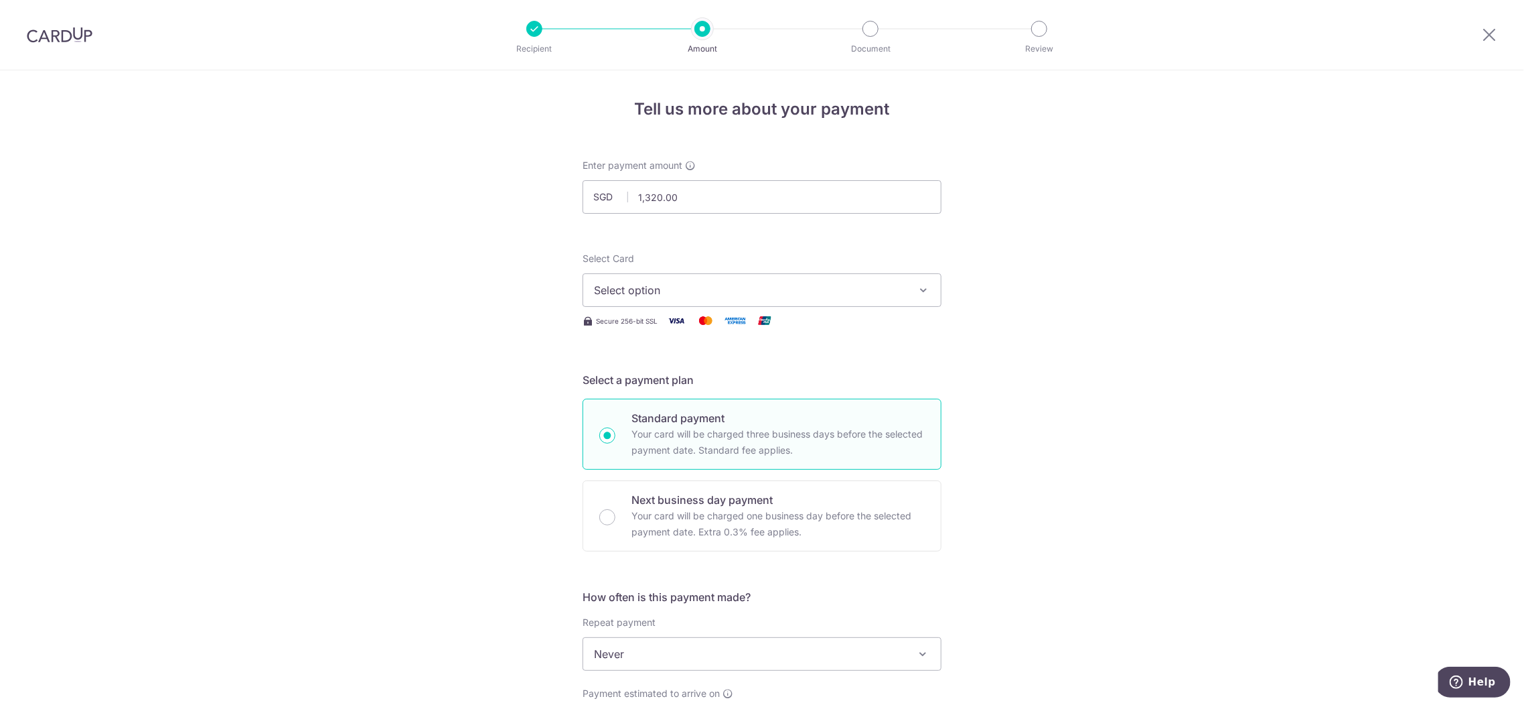
click at [767, 290] on span "Select option" at bounding box center [750, 290] width 312 height 16
click at [627, 287] on span "Select option" at bounding box center [750, 290] width 312 height 16
click at [632, 381] on span "**** 3908" at bounding box center [652, 386] width 52 height 16
click at [632, 381] on h5 "Select a payment plan" at bounding box center [762, 380] width 359 height 16
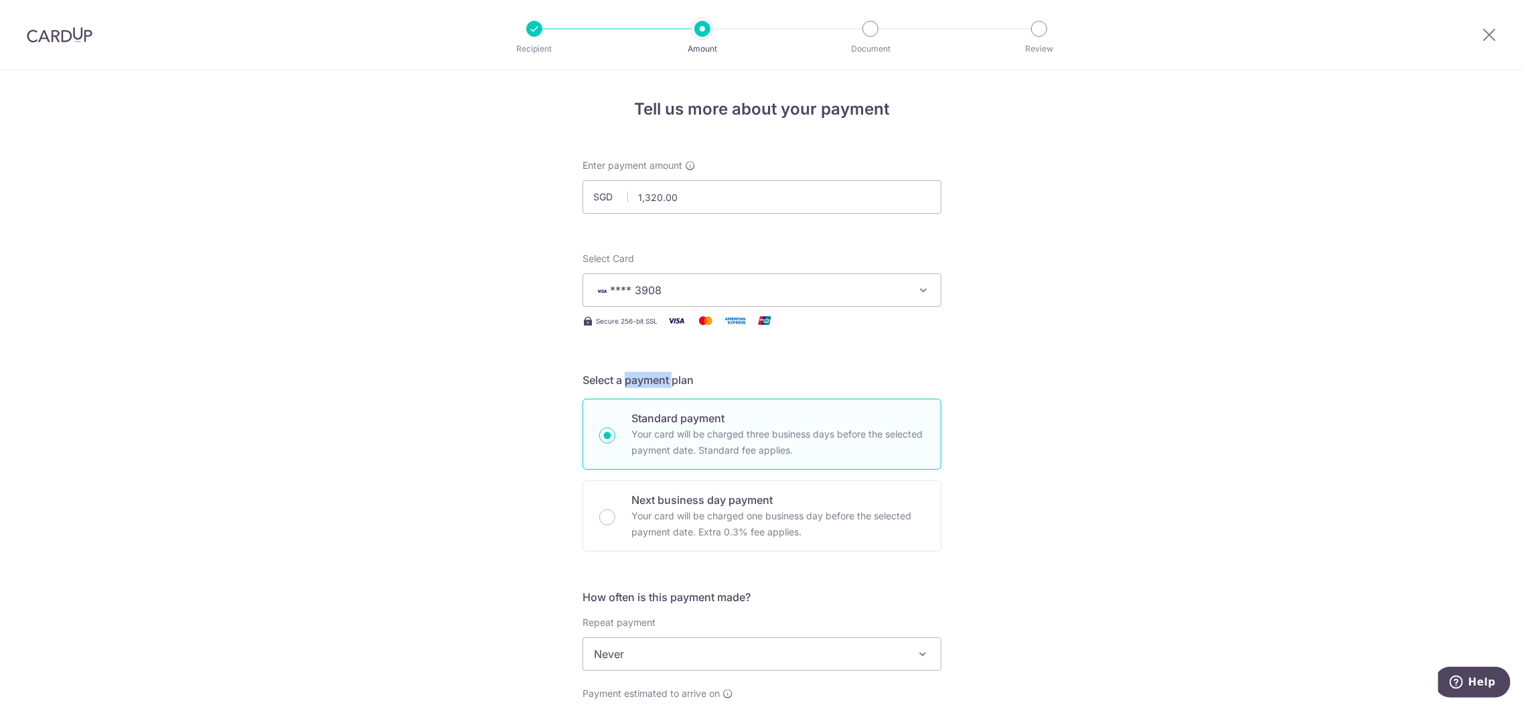
click at [917, 643] on span "Never" at bounding box center [762, 654] width 358 height 32
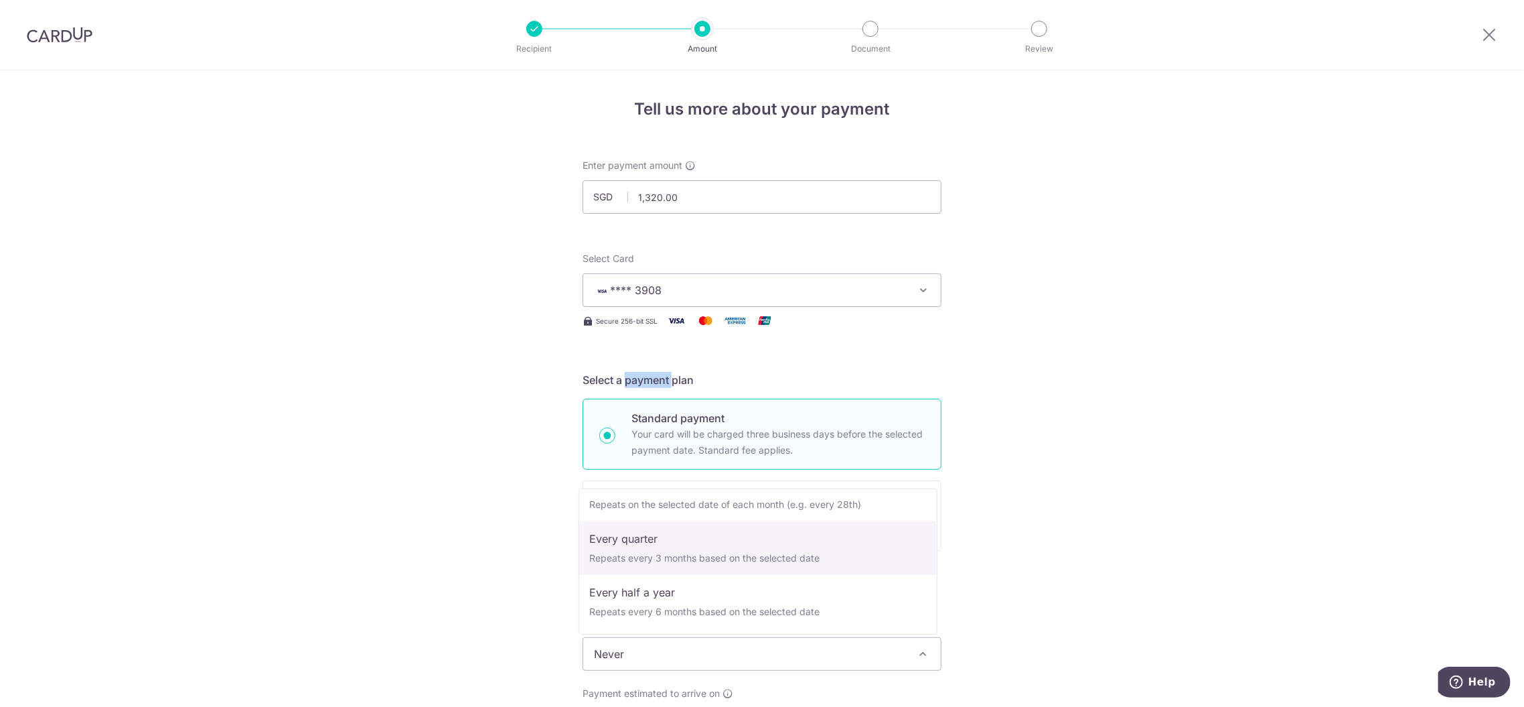
select select "4"
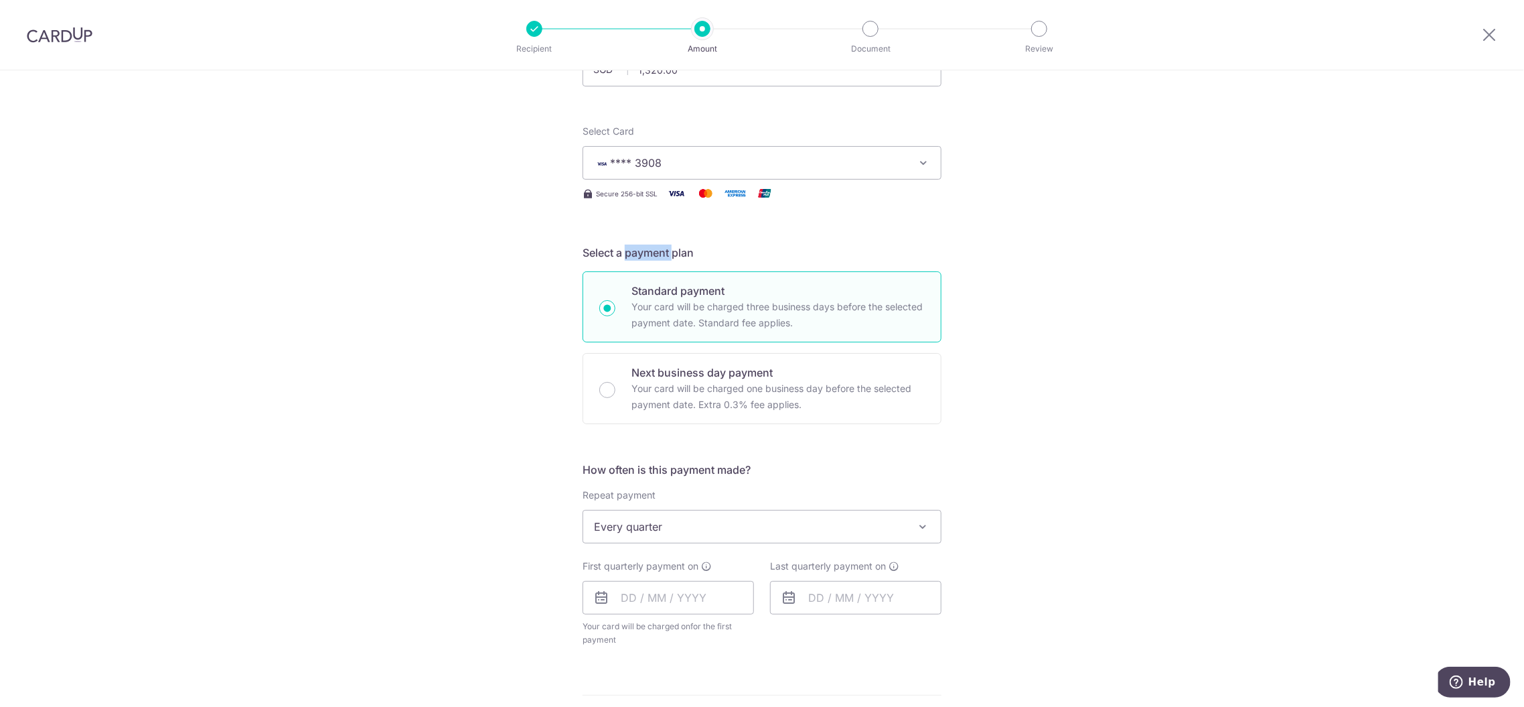
scroll to position [137, 0]
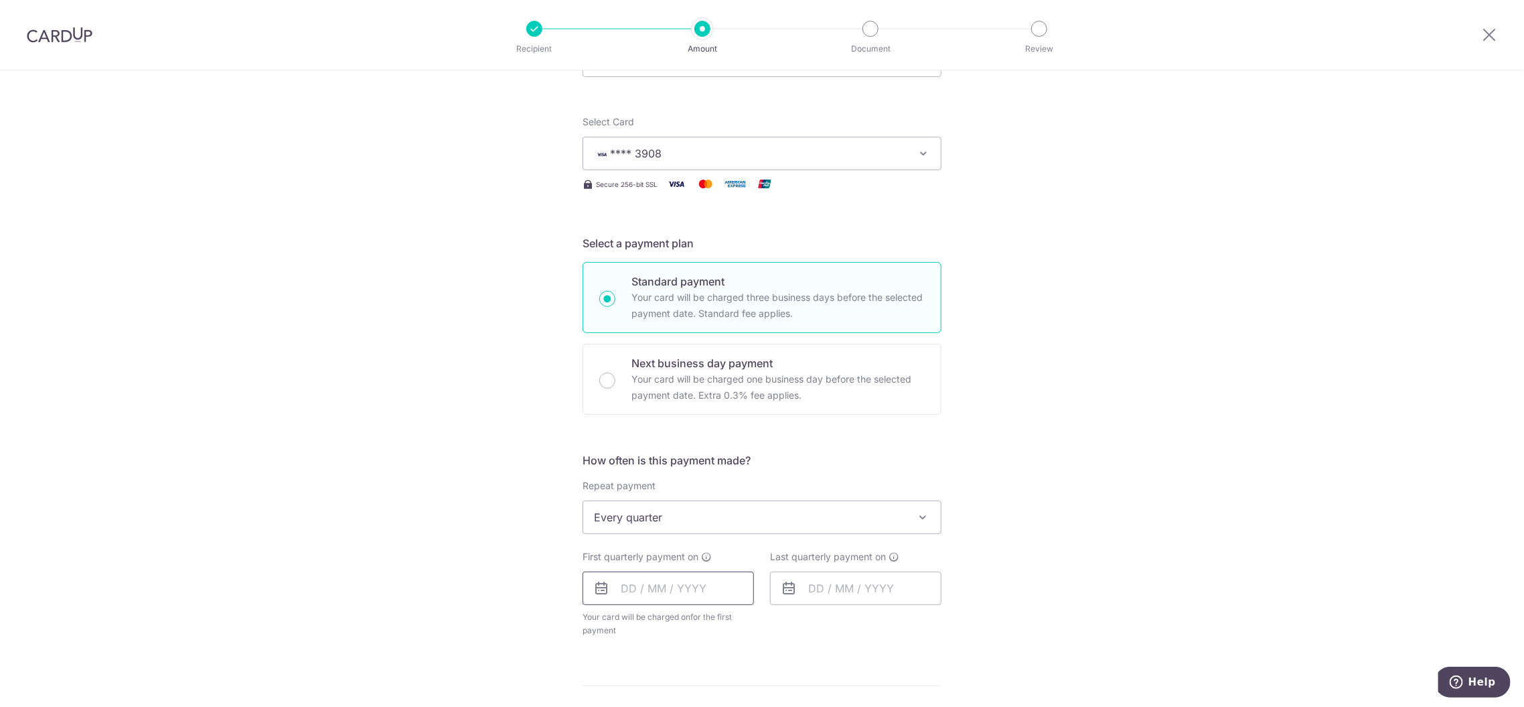
click at [648, 595] on input "text" at bounding box center [668, 587] width 171 height 33
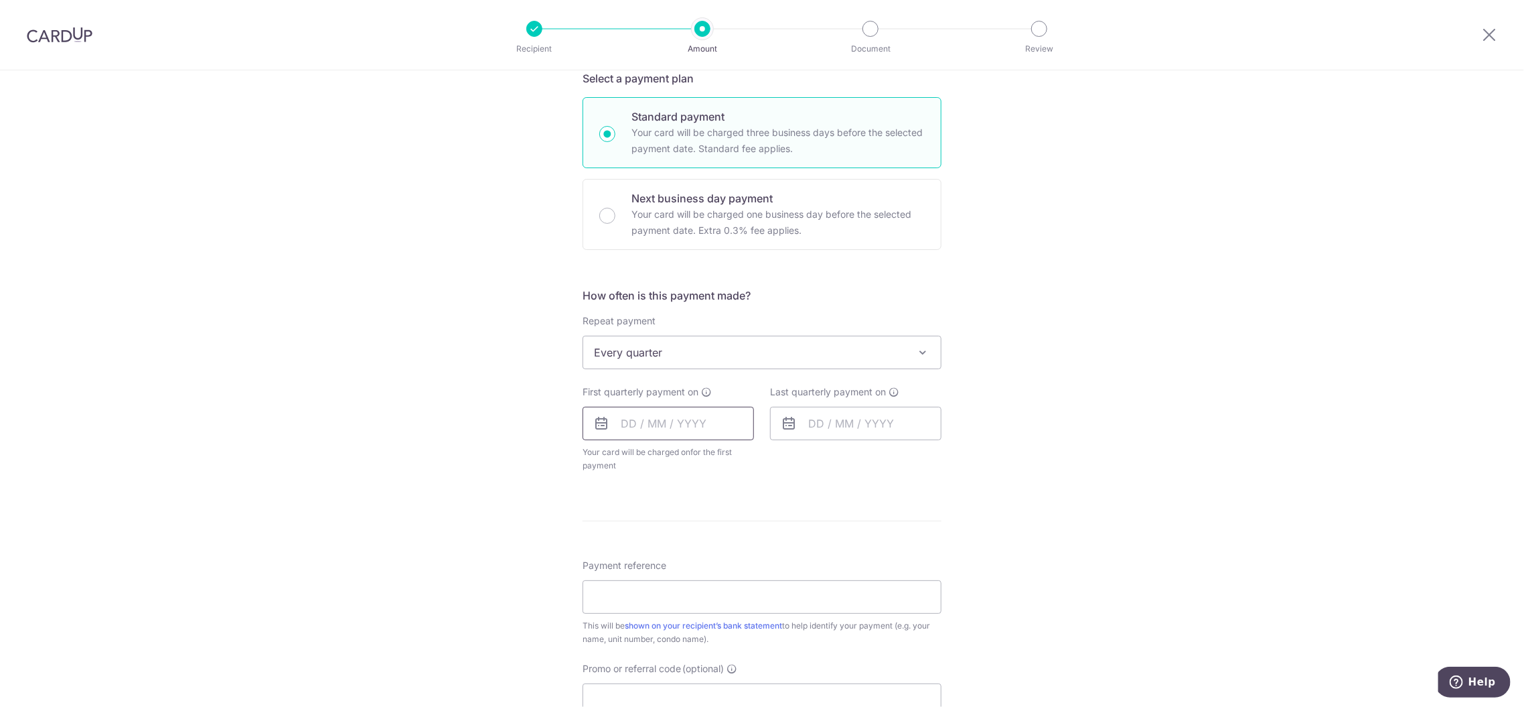
scroll to position [311, 0]
click at [643, 410] on input "text" at bounding box center [668, 413] width 171 height 33
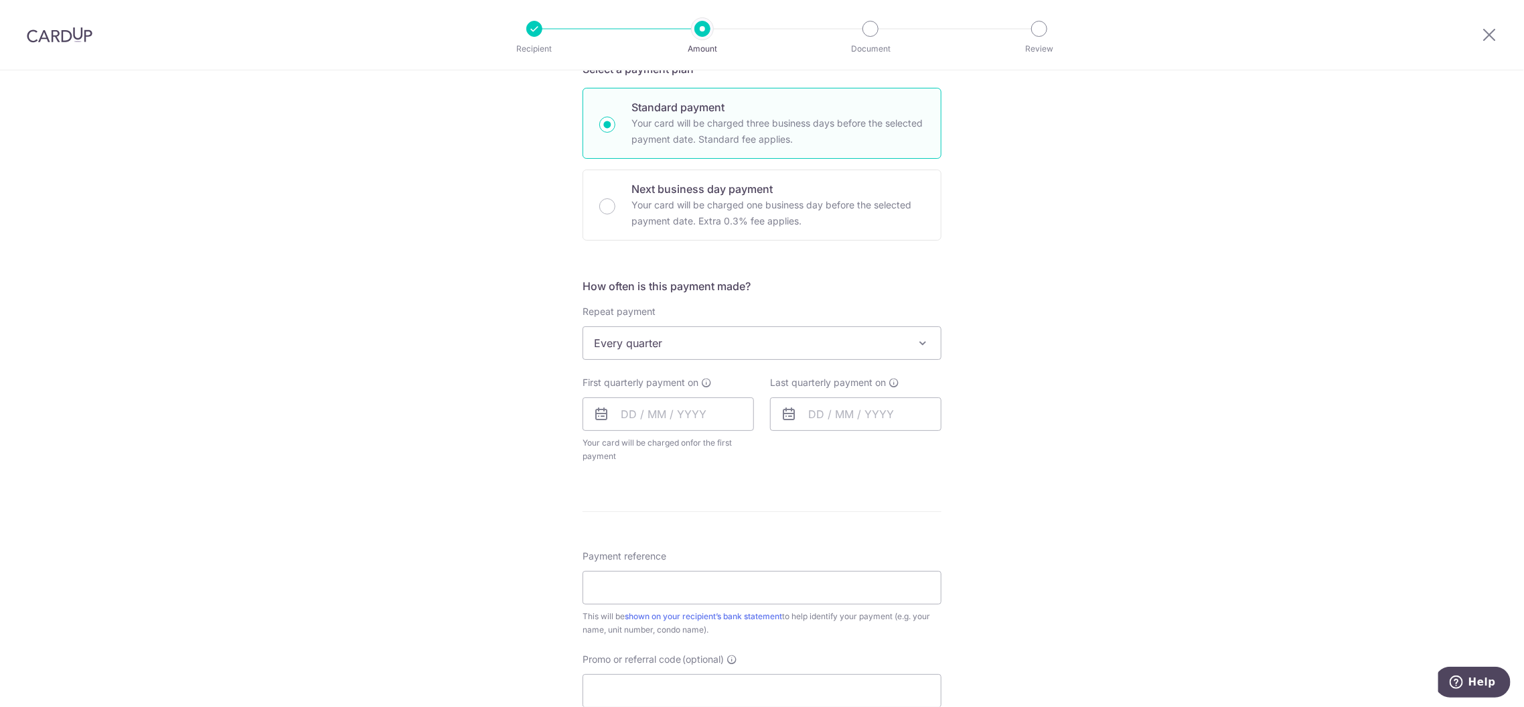
click at [601, 420] on icon at bounding box center [601, 414] width 16 height 16
click at [595, 418] on icon at bounding box center [601, 414] width 16 height 16
click at [648, 415] on input "text" at bounding box center [668, 413] width 171 height 33
click at [713, 536] on link "9" at bounding box center [717, 535] width 21 height 21
type input "[DATE]"
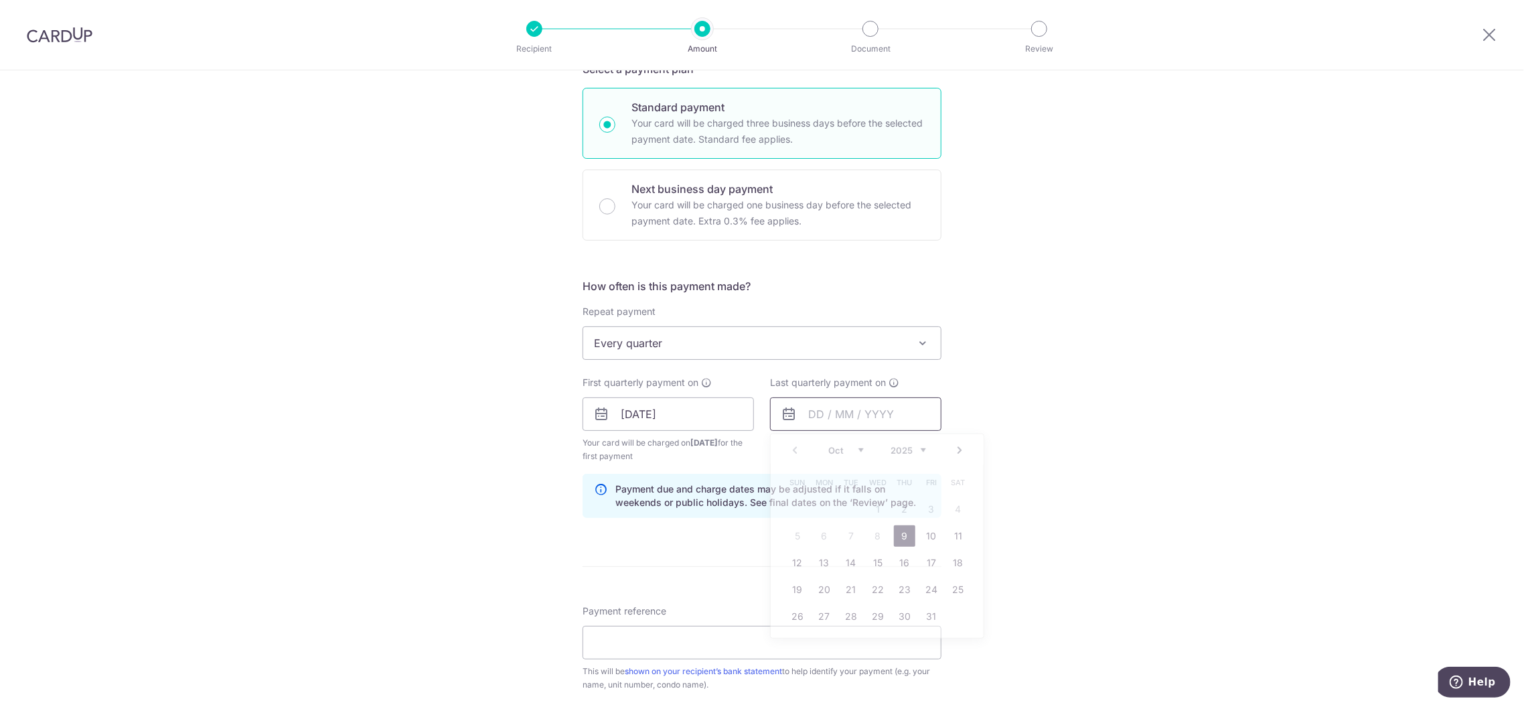
click at [864, 409] on input "text" at bounding box center [855, 413] width 171 height 33
click at [953, 452] on link "Next" at bounding box center [960, 450] width 16 height 16
click at [953, 451] on link "Next" at bounding box center [960, 450] width 16 height 16
click at [925, 532] on link "9" at bounding box center [931, 535] width 21 height 21
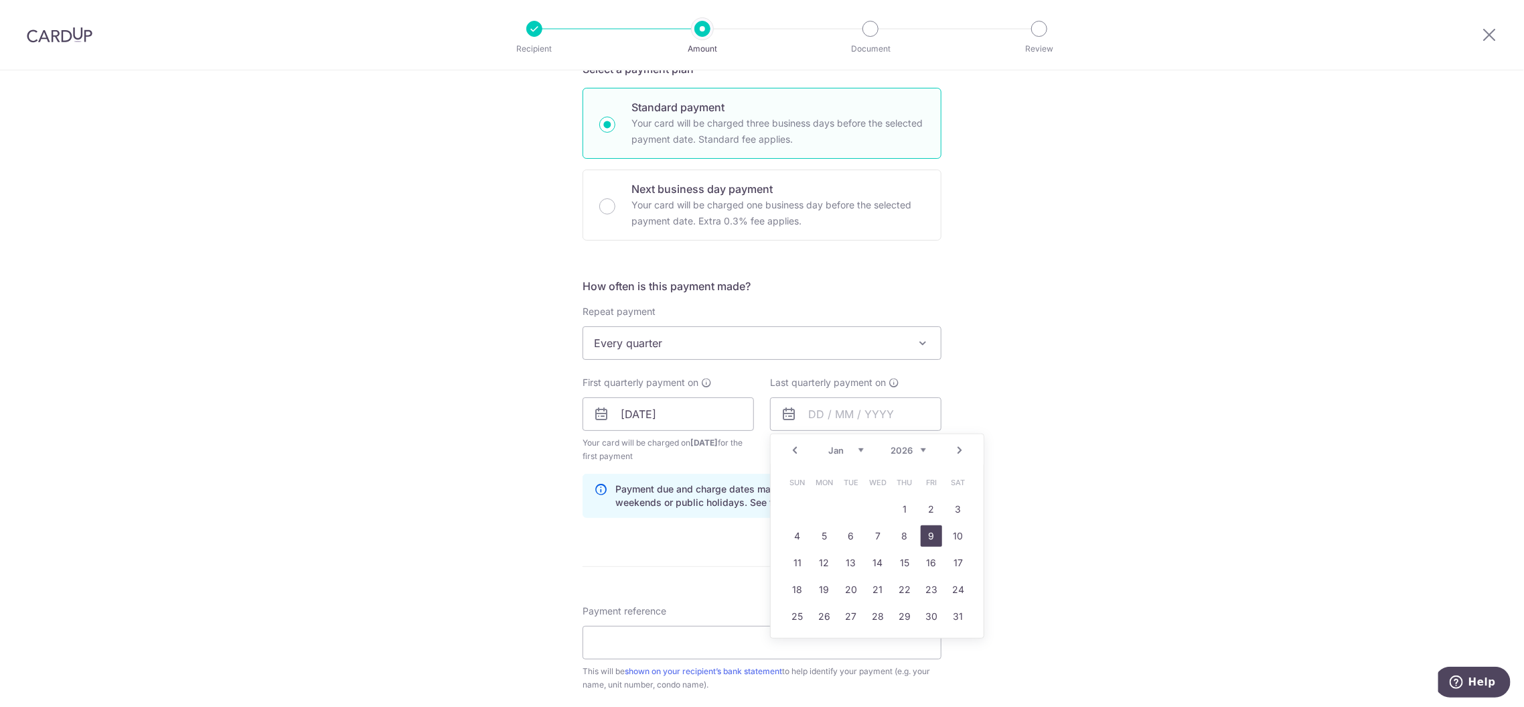
type input "[DATE]"
click at [656, 635] on input "Payment reference" at bounding box center [762, 641] width 359 height 33
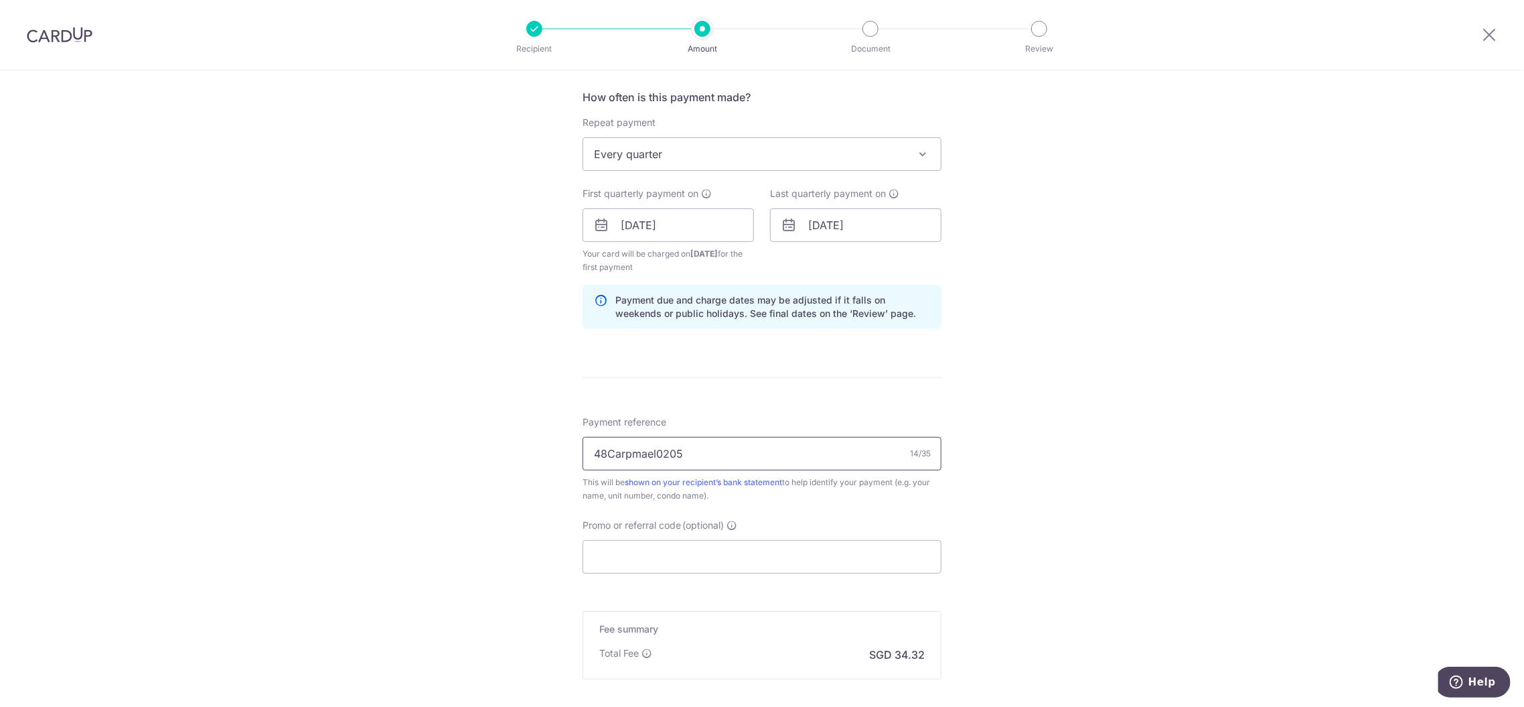
scroll to position [520, 0]
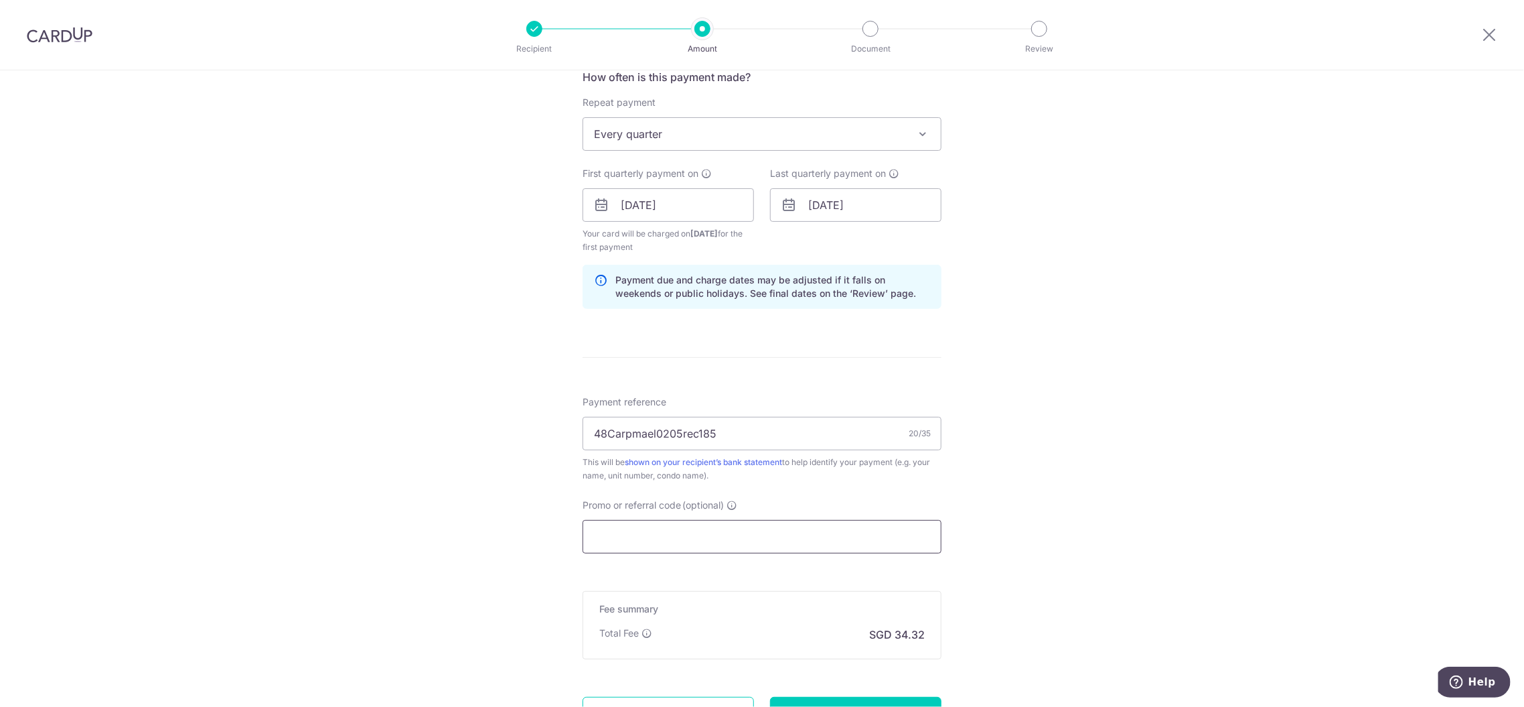
click at [639, 528] on input "Promo or referral code (optional)" at bounding box center [762, 536] width 359 height 33
click at [741, 429] on input "48Carpmael0205rec185" at bounding box center [762, 433] width 359 height 33
type input "48Carpmael0205"
click at [619, 535] on input "Promo or referral code (optional)" at bounding box center [762, 536] width 359 height 33
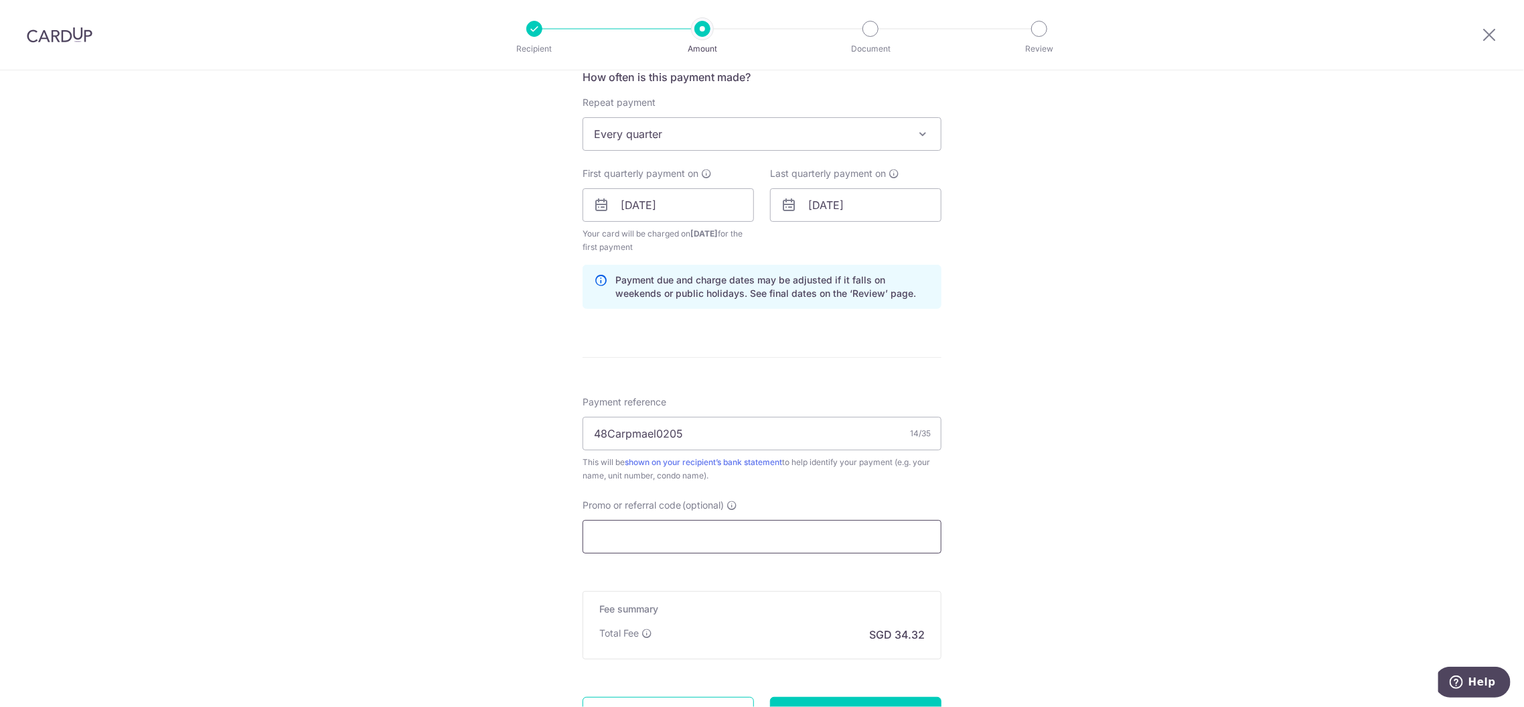
click at [618, 535] on input "Promo or referral code (optional)" at bounding box center [762, 536] width 359 height 33
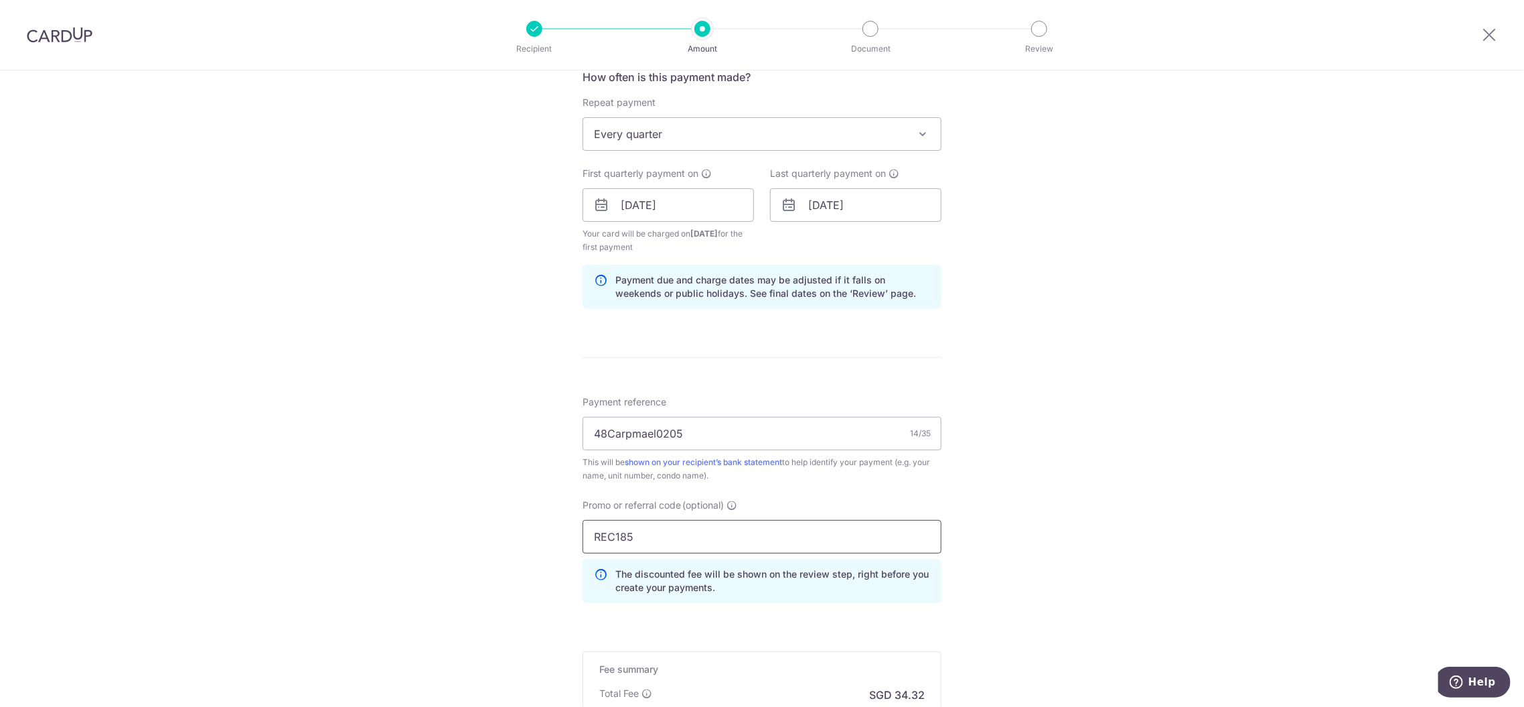
type input "REC185"
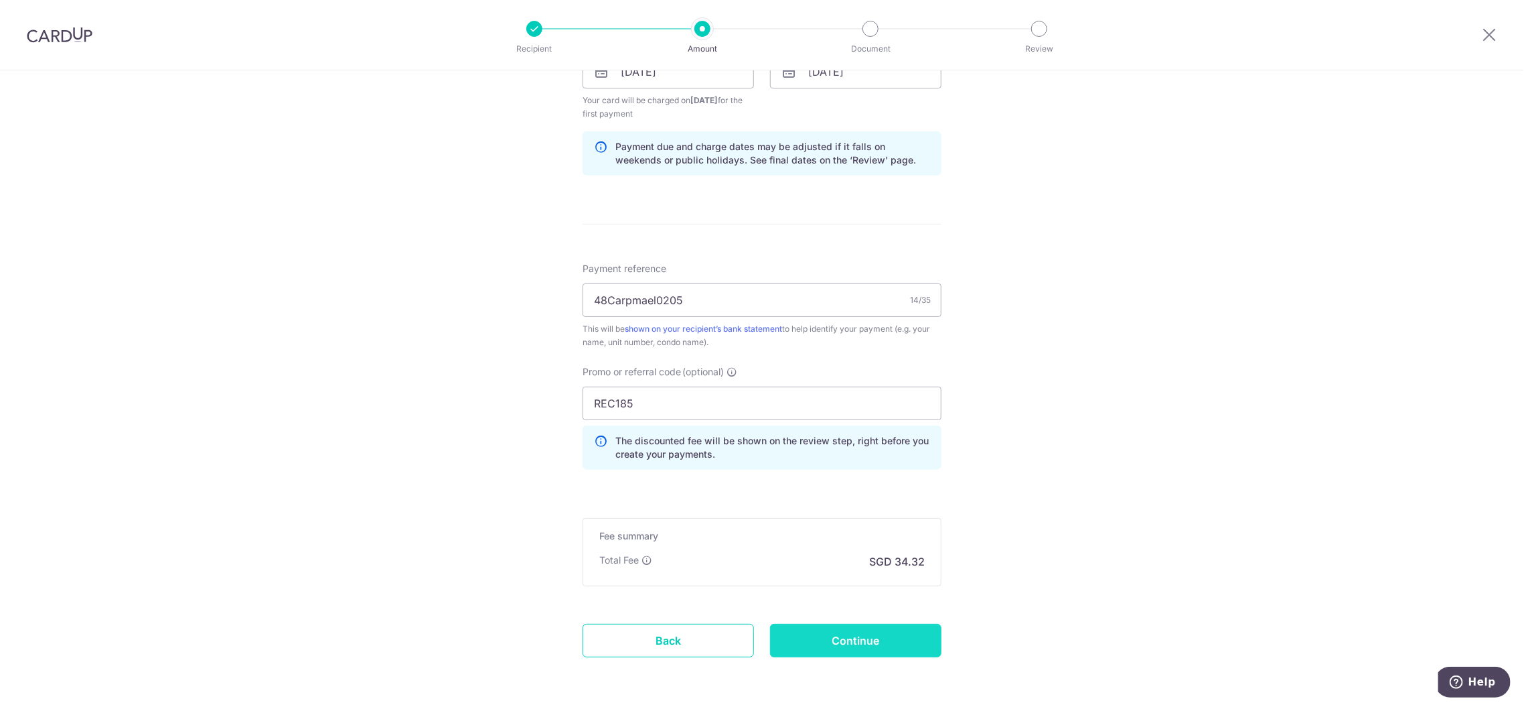
click at [878, 641] on input "Continue" at bounding box center [855, 639] width 171 height 33
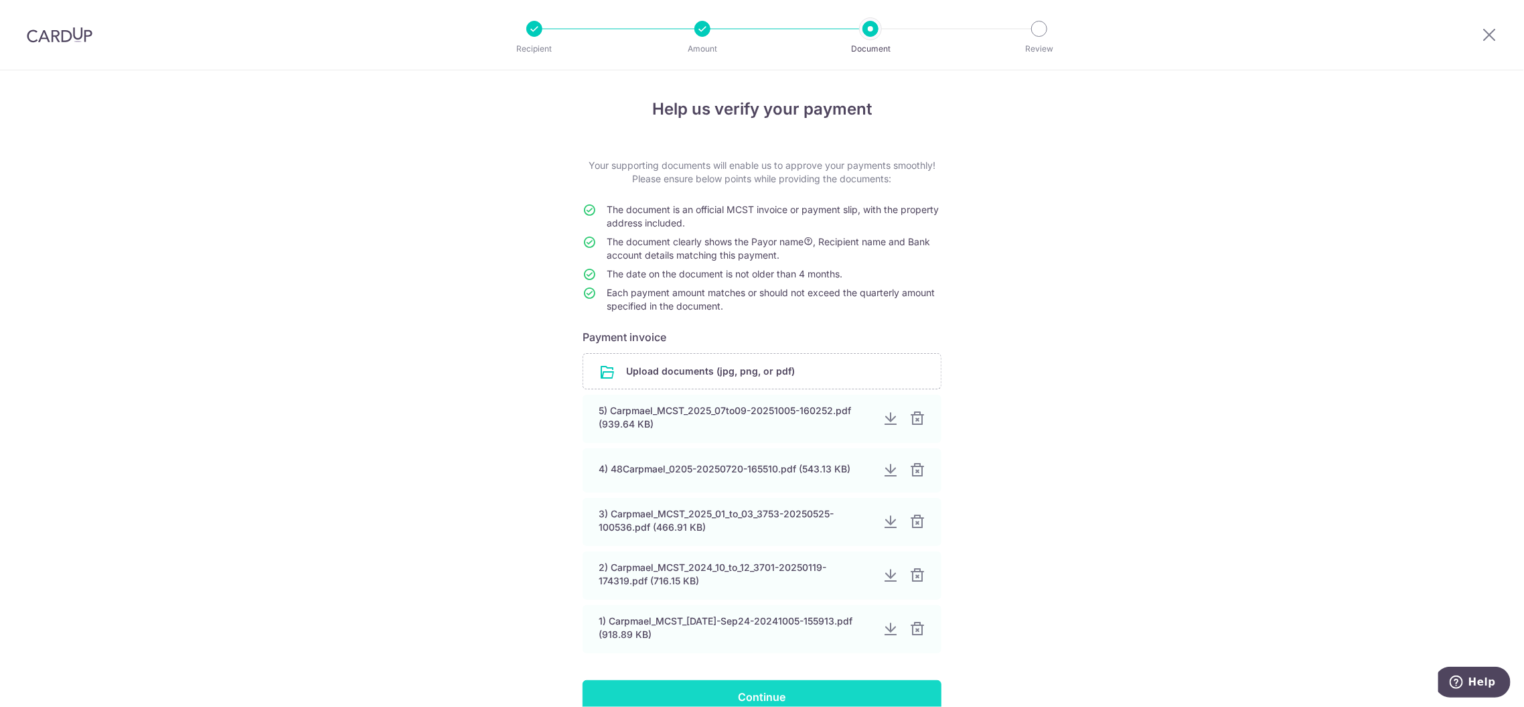
click at [749, 688] on input "Continue" at bounding box center [762, 696] width 359 height 33
click at [749, 688] on div "Continue" at bounding box center [762, 696] width 375 height 33
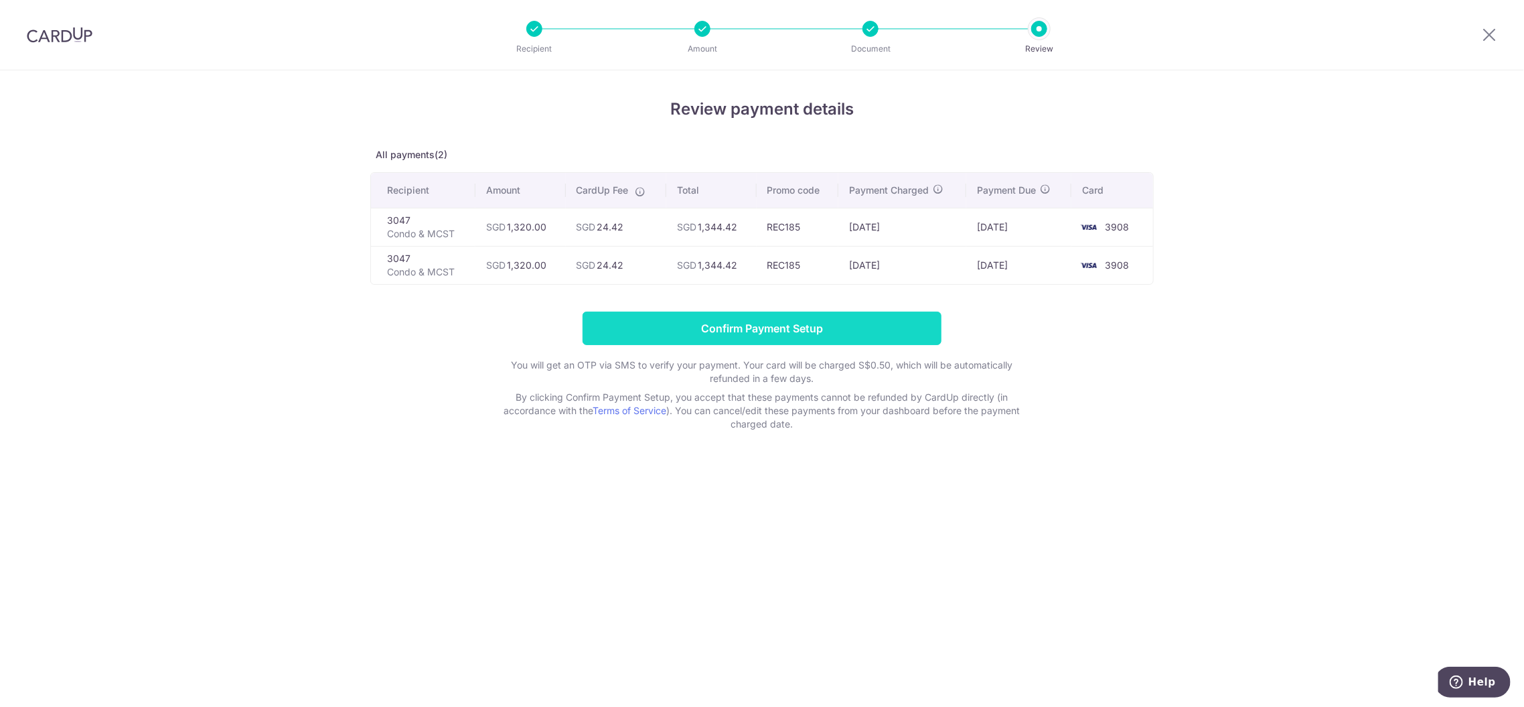
click at [844, 322] on input "Confirm Payment Setup" at bounding box center [762, 327] width 359 height 33
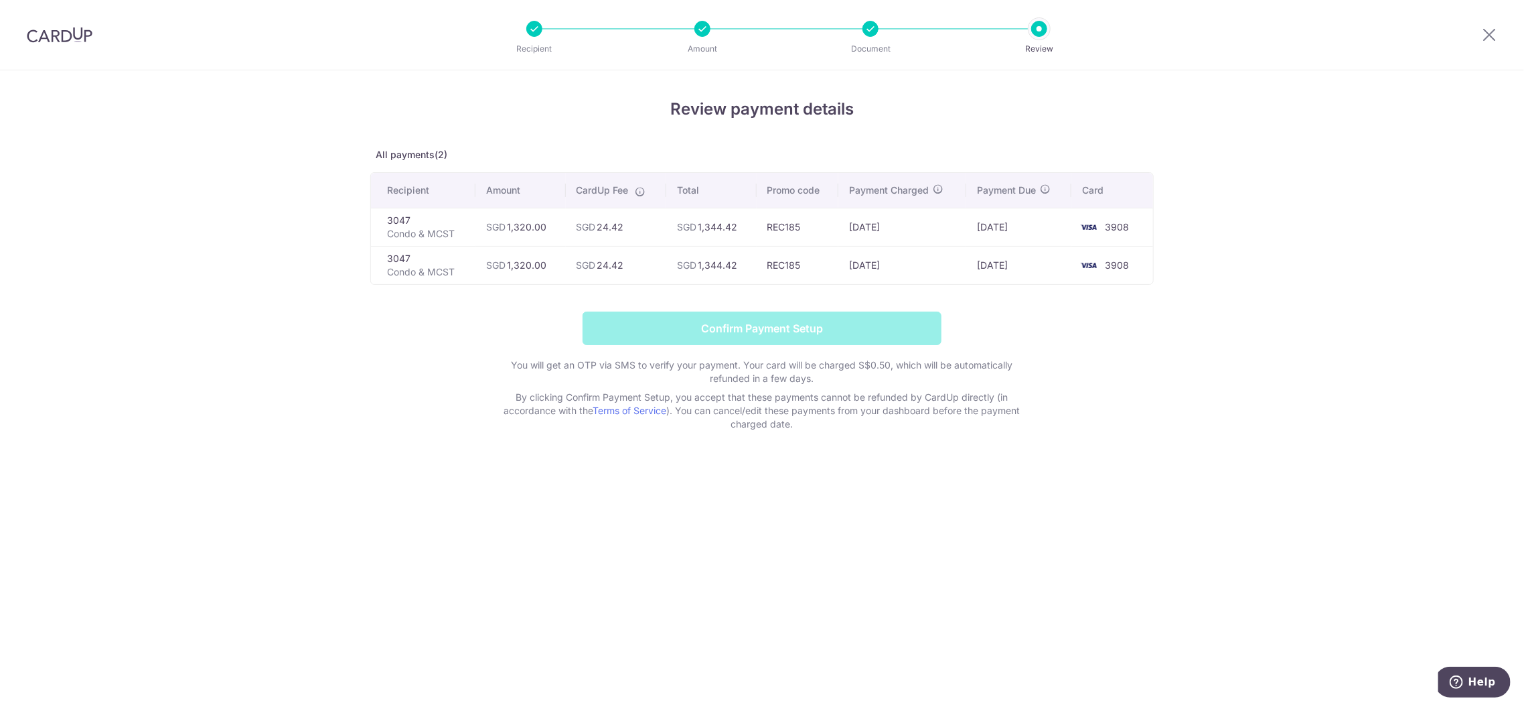
click at [844, 322] on form "Confirm Payment Setup You will get an OTP via SMS to verify your payment. Your …" at bounding box center [762, 370] width 784 height 119
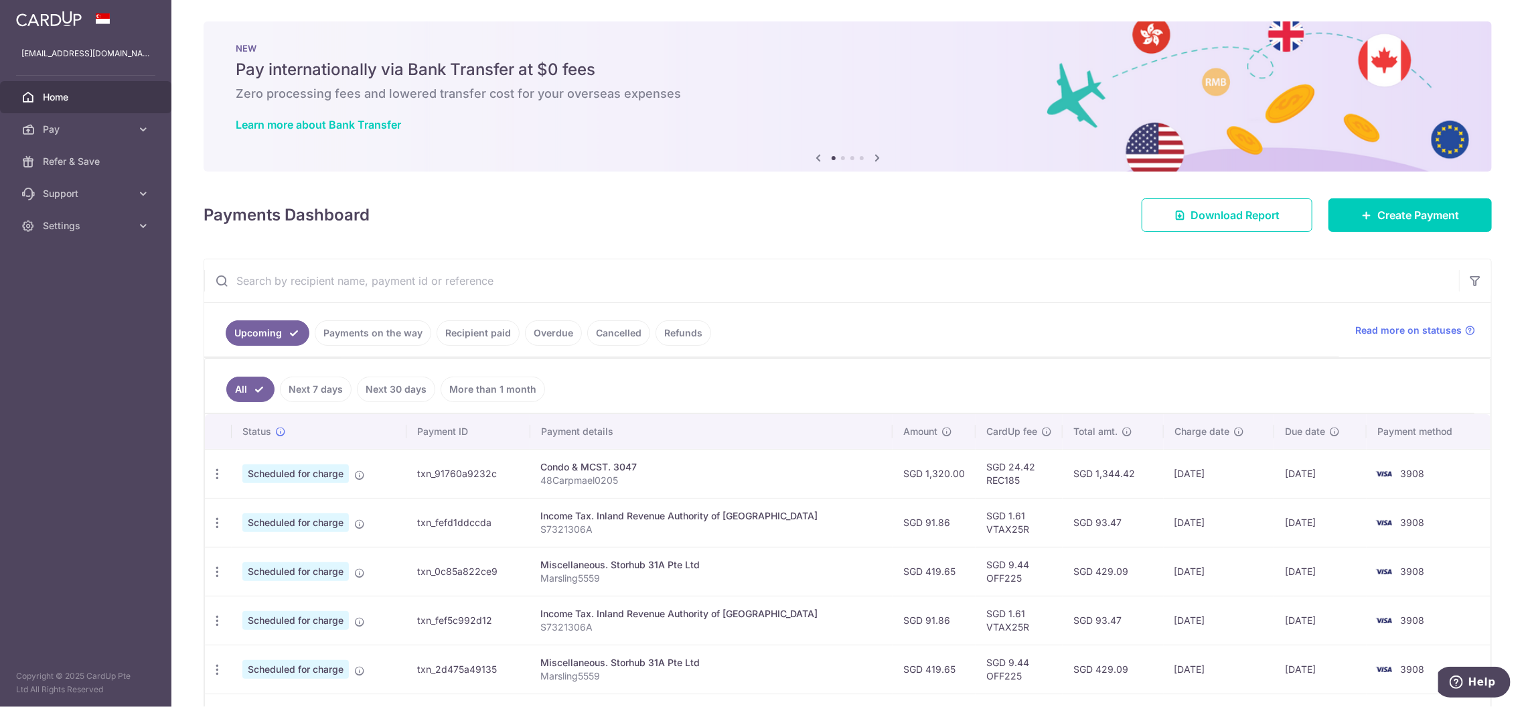
click at [487, 329] on link "Recipient paid" at bounding box center [478, 332] width 83 height 25
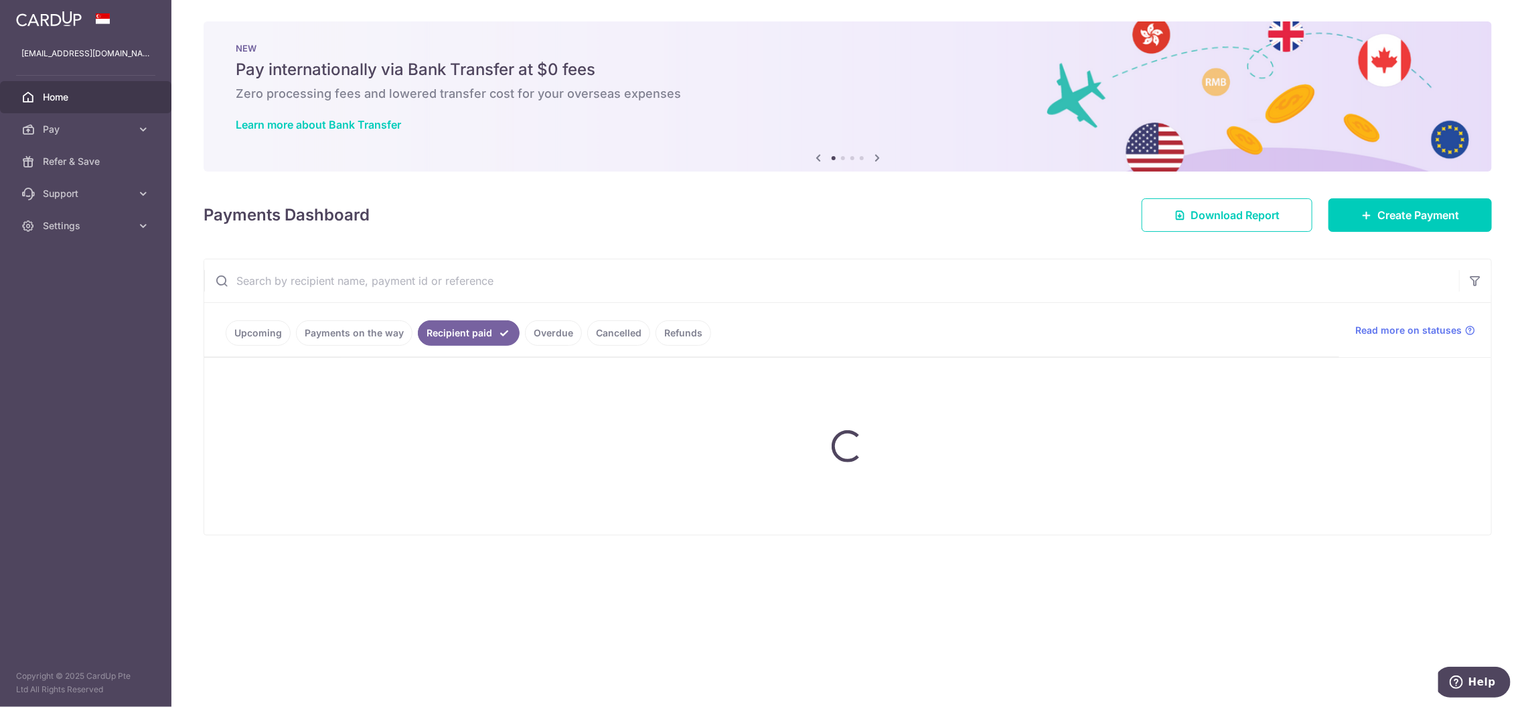
click at [487, 329] on link "Recipient paid" at bounding box center [469, 332] width 102 height 25
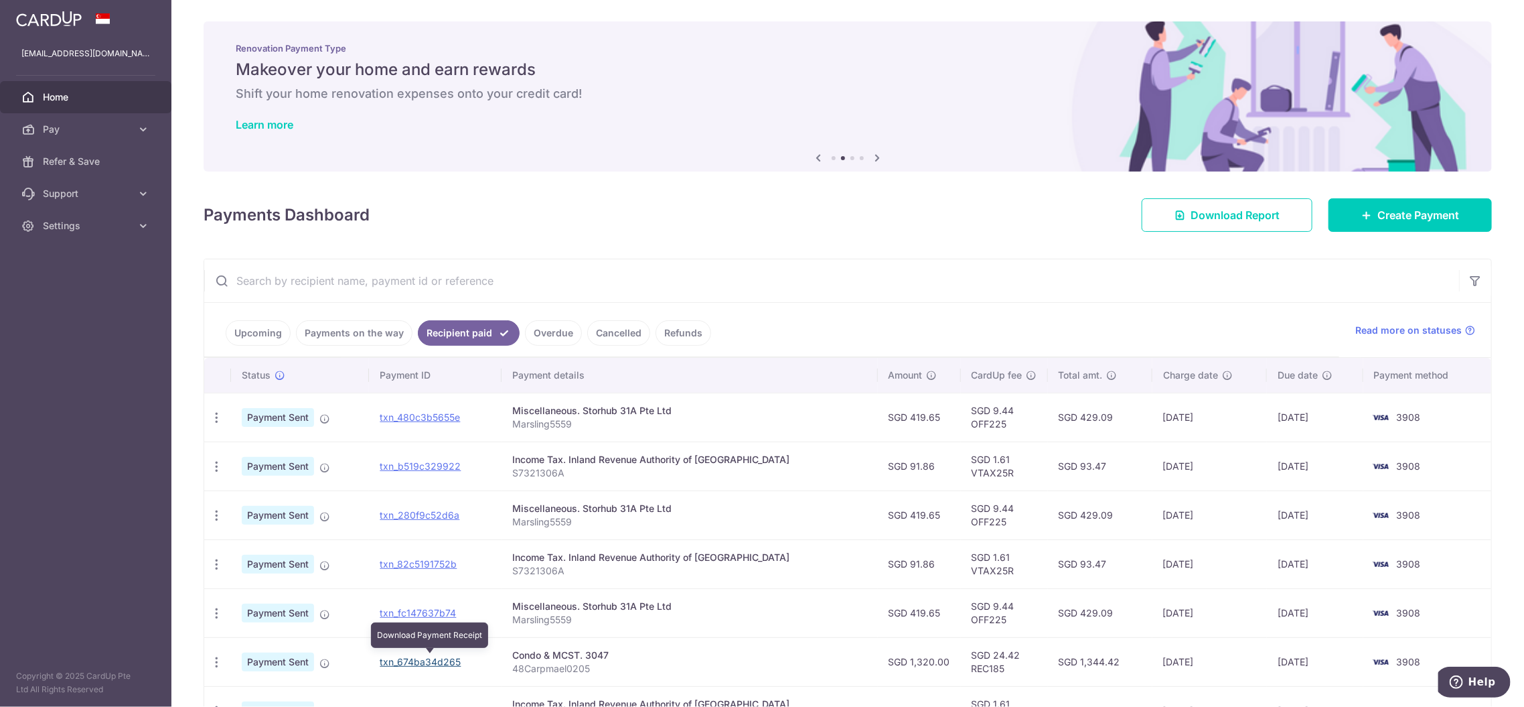
click at [434, 659] on link "txn_674ba34d265" at bounding box center [420, 661] width 81 height 11
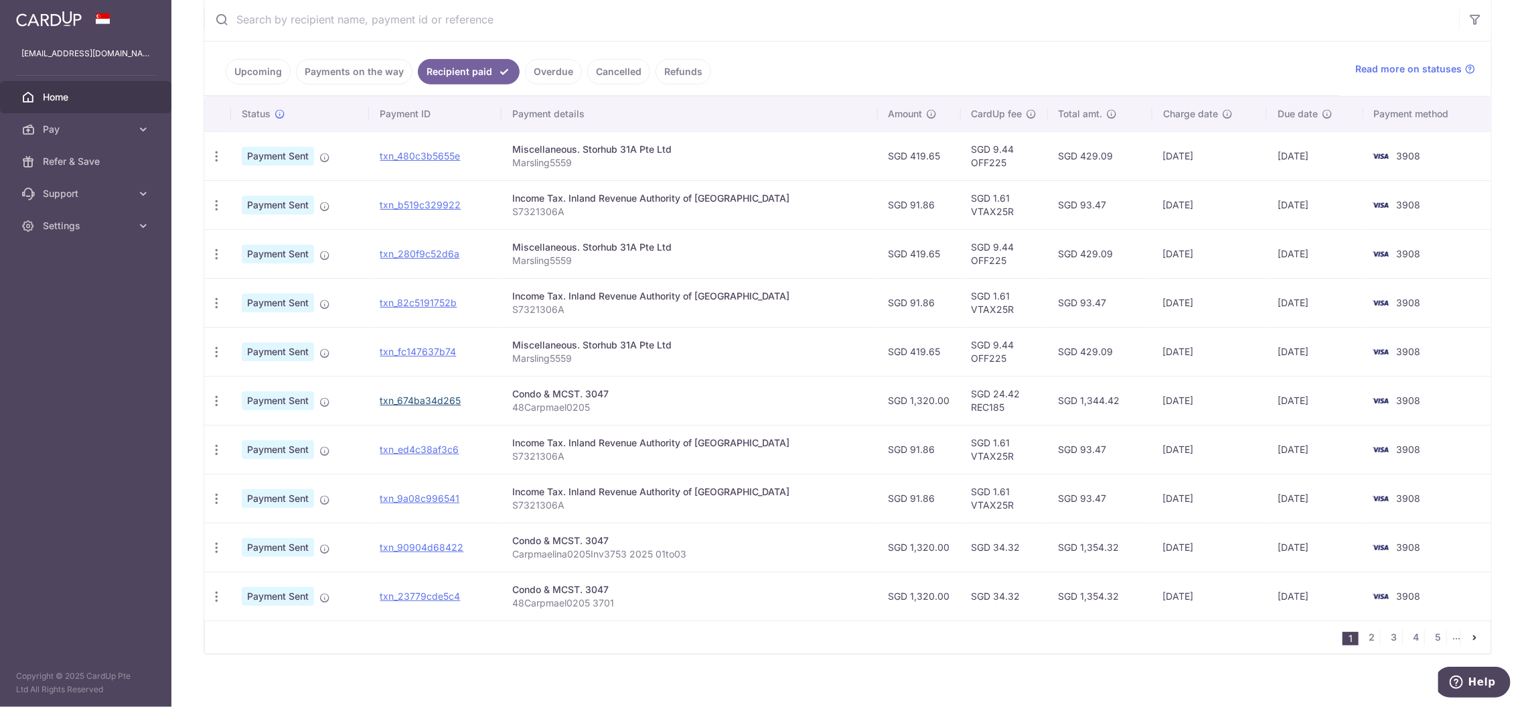
scroll to position [270, 0]
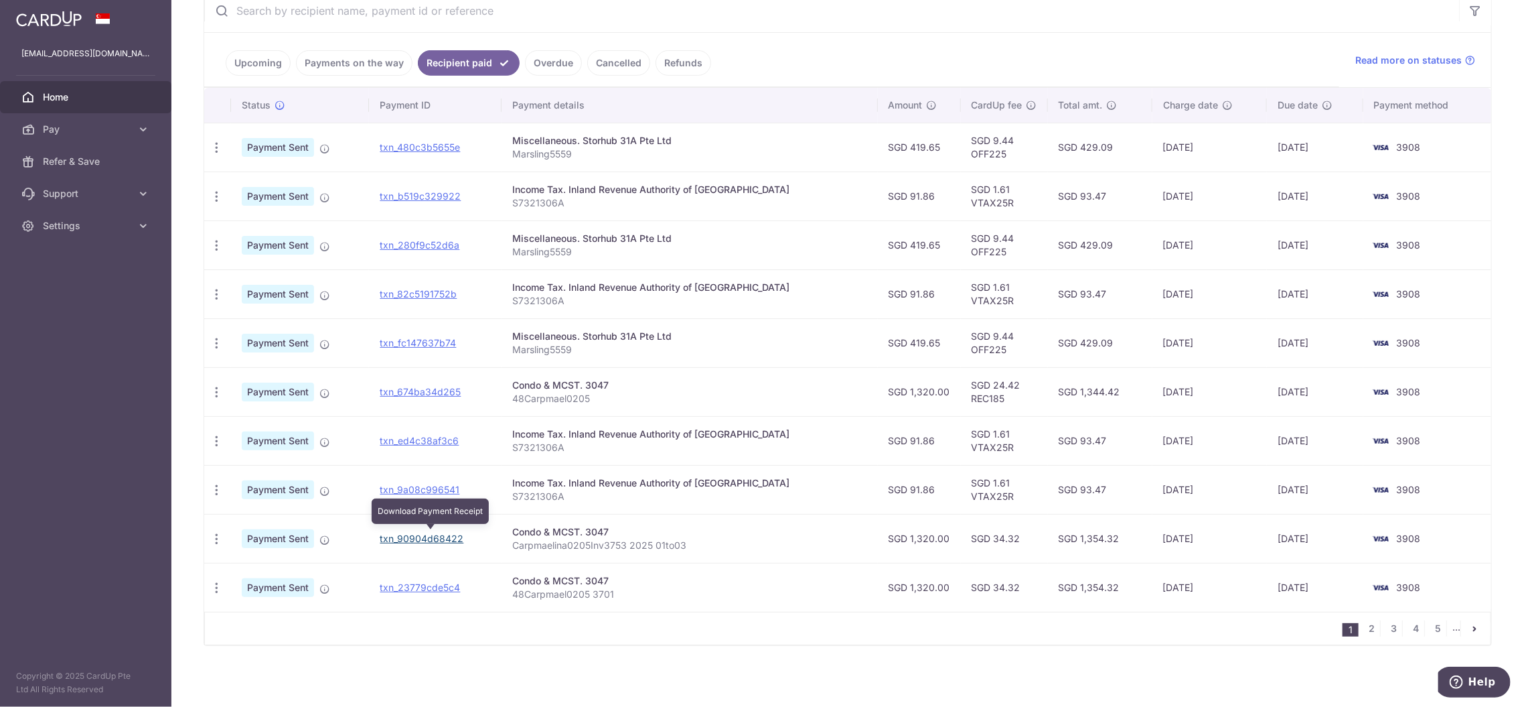
drag, startPoint x: 435, startPoint y: 537, endPoint x: 850, endPoint y: 68, distance: 625.8
click at [435, 536] on link "txn_90904d68422" at bounding box center [422, 537] width 84 height 11
